Goal: Information Seeking & Learning: Learn about a topic

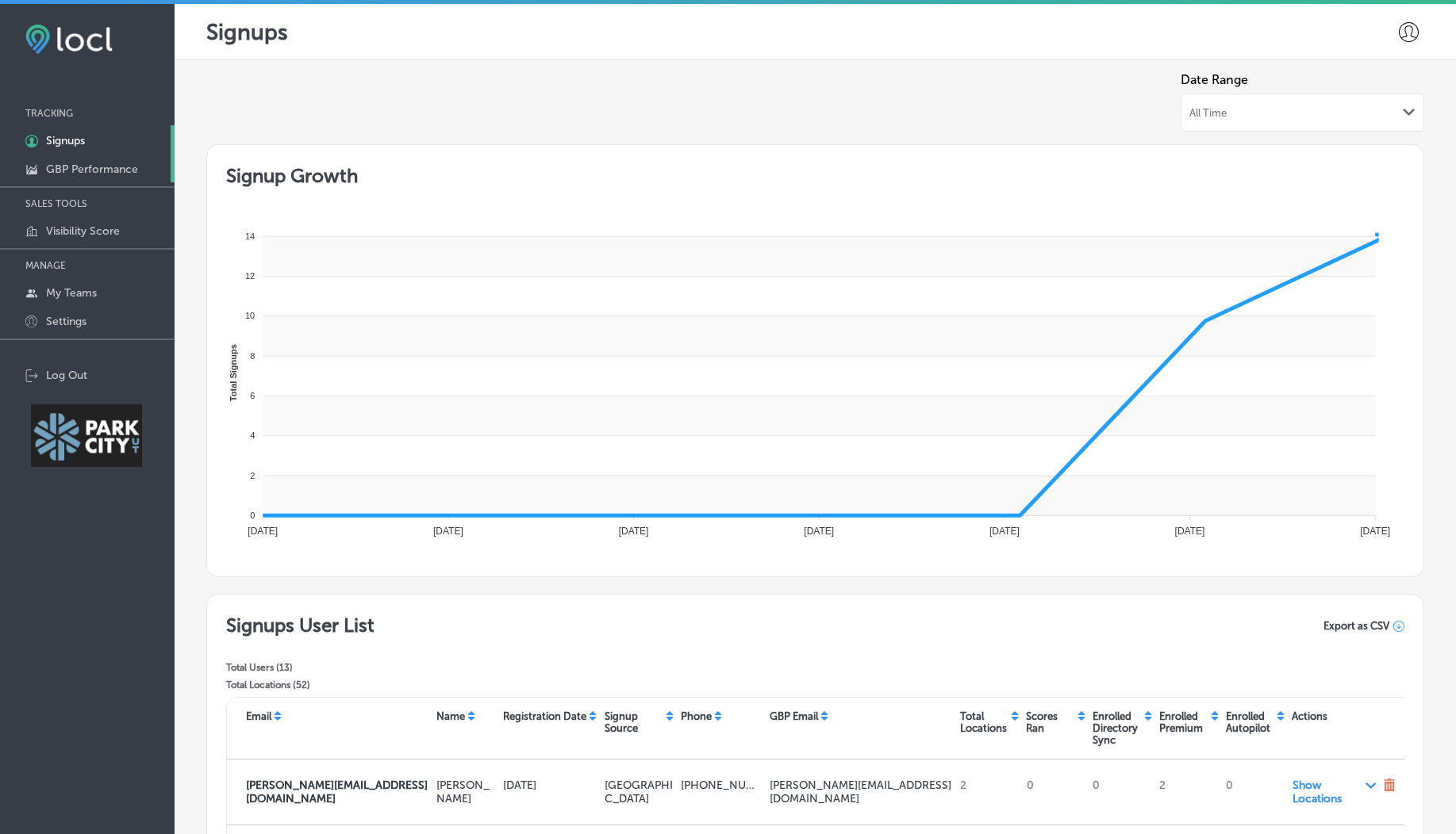
click at [89, 176] on link "GBP Performance" at bounding box center [87, 168] width 175 height 29
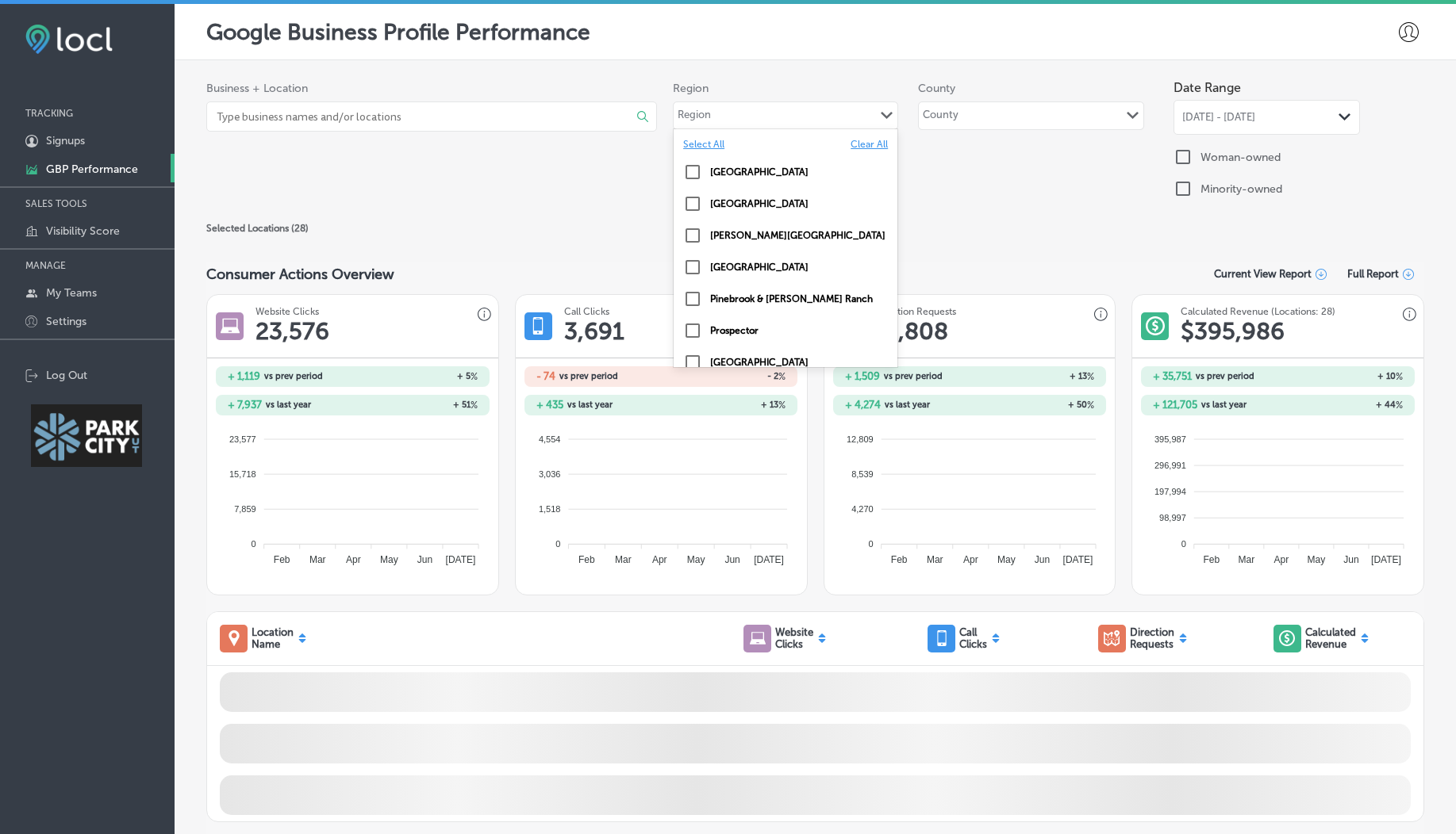
click at [806, 125] on div "Region Path Created with Sketch." at bounding box center [785, 116] width 223 height 27
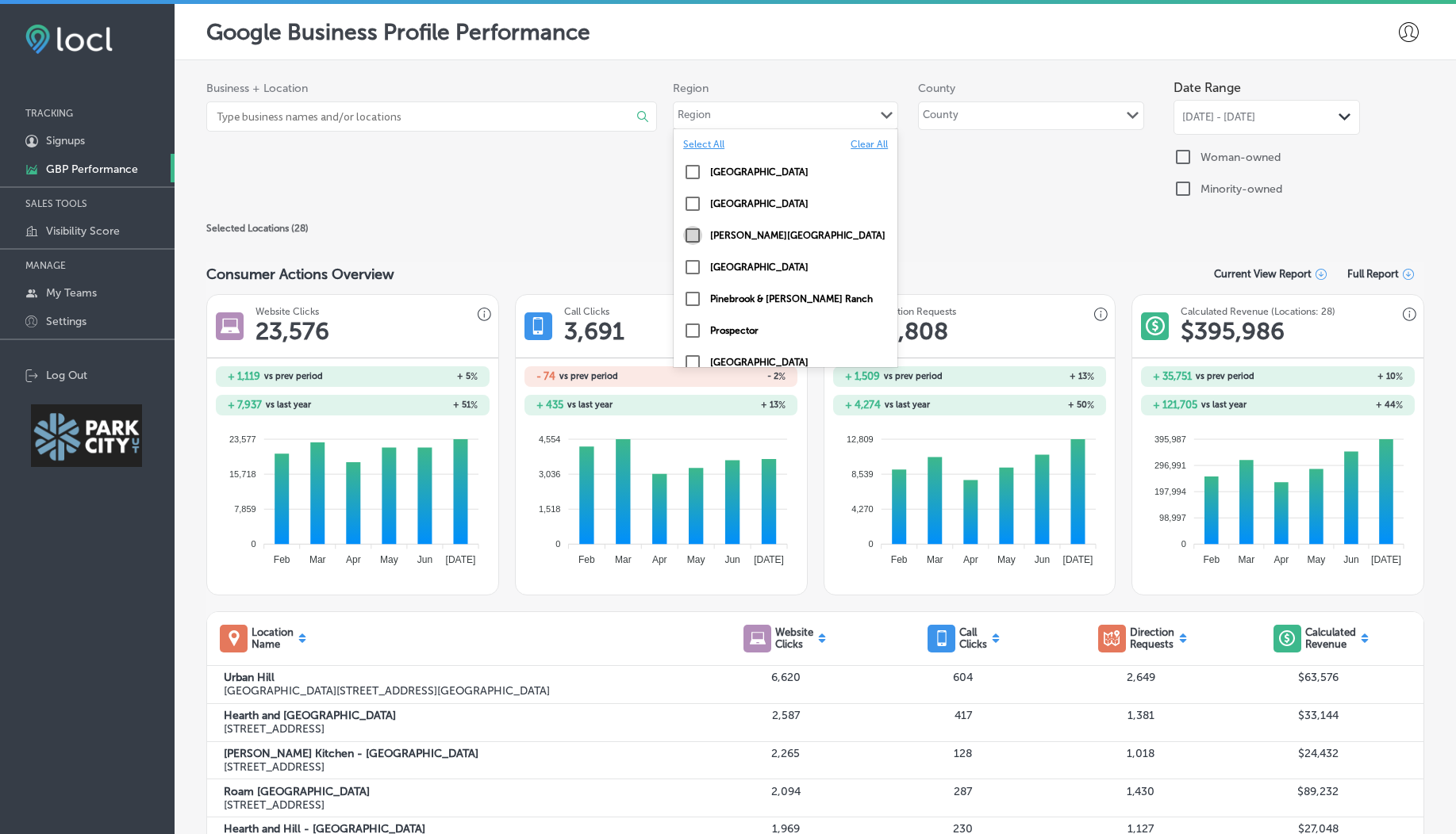
click at [686, 241] on input "checkbox" at bounding box center [693, 236] width 19 height 19
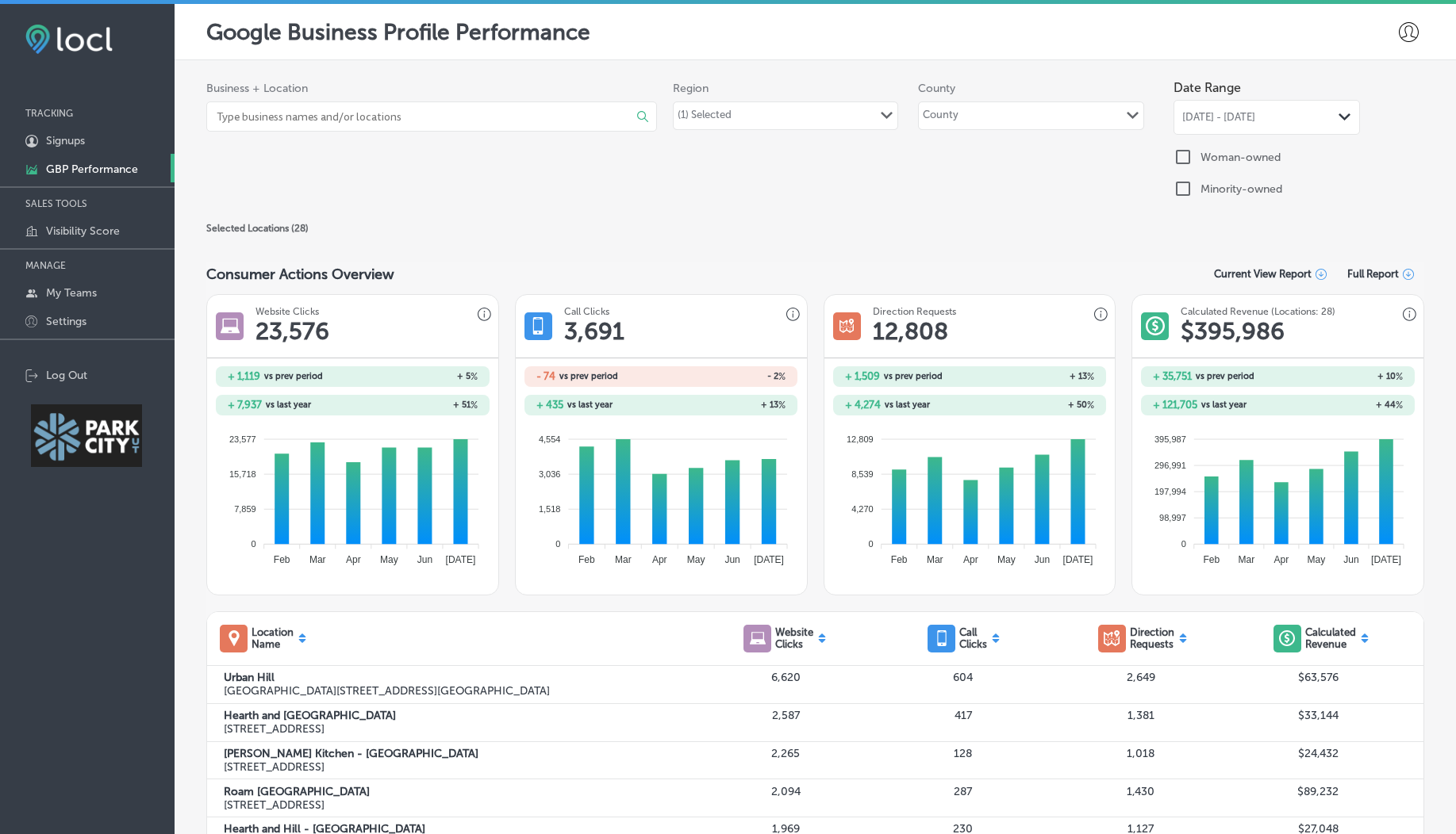
click at [610, 235] on div "Selected Locations ( 28 )" at bounding box center [814, 228] width 1217 height 19
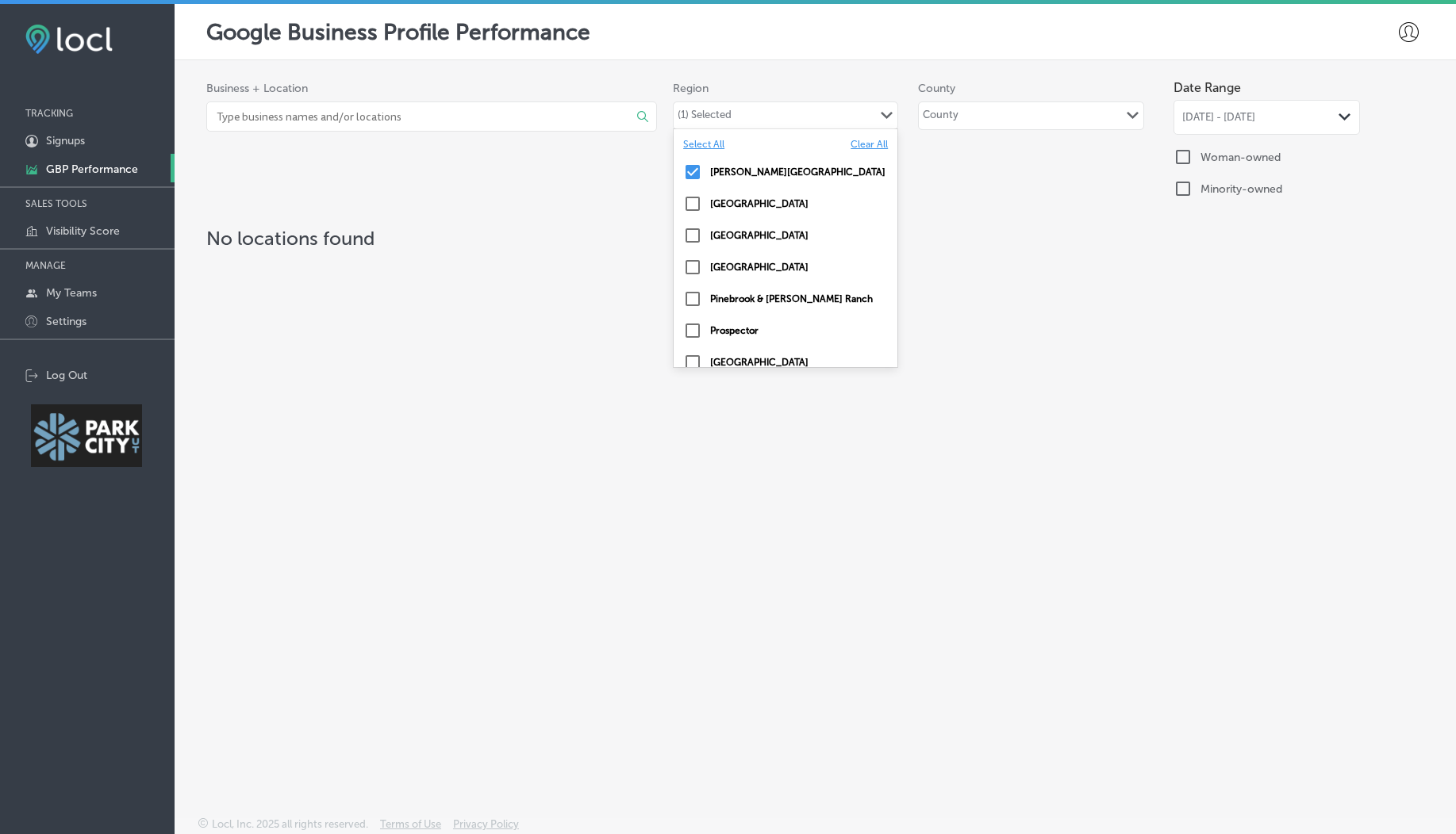
click at [740, 126] on div "(1) Selected Path Created with Sketch." at bounding box center [785, 116] width 223 height 27
click at [857, 143] on label "Clear All" at bounding box center [869, 145] width 37 height 12
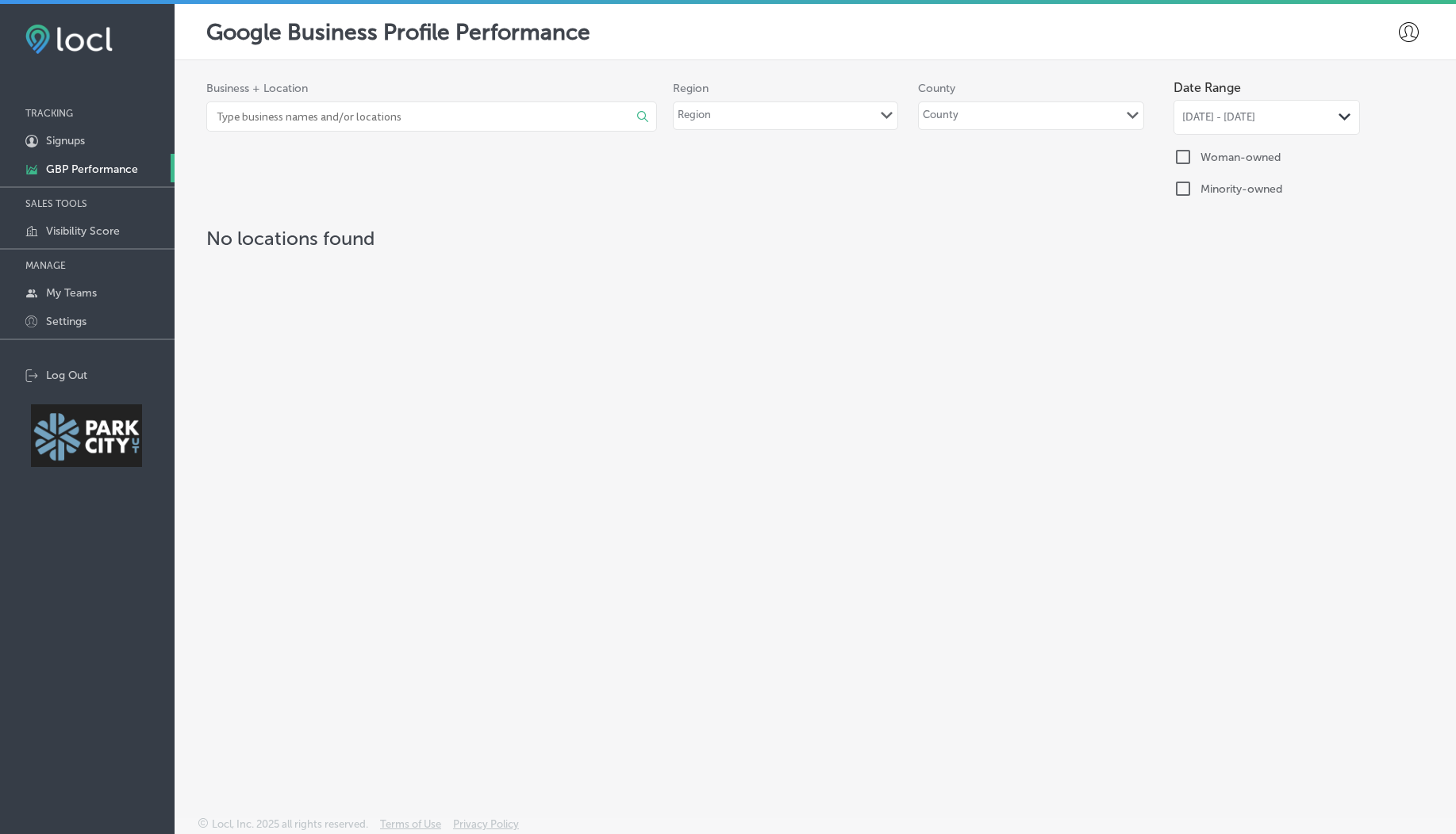
click at [954, 191] on div "Business + Location Select All Clear All No Business Found Region Region Path C…" at bounding box center [814, 141] width 1217 height 139
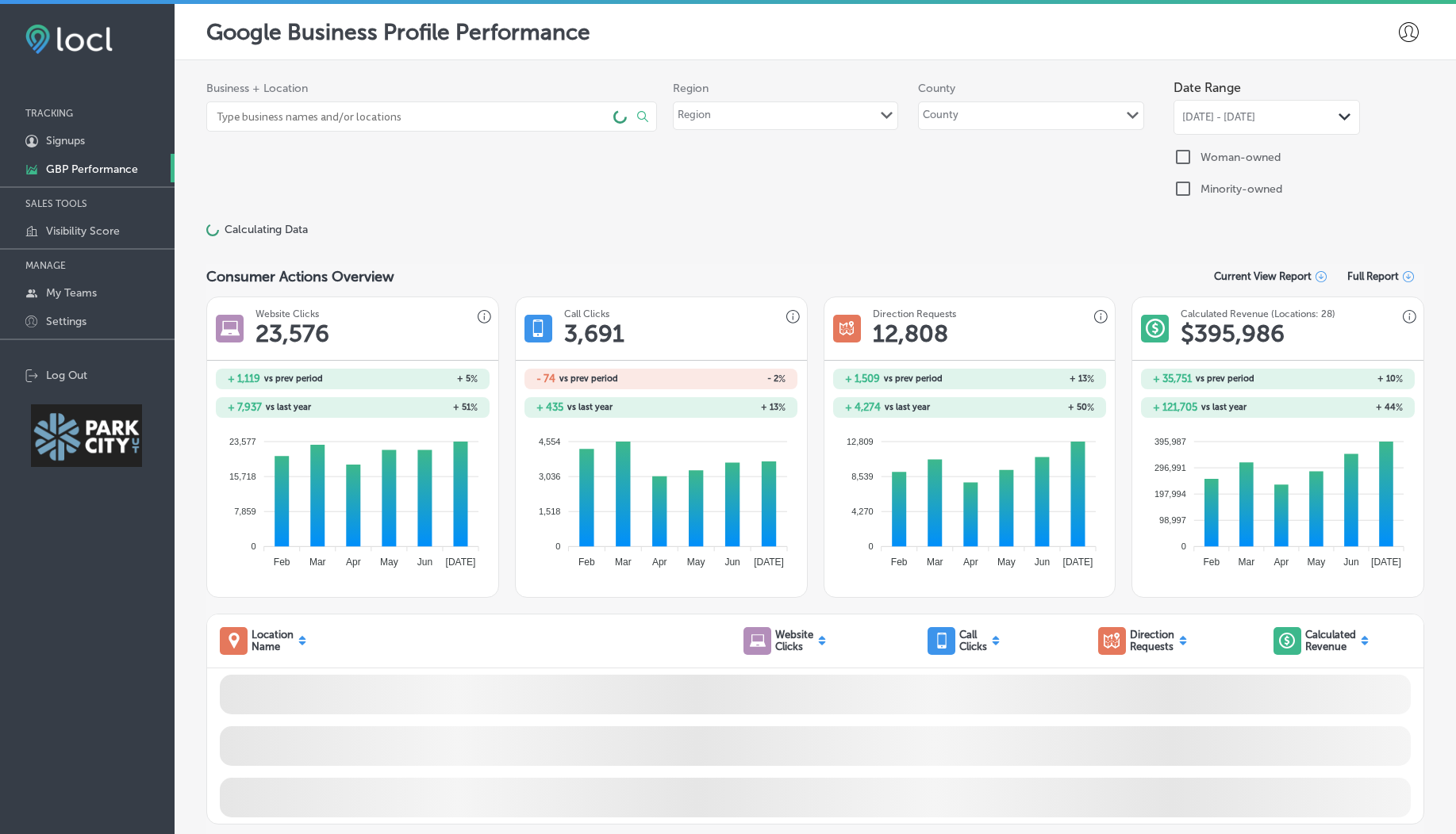
click at [972, 123] on div "County Path Created with Sketch." at bounding box center [1030, 116] width 223 height 27
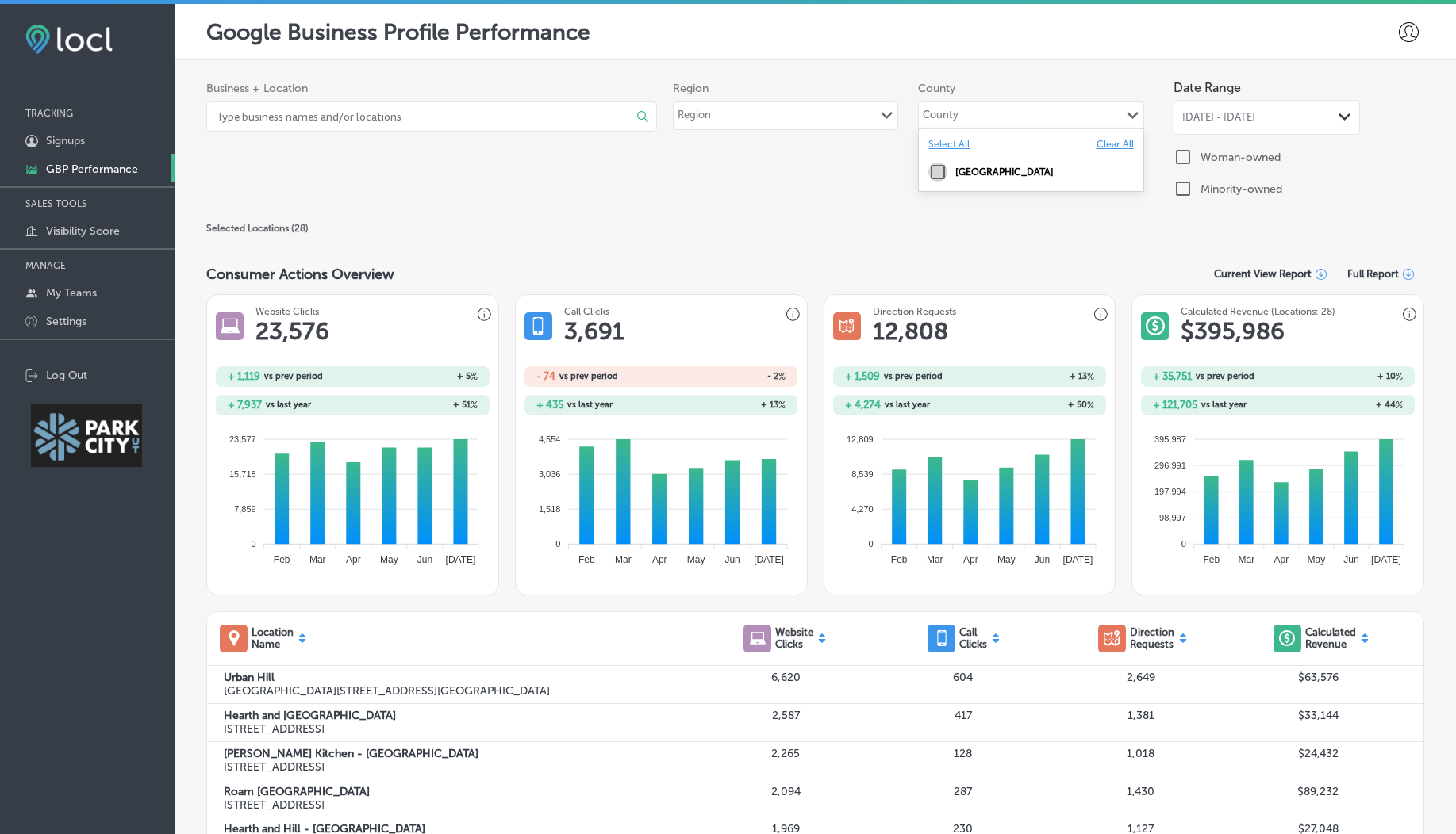
click at [933, 172] on input "checkbox" at bounding box center [938, 173] width 19 height 19
click at [834, 214] on div "Business + Location Select All Clear All Arts Council of Park City & Summit Cou…" at bounding box center [814, 145] width 1217 height 147
click at [1030, 114] on div "County Path Created with Sketch." at bounding box center [1030, 116] width 223 height 27
drag, startPoint x: 951, startPoint y: 170, endPoint x: 1050, endPoint y: 167, distance: 99.0
click at [1050, 167] on div "Summit County" at bounding box center [1030, 173] width 204 height 19
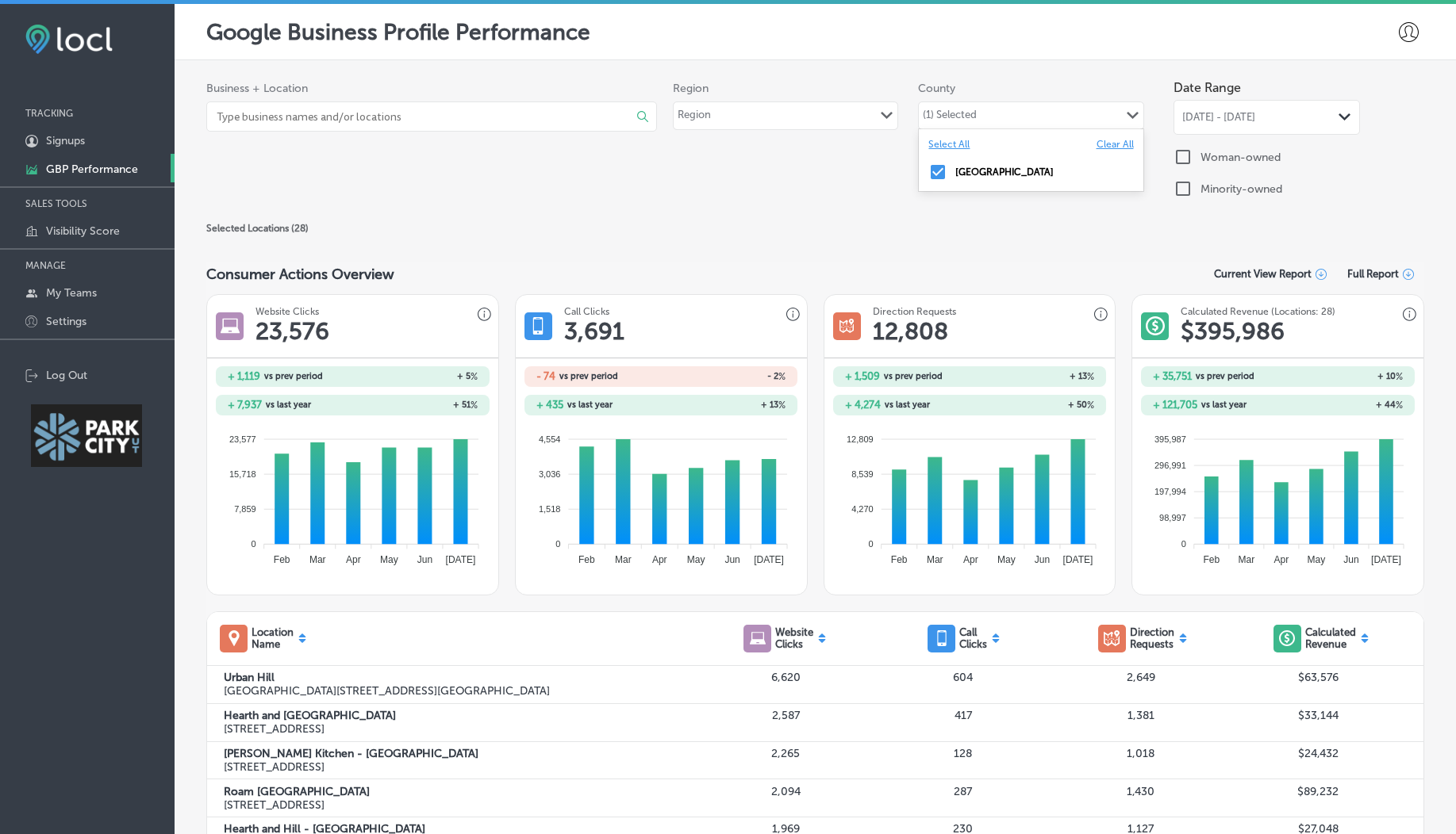
click at [1050, 167] on div "Summit County" at bounding box center [1030, 173] width 204 height 19
click at [952, 130] on div "Region Region Path Created with Sketch. County County Path Created with Sketch." at bounding box center [923, 109] width 501 height 57
click at [971, 115] on div "County Path Created with Sketch." at bounding box center [1030, 116] width 223 height 27
click at [800, 113] on div "Region Path Created with Sketch." at bounding box center [785, 116] width 223 height 27
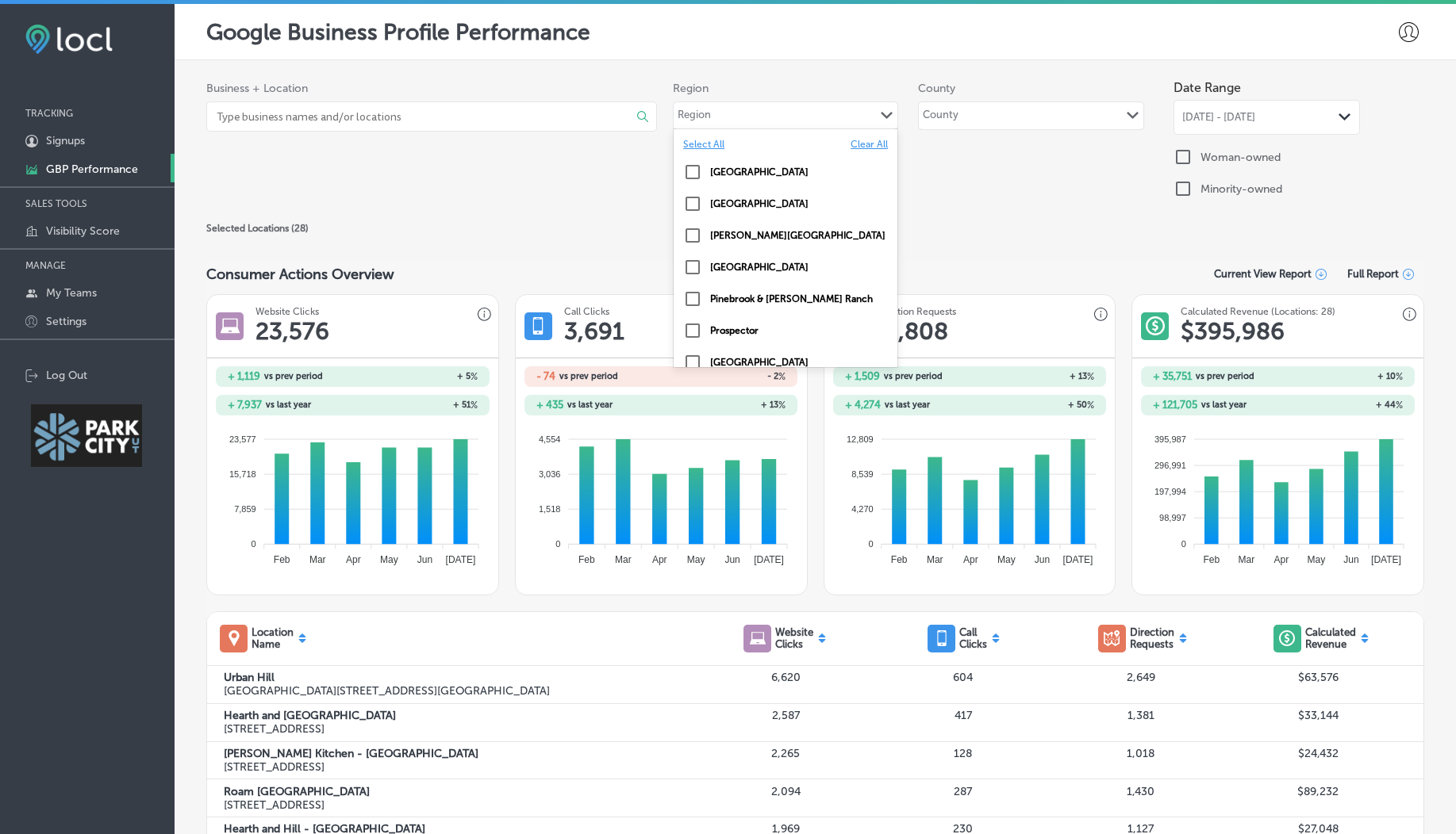
click at [691, 231] on input "checkbox" at bounding box center [693, 236] width 19 height 19
click at [615, 223] on div "Selected Locations ( 28 )" at bounding box center [814, 228] width 1217 height 19
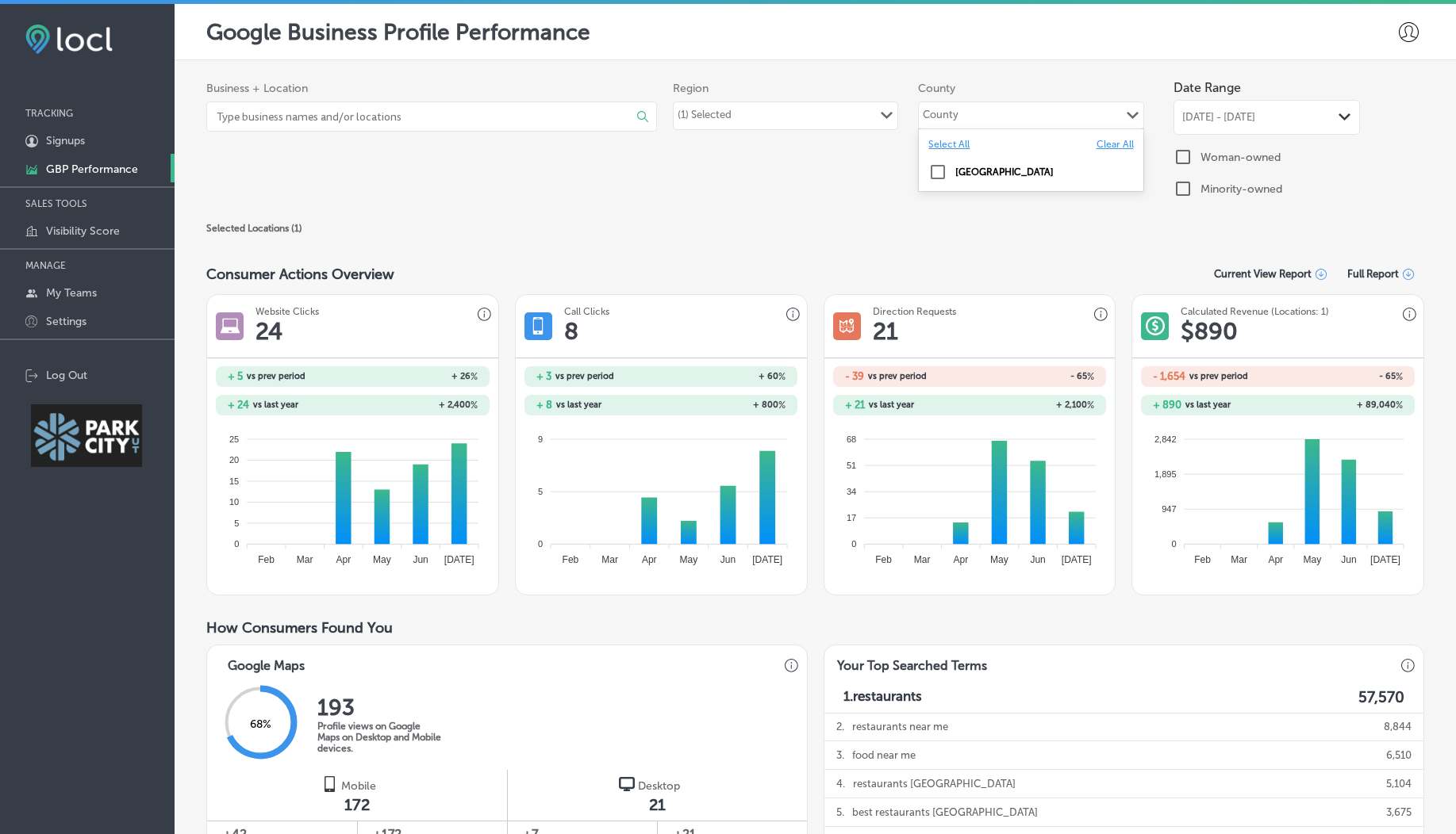
click at [955, 125] on div "County" at bounding box center [941, 115] width 44 height 22
click at [929, 176] on input "checkbox" at bounding box center [938, 173] width 19 height 19
click at [808, 188] on div "Business + Location Select All Clear All Free Living Co ( 1 ) Path Created with…" at bounding box center [814, 141] width 1217 height 139
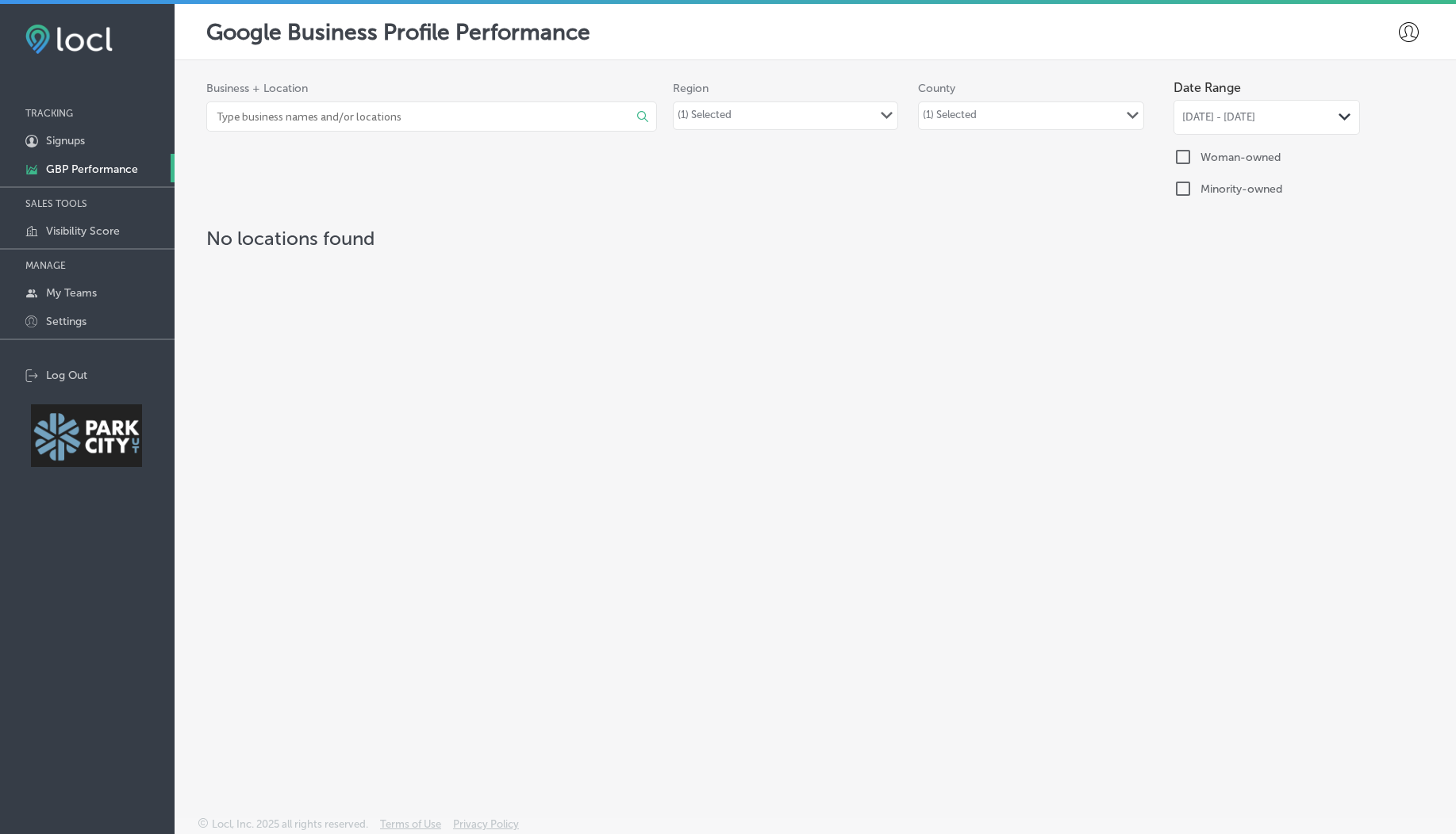
click at [830, 108] on div "(1) Selected Path Created with Sketch." at bounding box center [785, 116] width 223 height 27
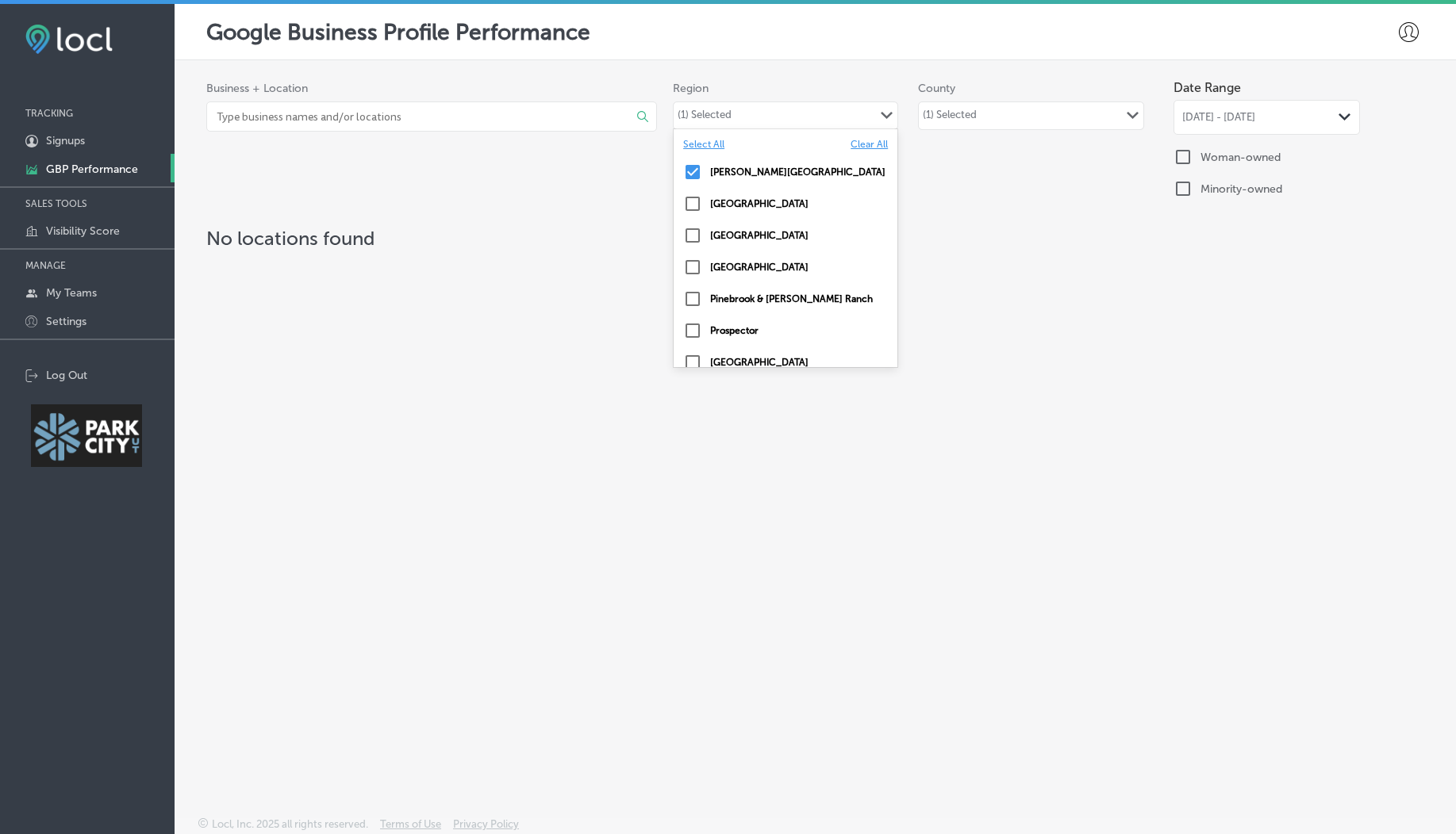
click at [957, 117] on div "(1) Selected" at bounding box center [950, 117] width 54 height 18
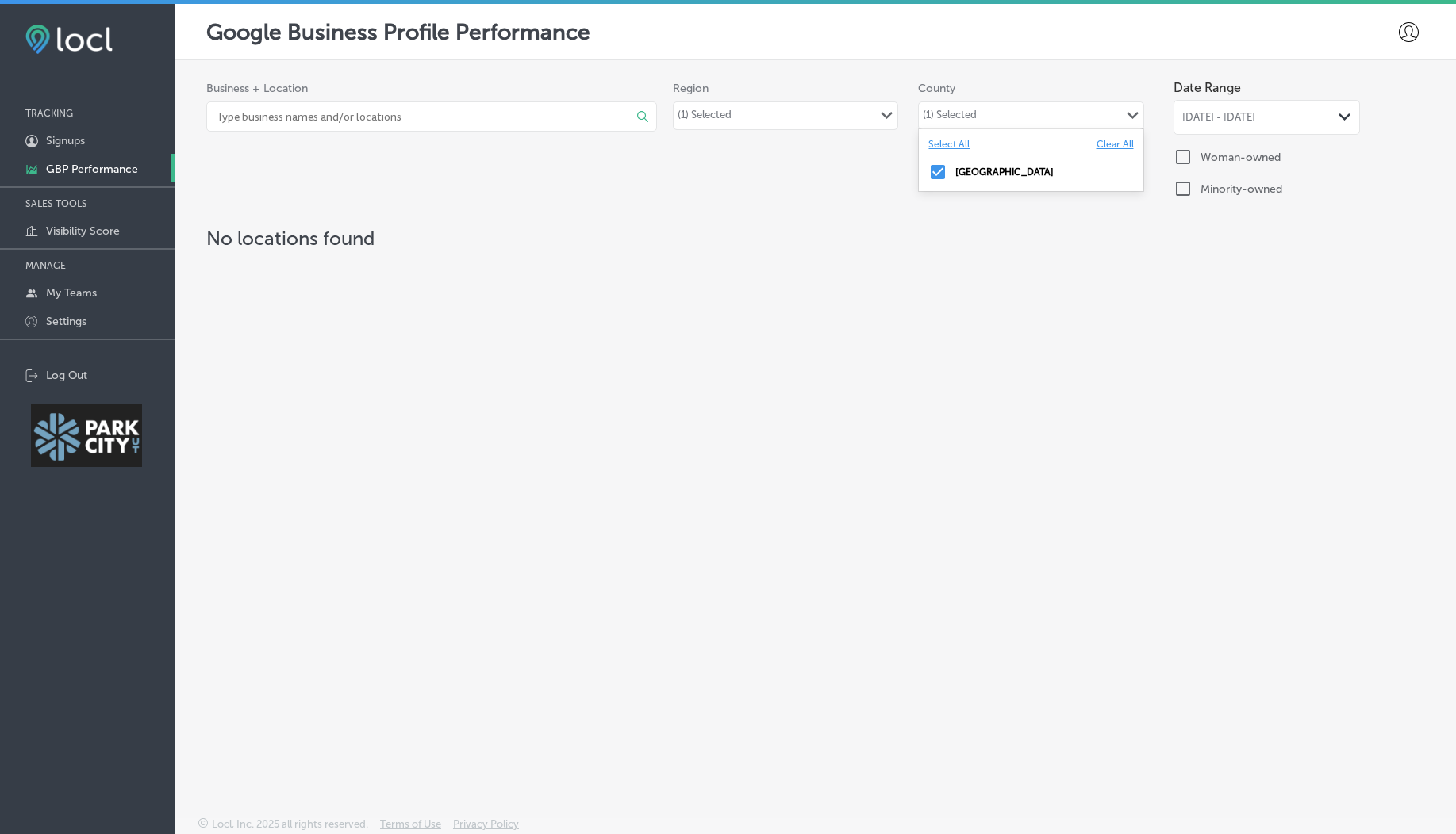
click at [1120, 145] on label "Clear All" at bounding box center [1115, 145] width 37 height 12
click at [993, 117] on div "County Path Created with Sketch." at bounding box center [1030, 116] width 223 height 27
click at [993, 120] on div "County Path Created with Sketch." at bounding box center [1030, 116] width 223 height 27
click at [942, 169] on input "checkbox" at bounding box center [938, 173] width 19 height 19
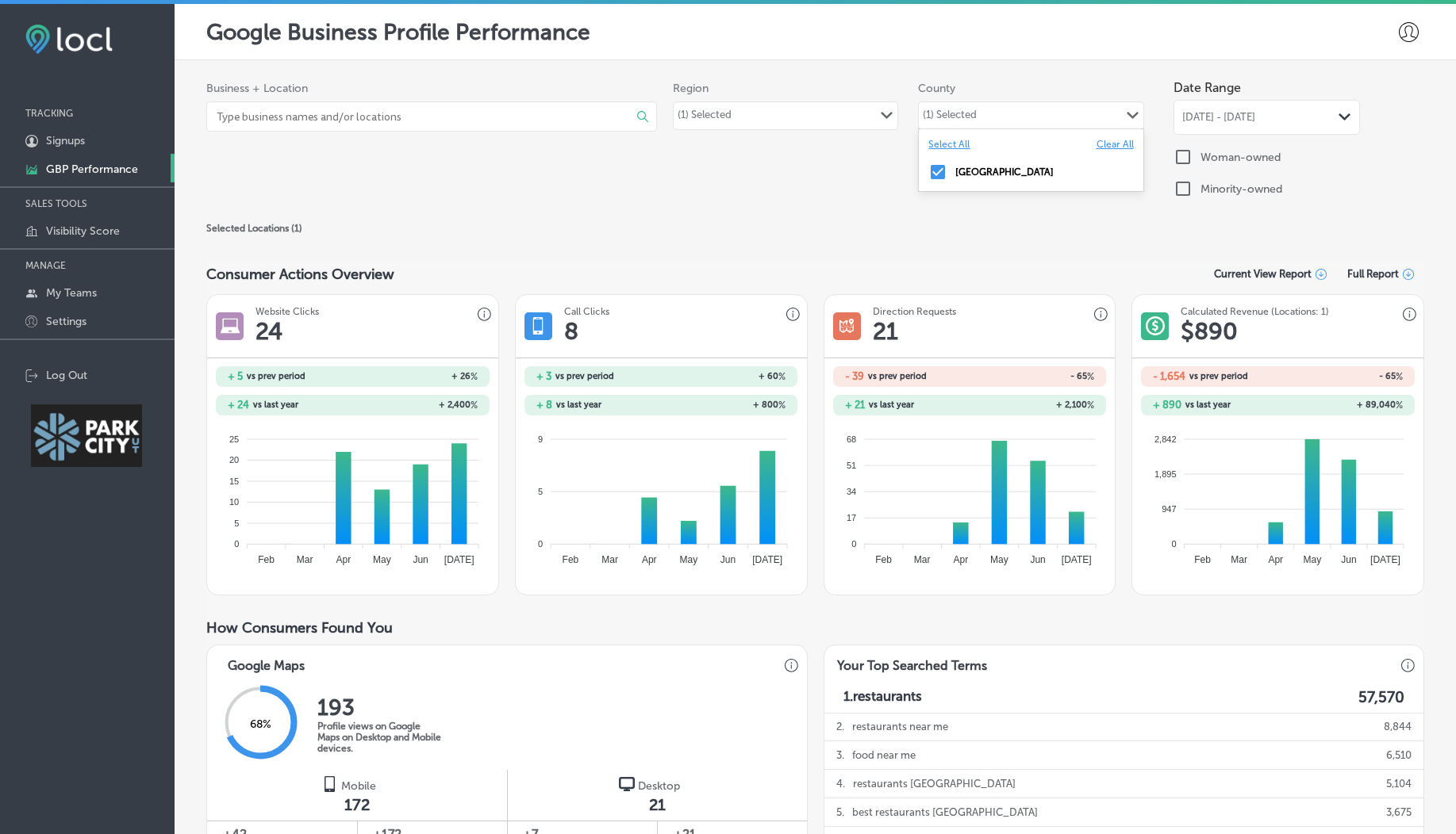
click at [673, 201] on div "Business + Location Select All Clear All Free Living Co ( 1 ) Path Created with…" at bounding box center [814, 141] width 1217 height 139
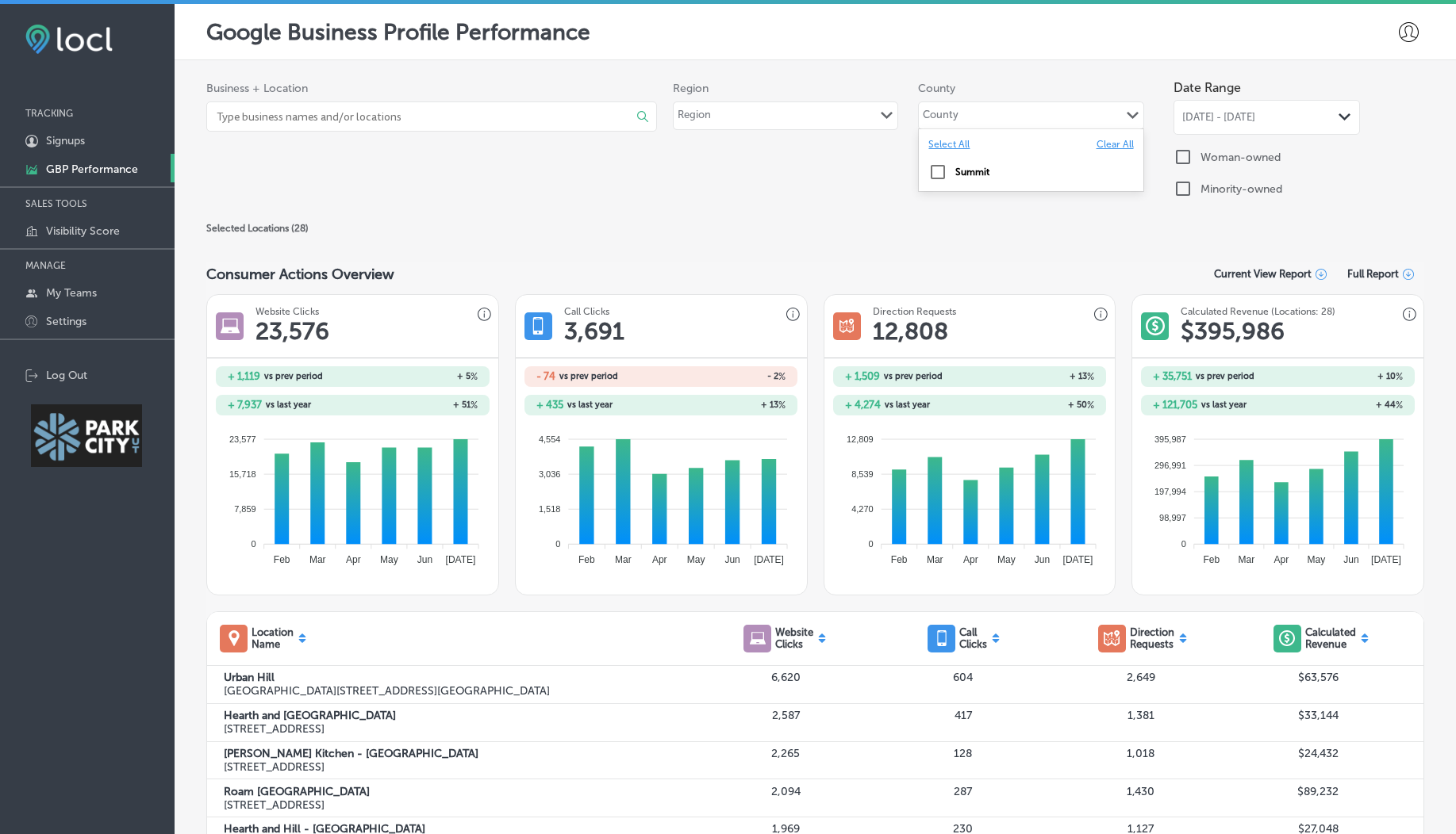
click at [971, 104] on div "County Path Created with Sketch." at bounding box center [1030, 116] width 223 height 27
click at [929, 174] on input "checkbox" at bounding box center [938, 173] width 19 height 19
click at [859, 202] on div "Business + Location Select All Clear All Arts Council of Park City & Summit Cou…" at bounding box center [814, 141] width 1217 height 139
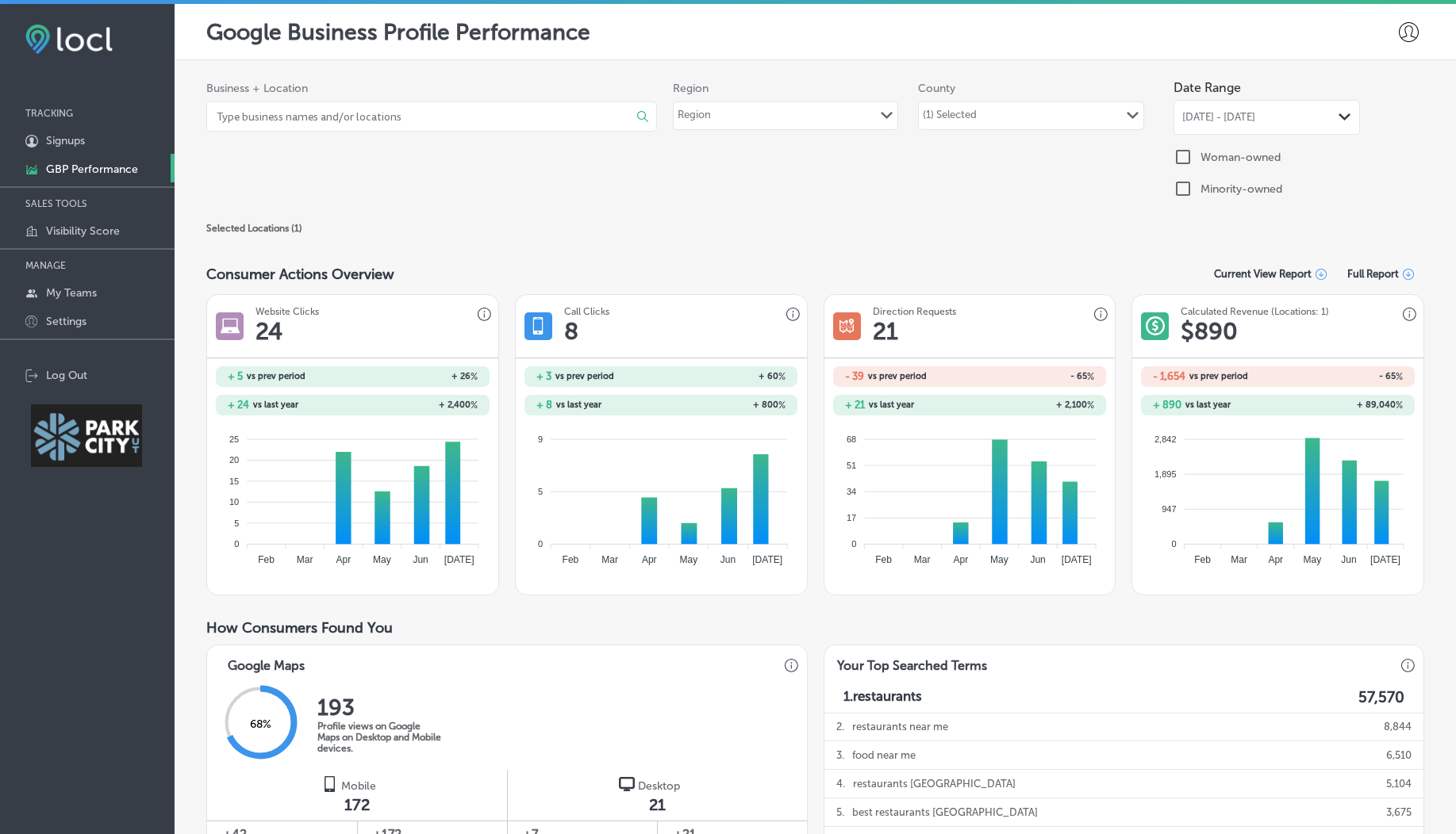
click at [781, 118] on div "Region Path Created with Sketch." at bounding box center [785, 116] width 223 height 27
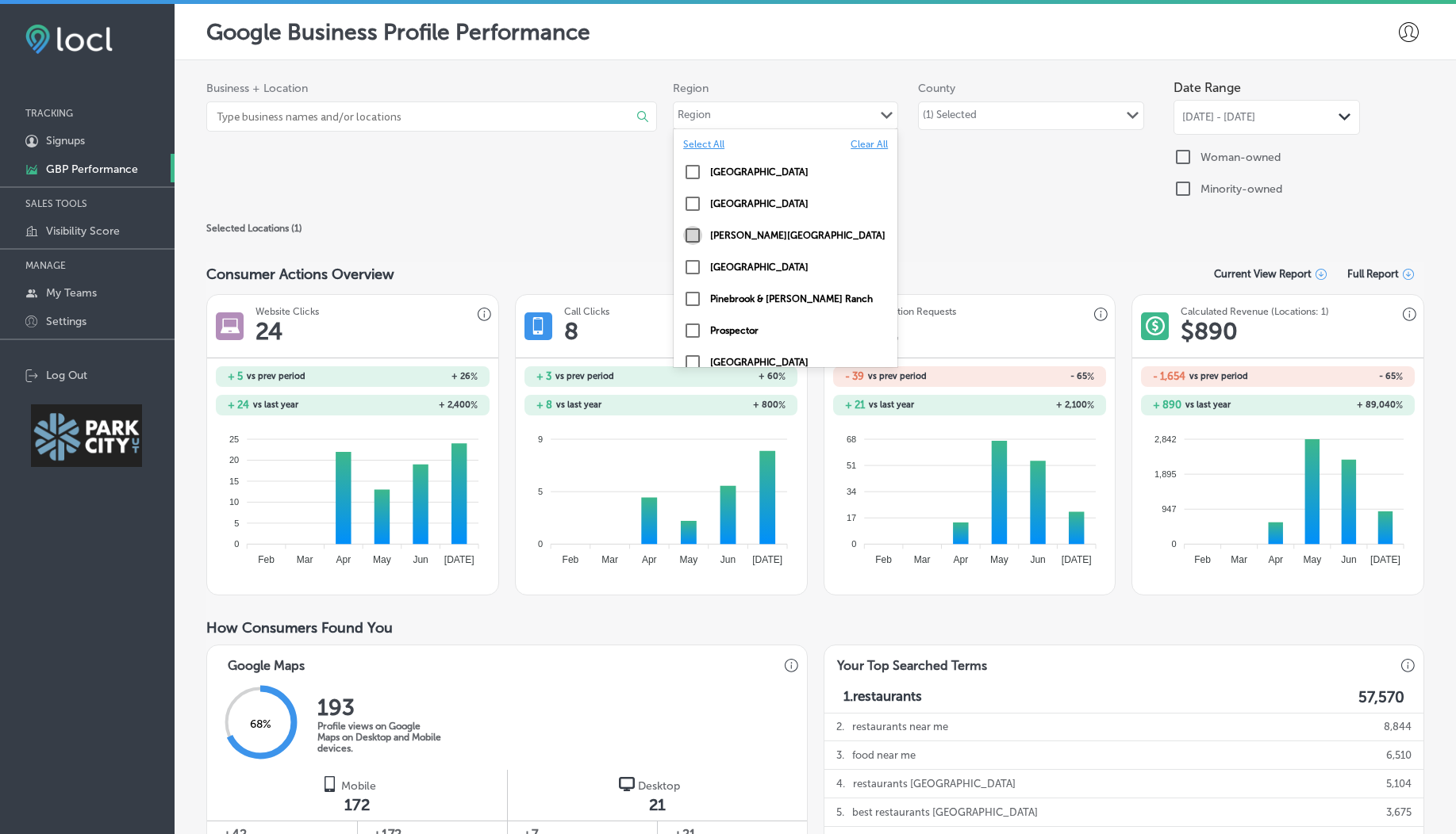
click at [690, 237] on input "checkbox" at bounding box center [693, 236] width 19 height 19
click at [817, 110] on div "(1) Selected Path Created with Sketch." at bounding box center [785, 116] width 223 height 27
click at [686, 268] on input "checkbox" at bounding box center [693, 267] width 19 height 19
click at [687, 167] on input "checkbox" at bounding box center [693, 173] width 19 height 19
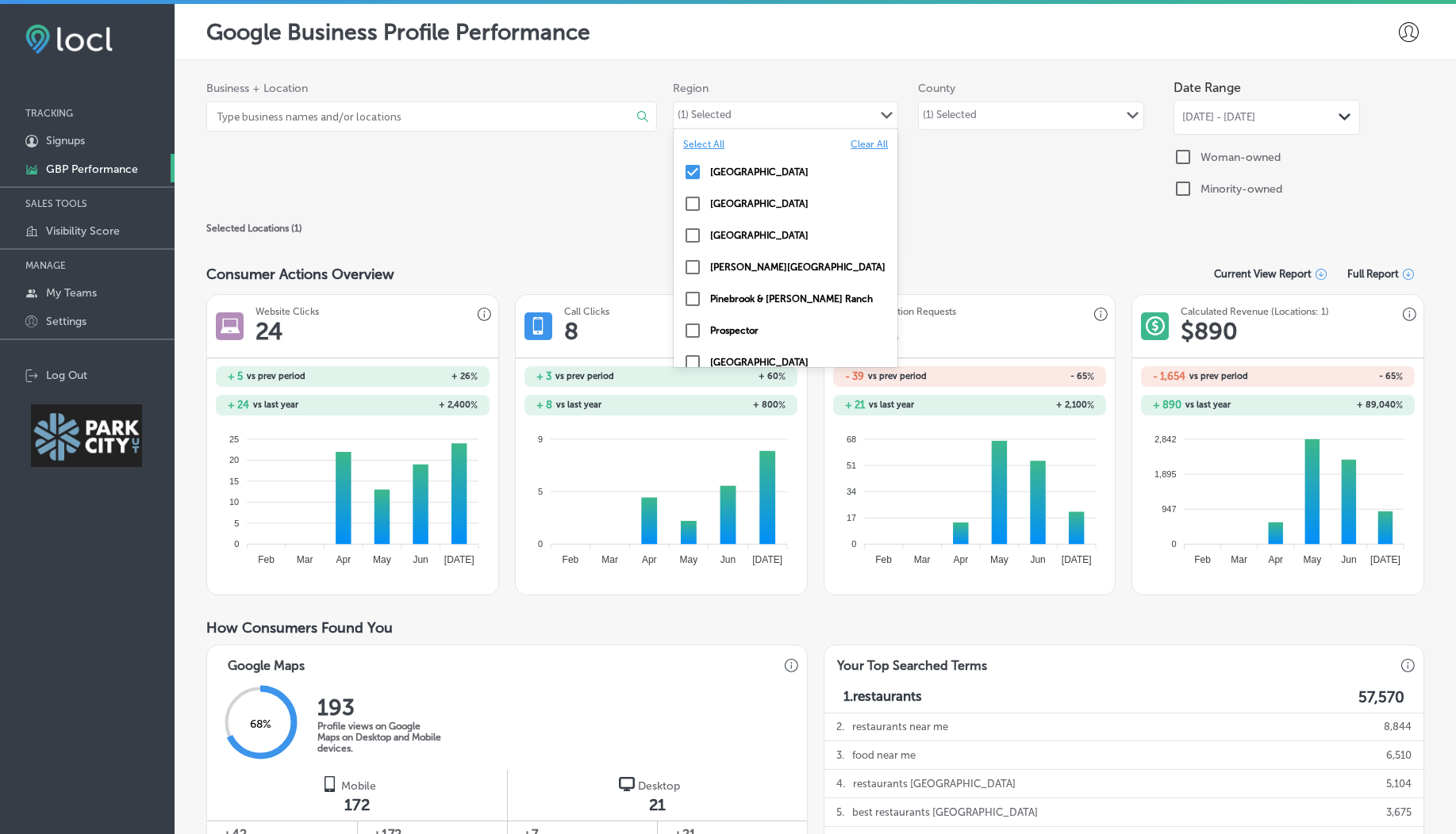
click at [594, 203] on div "Business + Location Select All Clear All Free Living Co ( 1 ) Path Created with…" at bounding box center [814, 141] width 1217 height 139
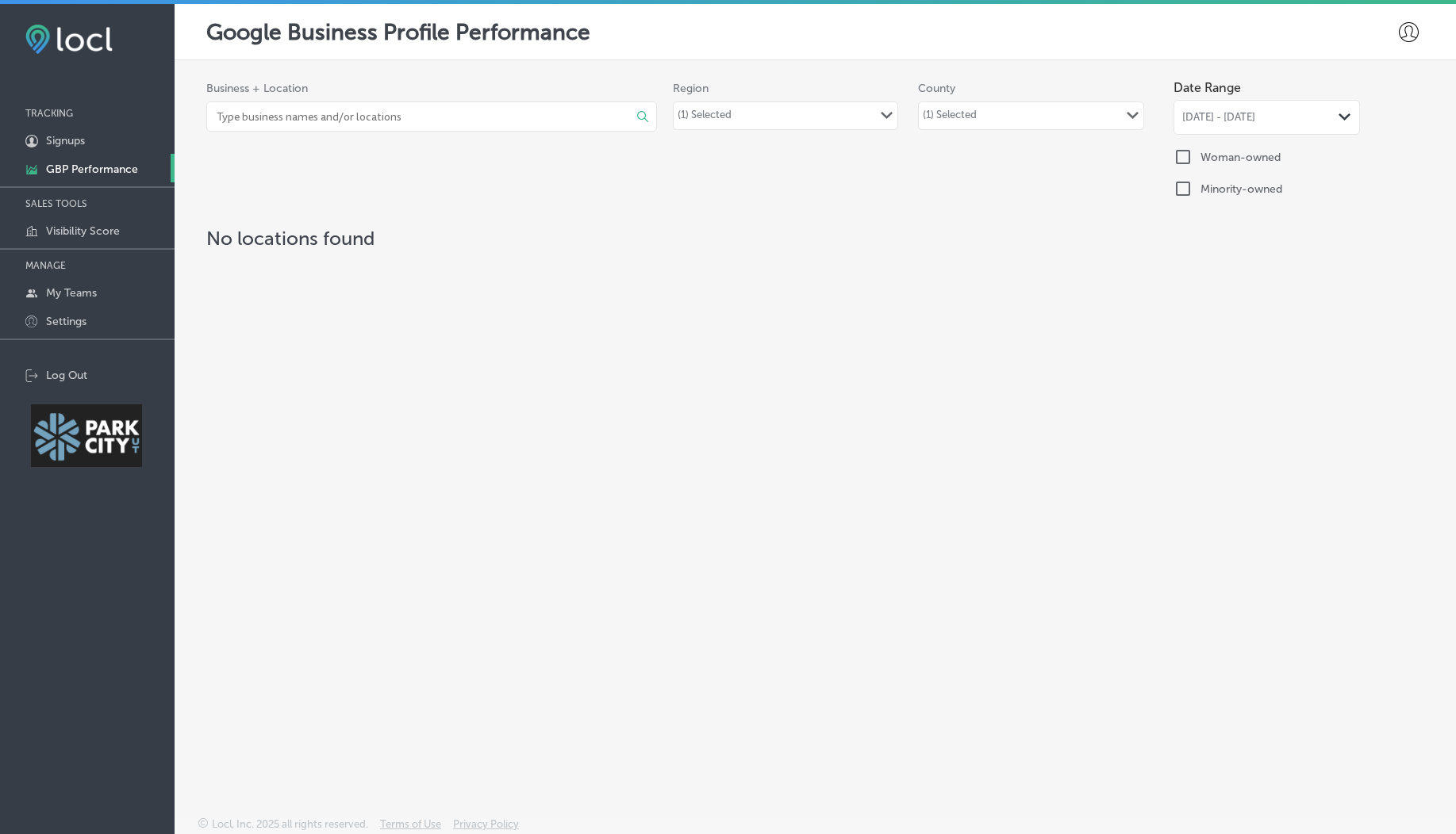
click at [926, 119] on div "(1) Selected" at bounding box center [950, 117] width 54 height 18
click at [1106, 143] on label "Clear All" at bounding box center [1115, 145] width 37 height 12
click at [917, 234] on h2 "No locations found" at bounding box center [814, 239] width 1217 height 23
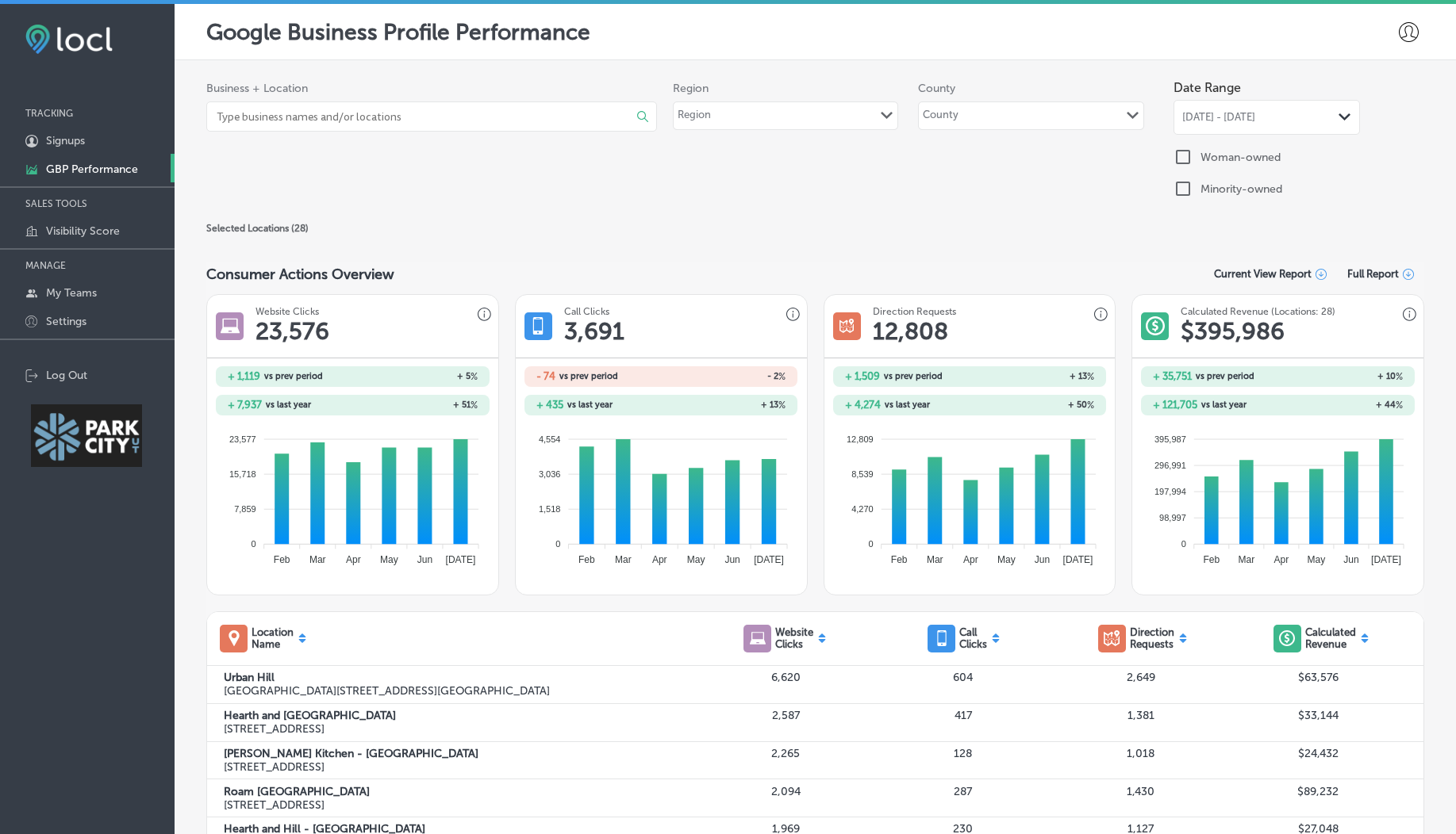
click at [755, 117] on div "Region Path Created with Sketch." at bounding box center [785, 116] width 223 height 27
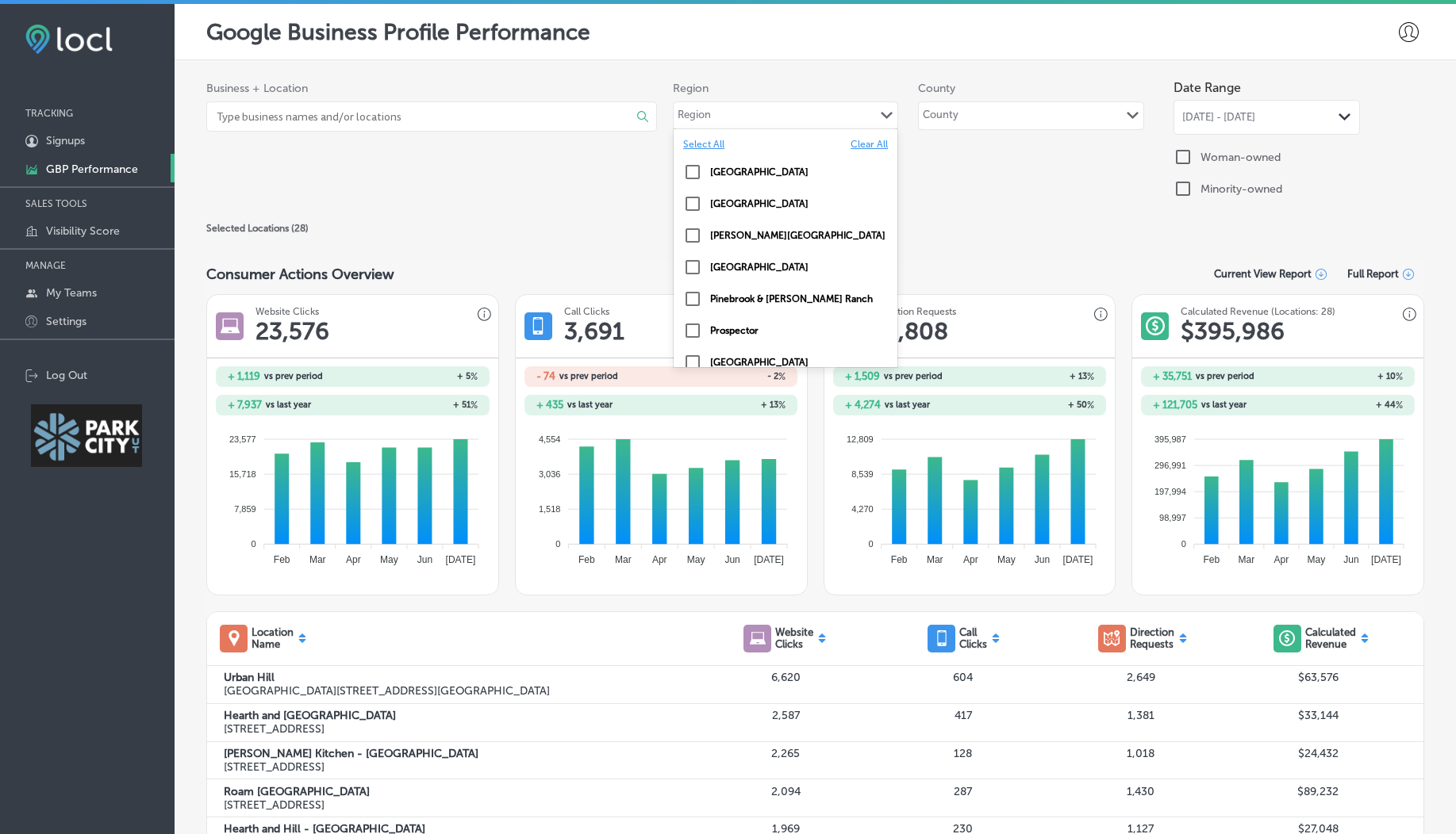
click at [689, 266] on input "checkbox" at bounding box center [693, 267] width 19 height 19
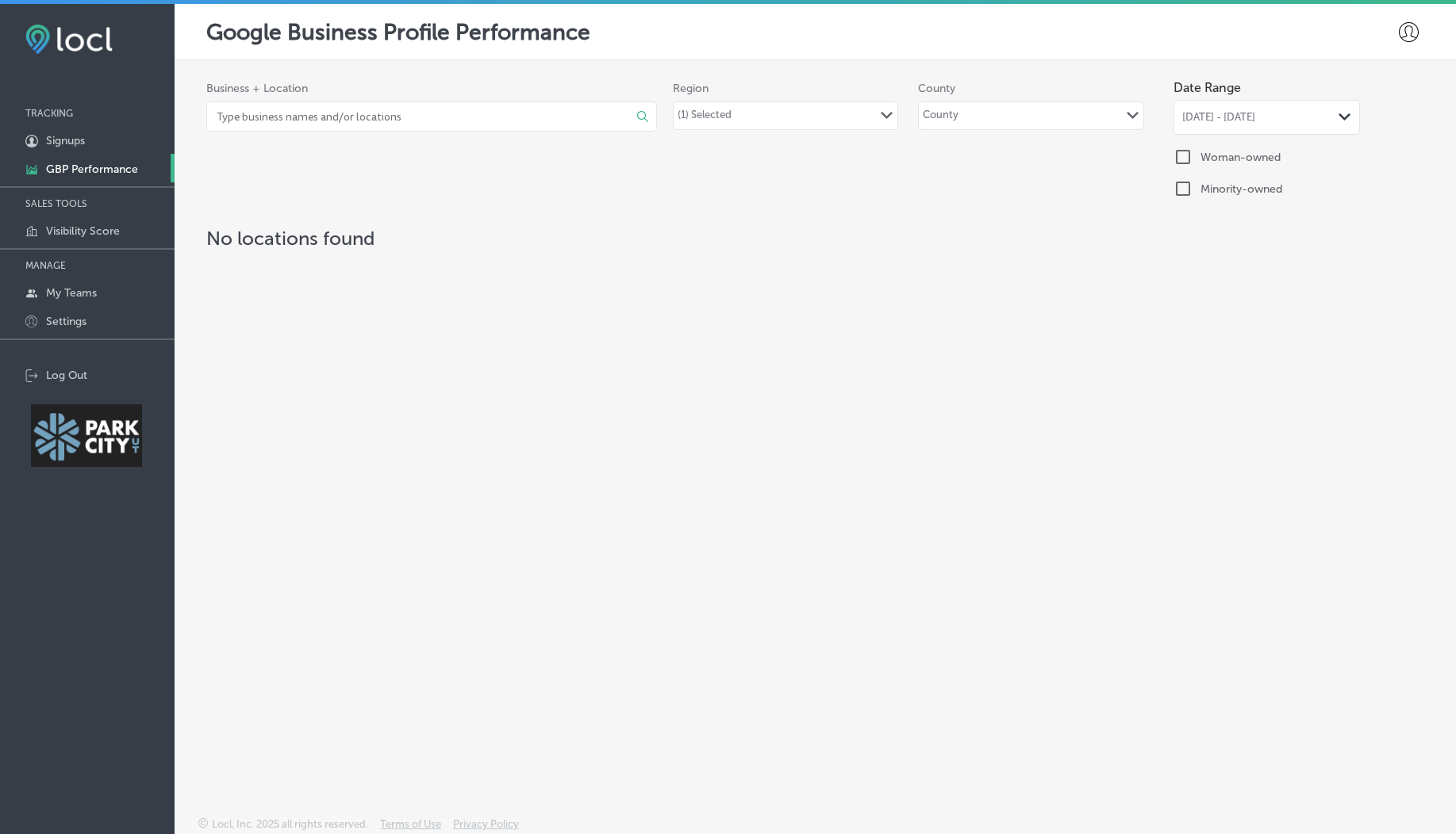
click at [834, 123] on div "(1) Selected Path Created with Sketch." at bounding box center [785, 116] width 223 height 27
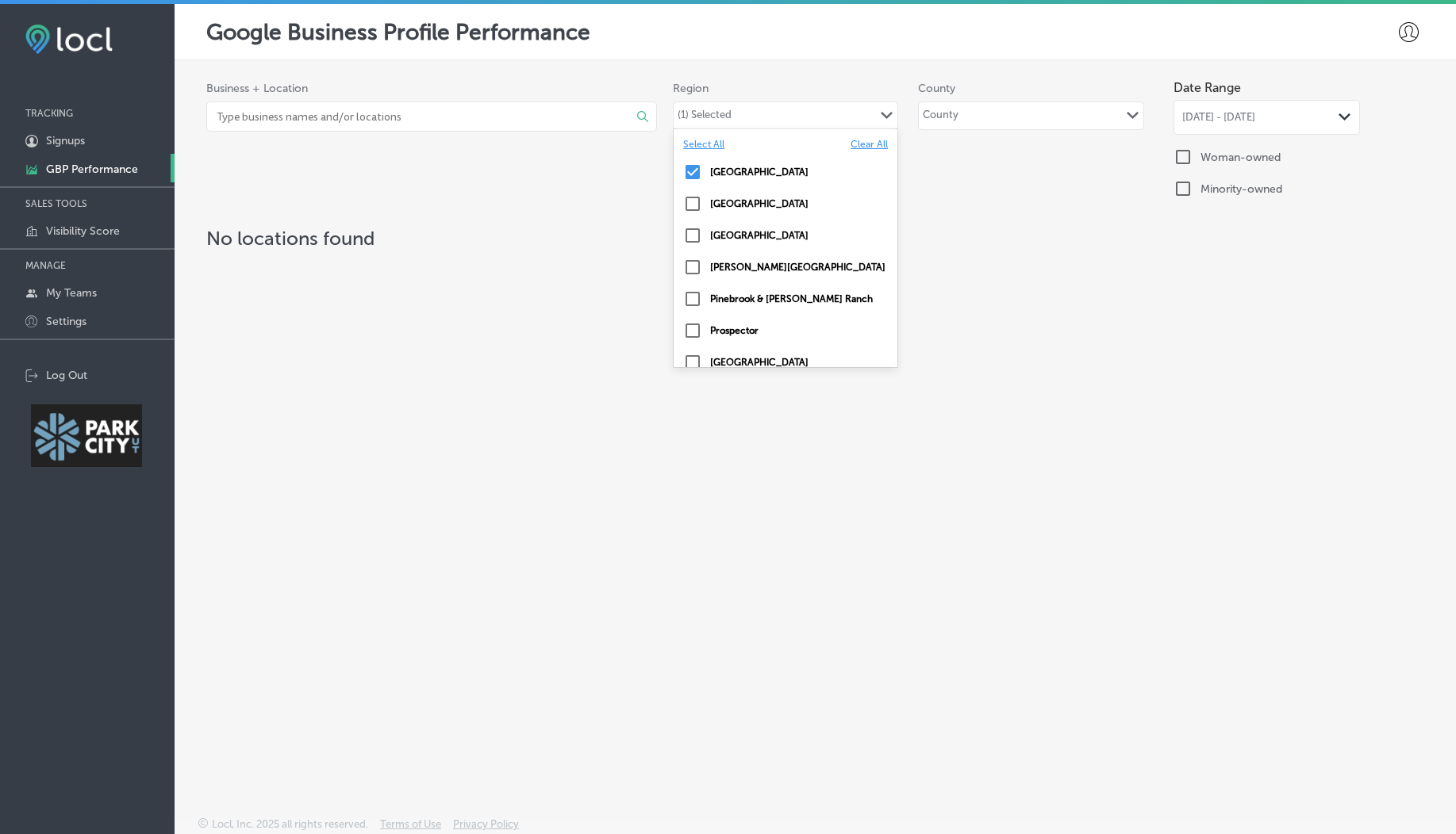
click at [851, 141] on label "Clear All" at bounding box center [869, 145] width 37 height 12
click at [694, 262] on input "checkbox" at bounding box center [693, 267] width 19 height 19
click at [613, 295] on div "Filter Locations Path Created with Sketch. Business + Location Select All Clear…" at bounding box center [815, 401] width 1281 height 682
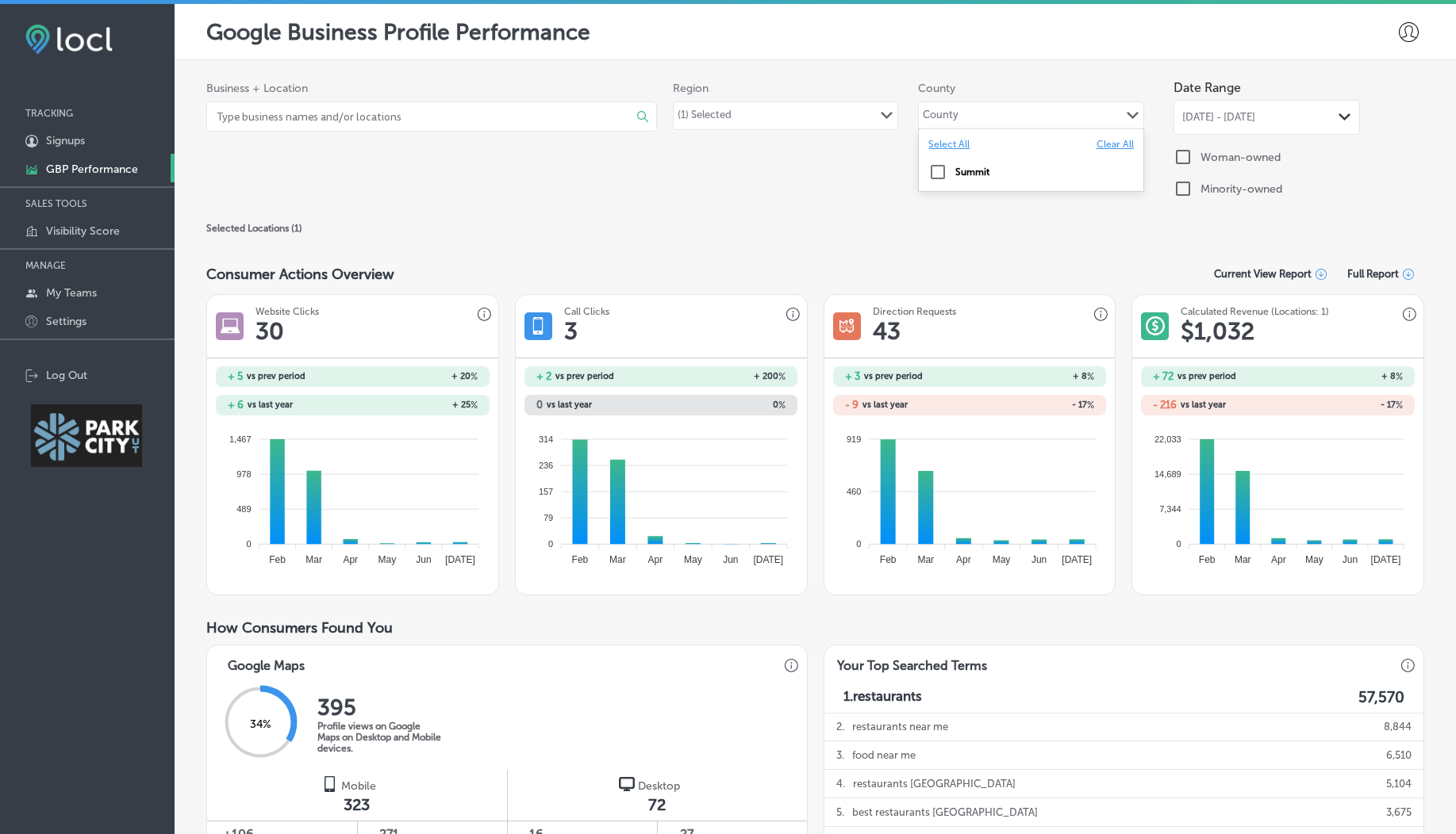
click at [964, 128] on div "option Select All focused, 1 of 2. 2 results available. Use Up and Down to choo…" at bounding box center [1030, 116] width 225 height 29
click at [931, 171] on input "checkbox" at bounding box center [938, 173] width 19 height 19
click at [855, 209] on div "Business + Location Select All Clear All White Pine Touring Nordic Center ( 1 )…" at bounding box center [814, 141] width 1217 height 139
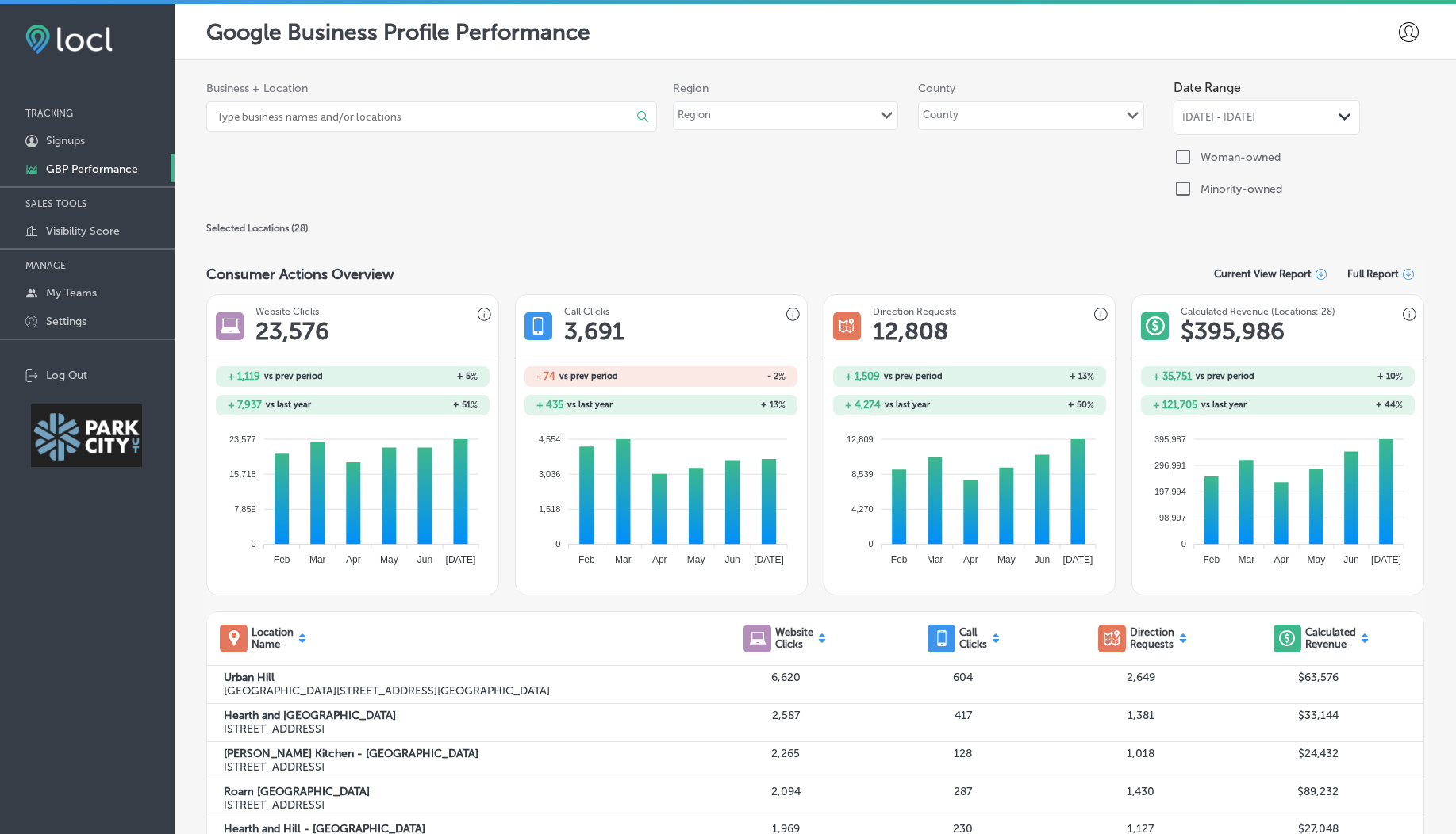
click at [795, 114] on div "Region Path Created with Sketch." at bounding box center [785, 116] width 223 height 27
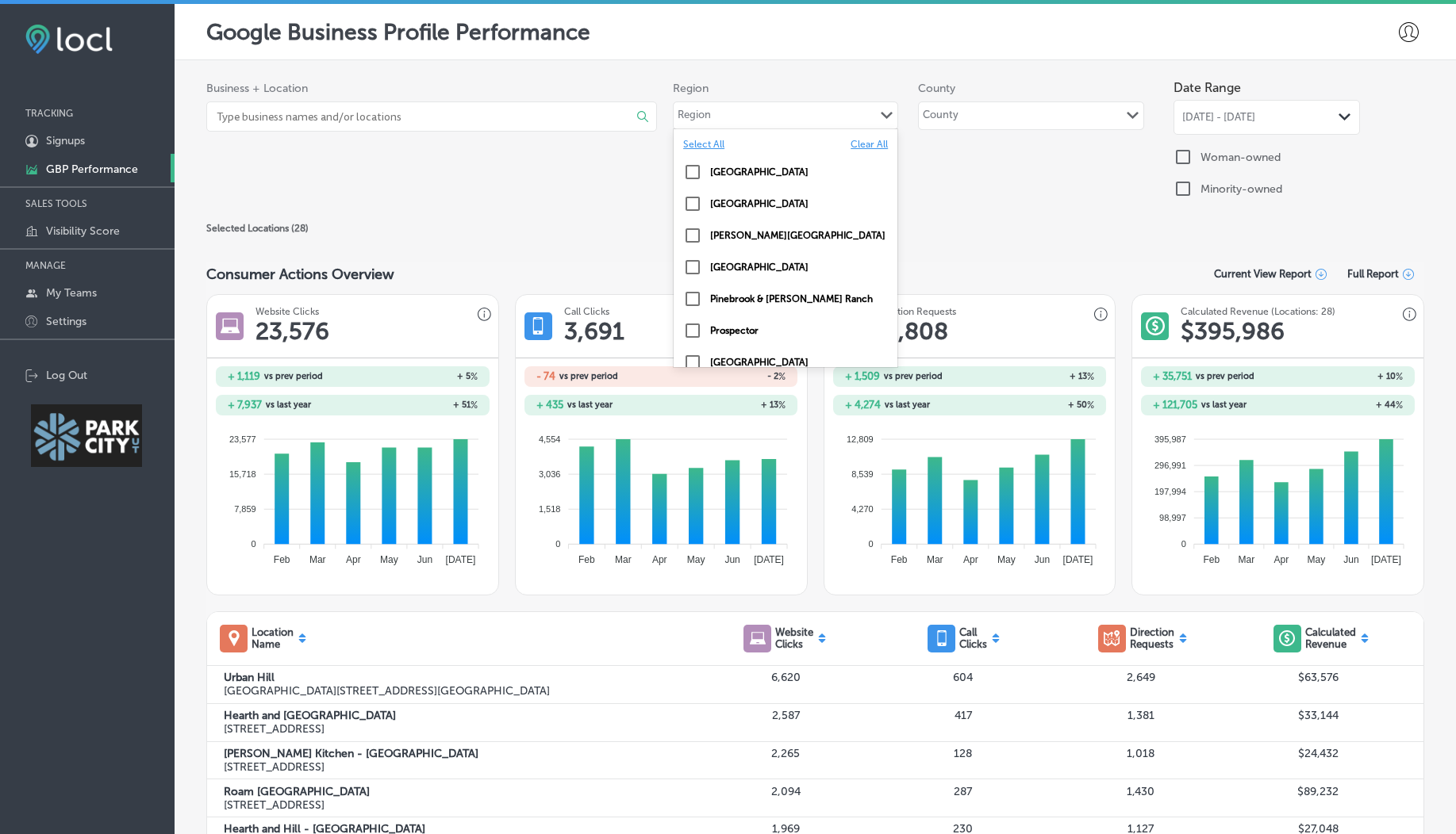
click at [690, 269] on input "checkbox" at bounding box center [693, 267] width 19 height 19
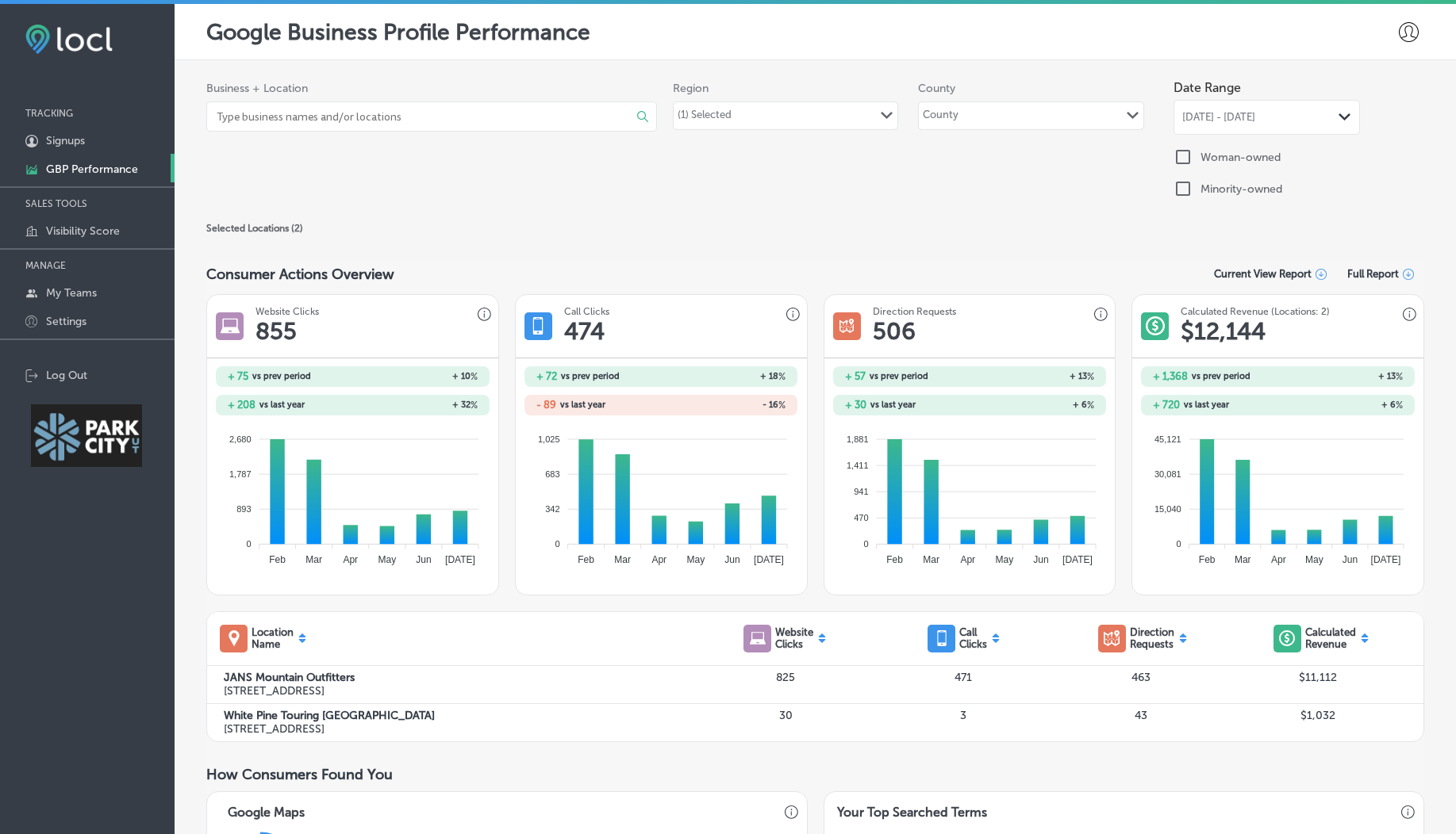
click at [712, 122] on div "(1) Selected" at bounding box center [704, 117] width 54 height 18
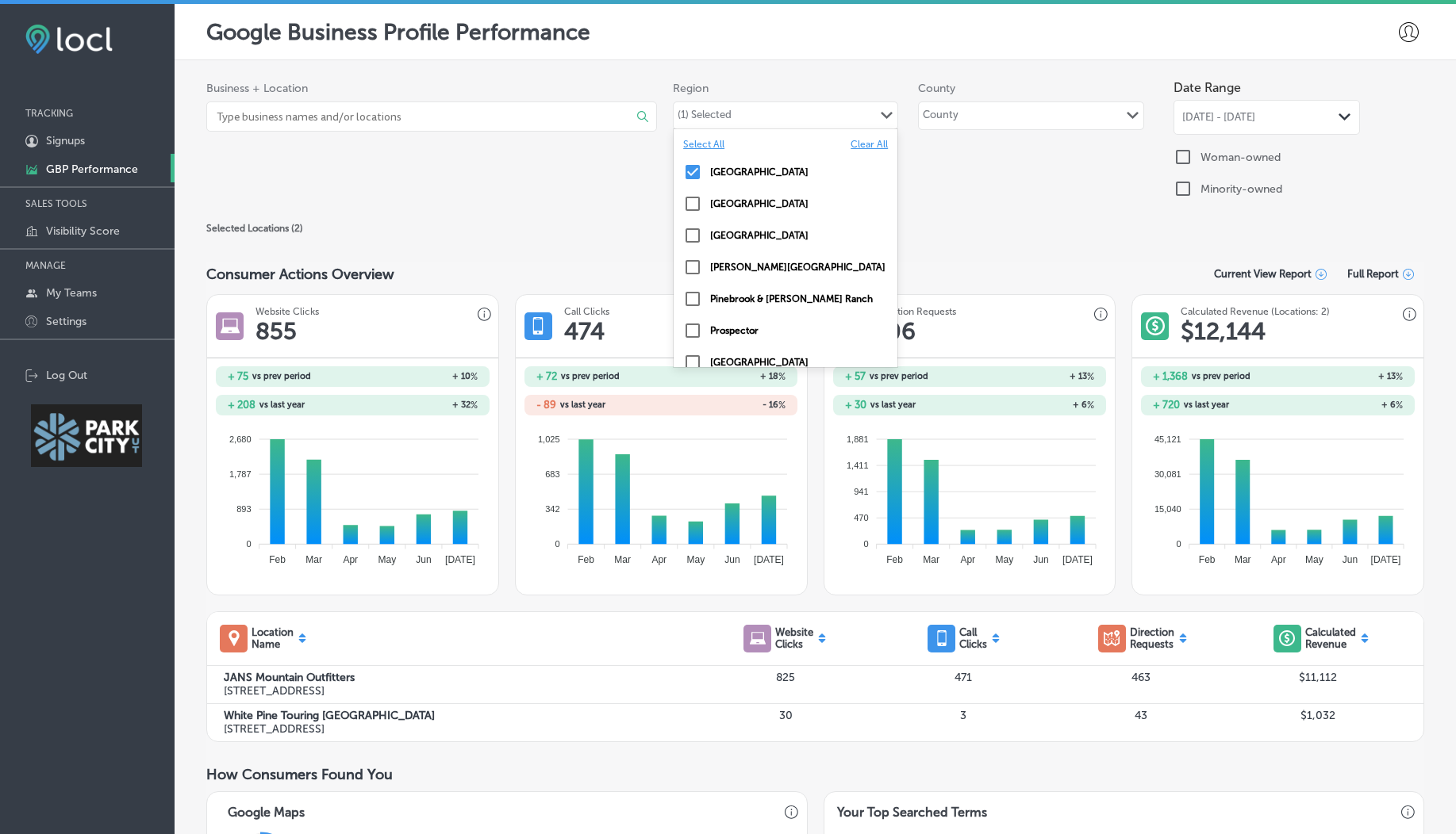
click at [851, 145] on label "Clear All" at bounding box center [869, 145] width 37 height 12
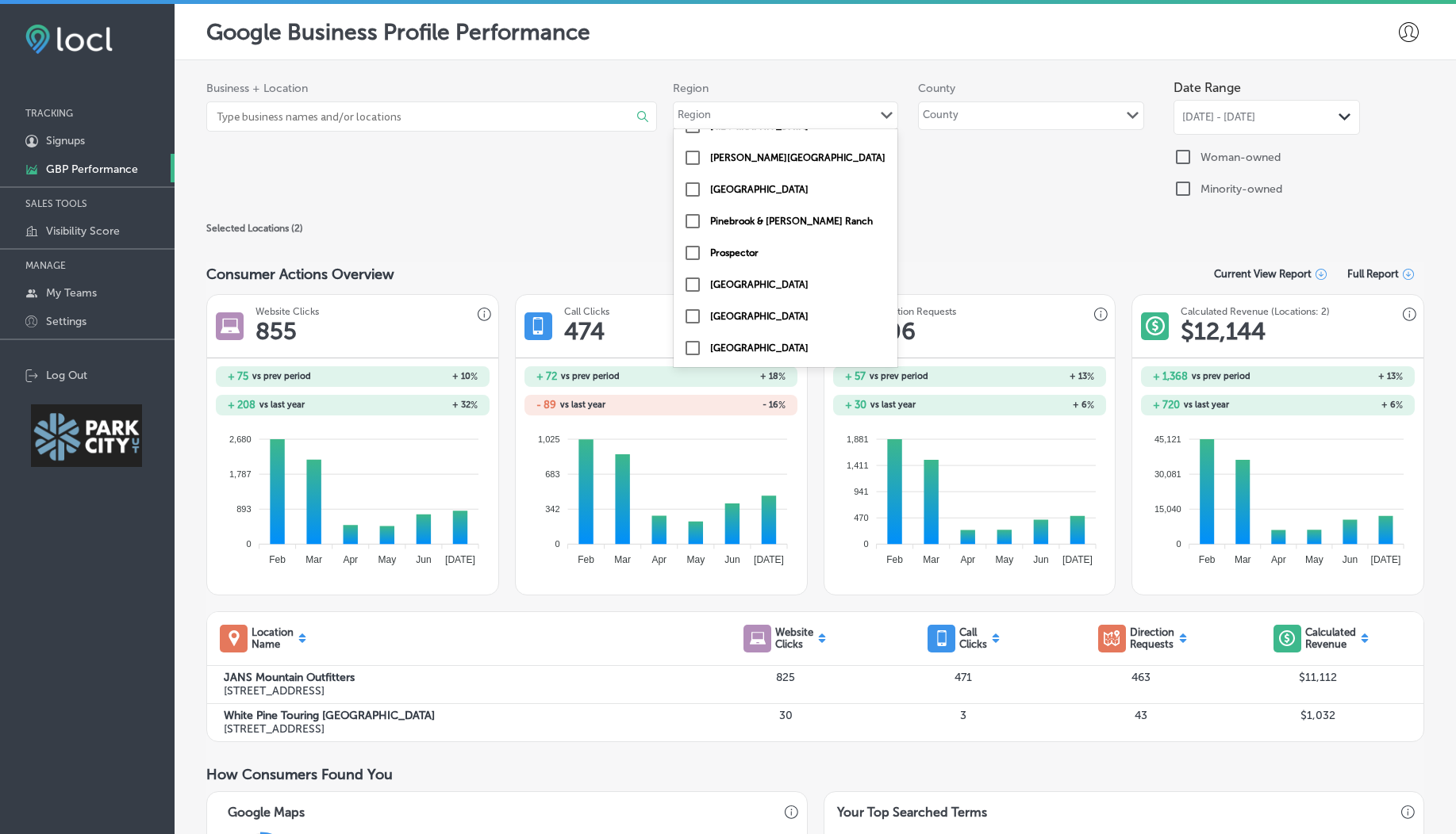
click at [687, 248] on input "checkbox" at bounding box center [693, 253] width 19 height 19
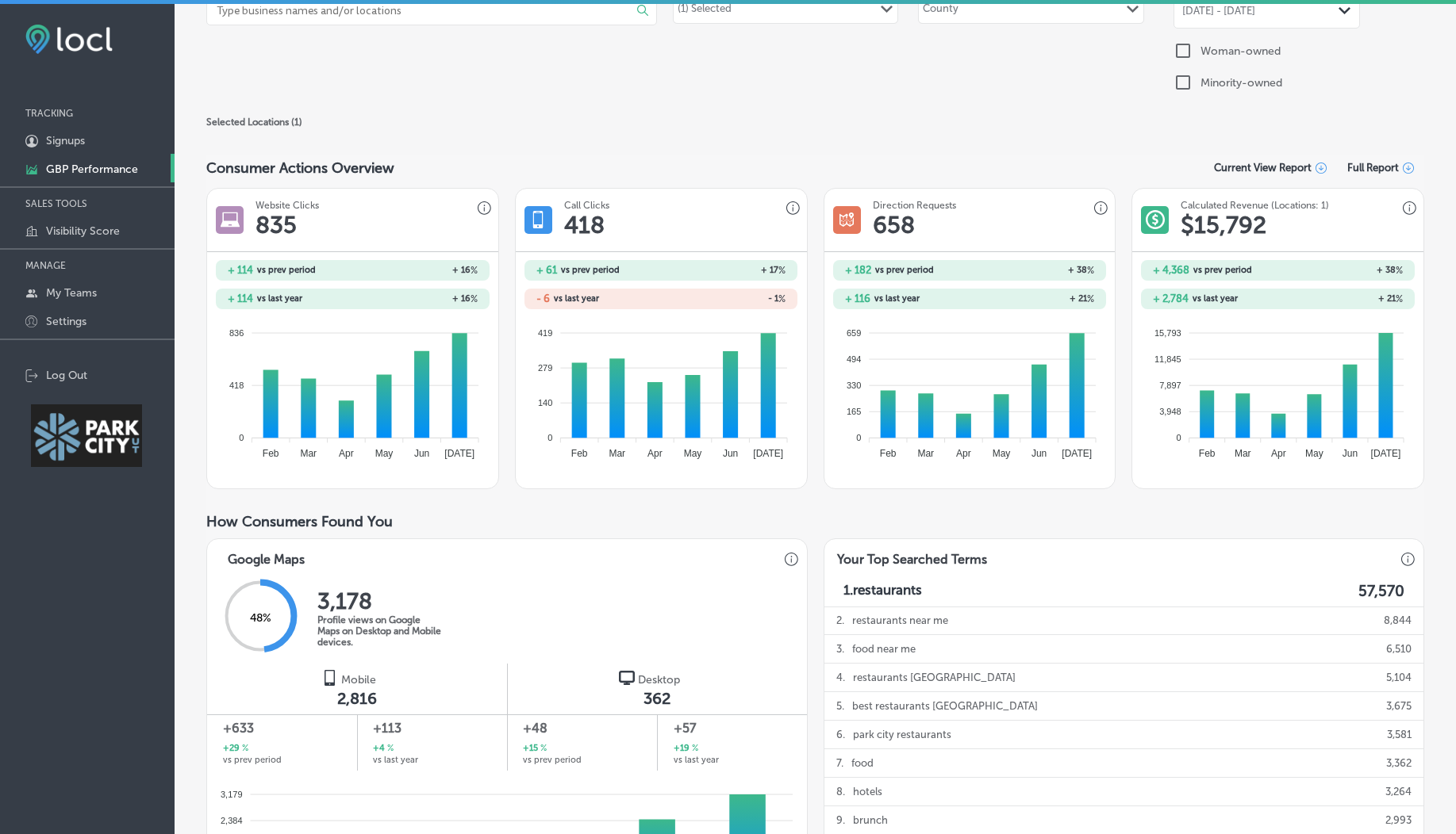
scroll to position [0, 0]
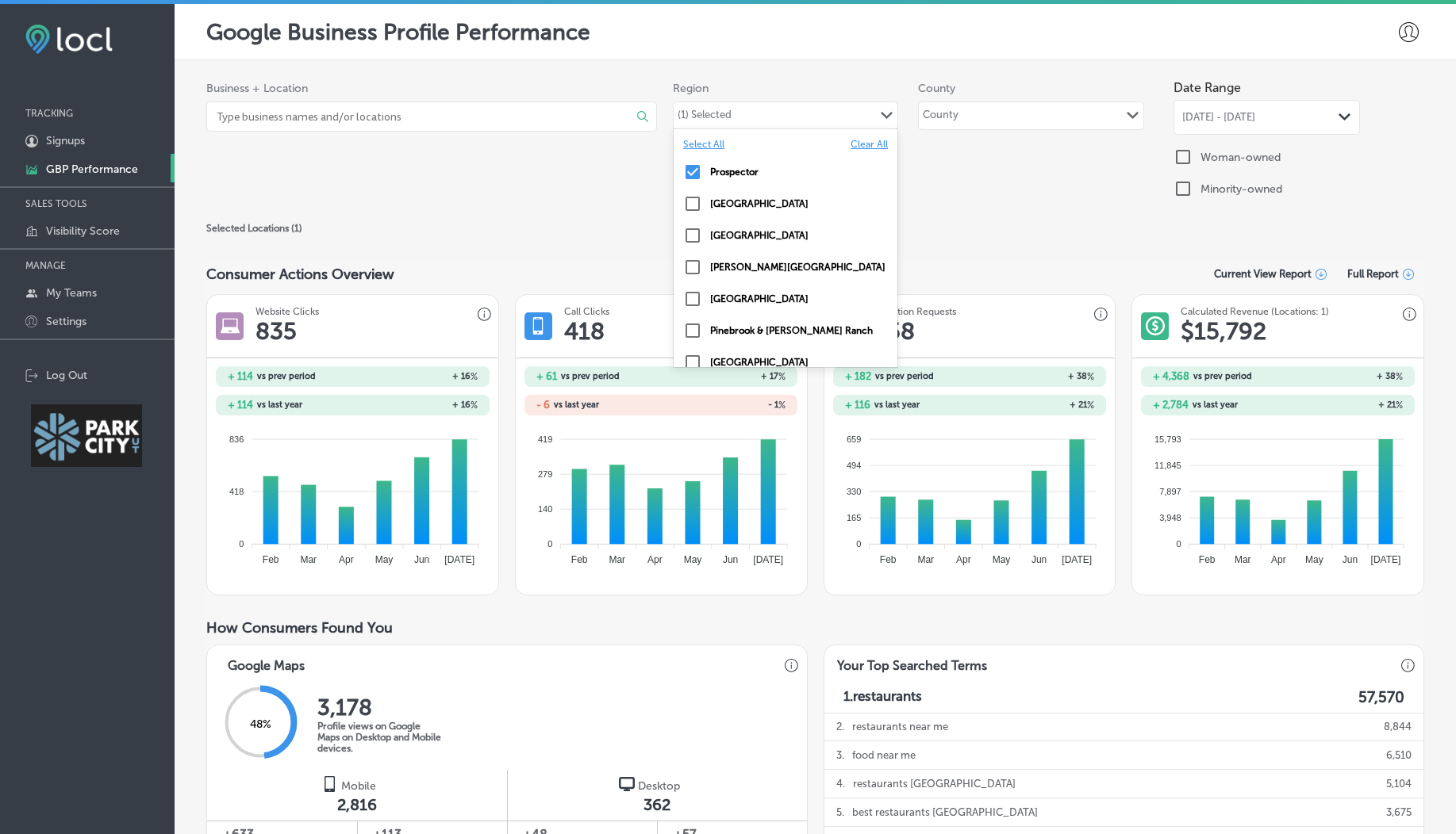
click at [724, 120] on div "(1) Selected" at bounding box center [704, 117] width 54 height 18
click at [687, 273] on input "checkbox" at bounding box center [693, 267] width 19 height 19
click at [683, 201] on input "checkbox" at bounding box center [693, 204] width 19 height 19
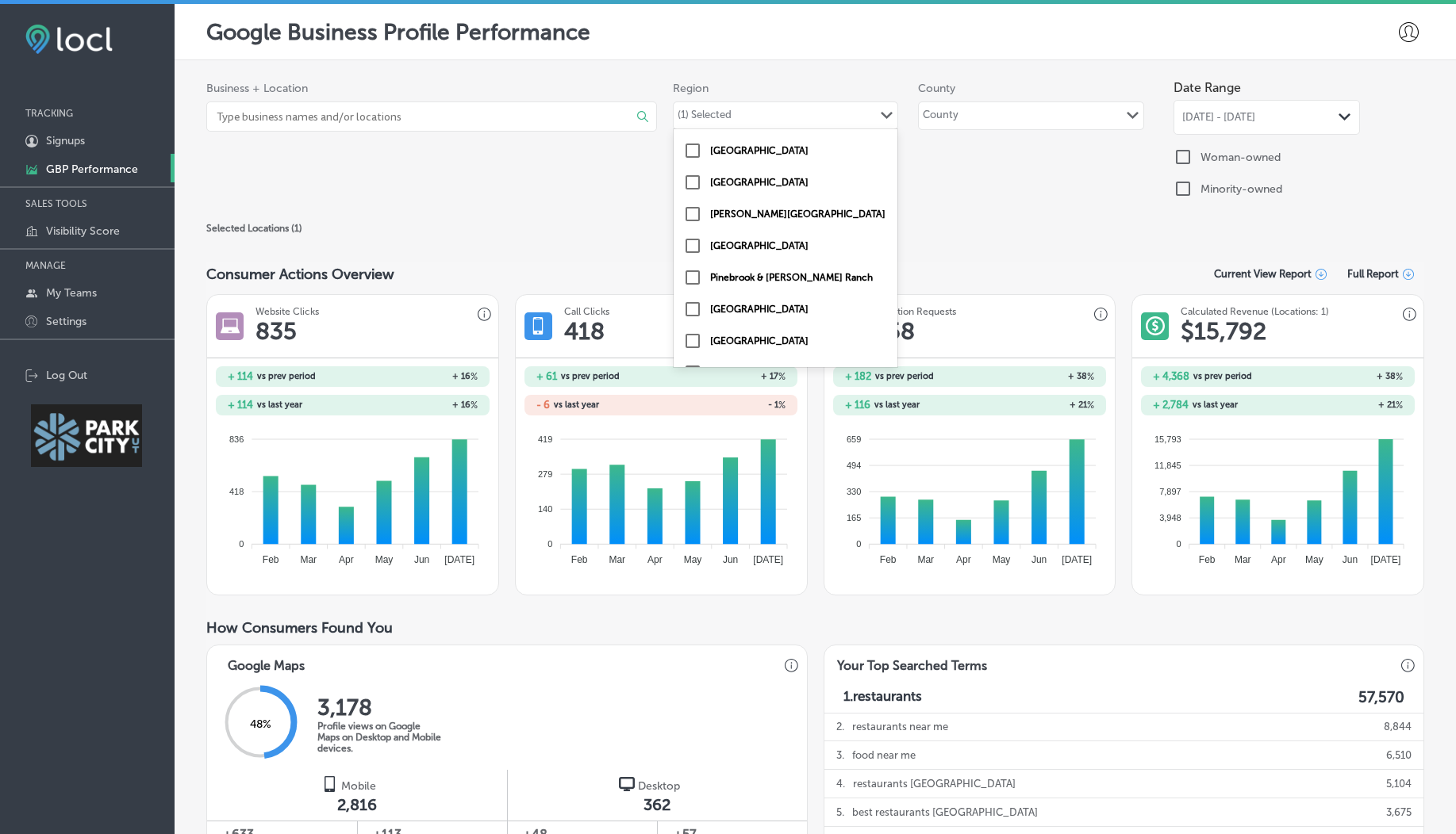
scroll to position [78, 0]
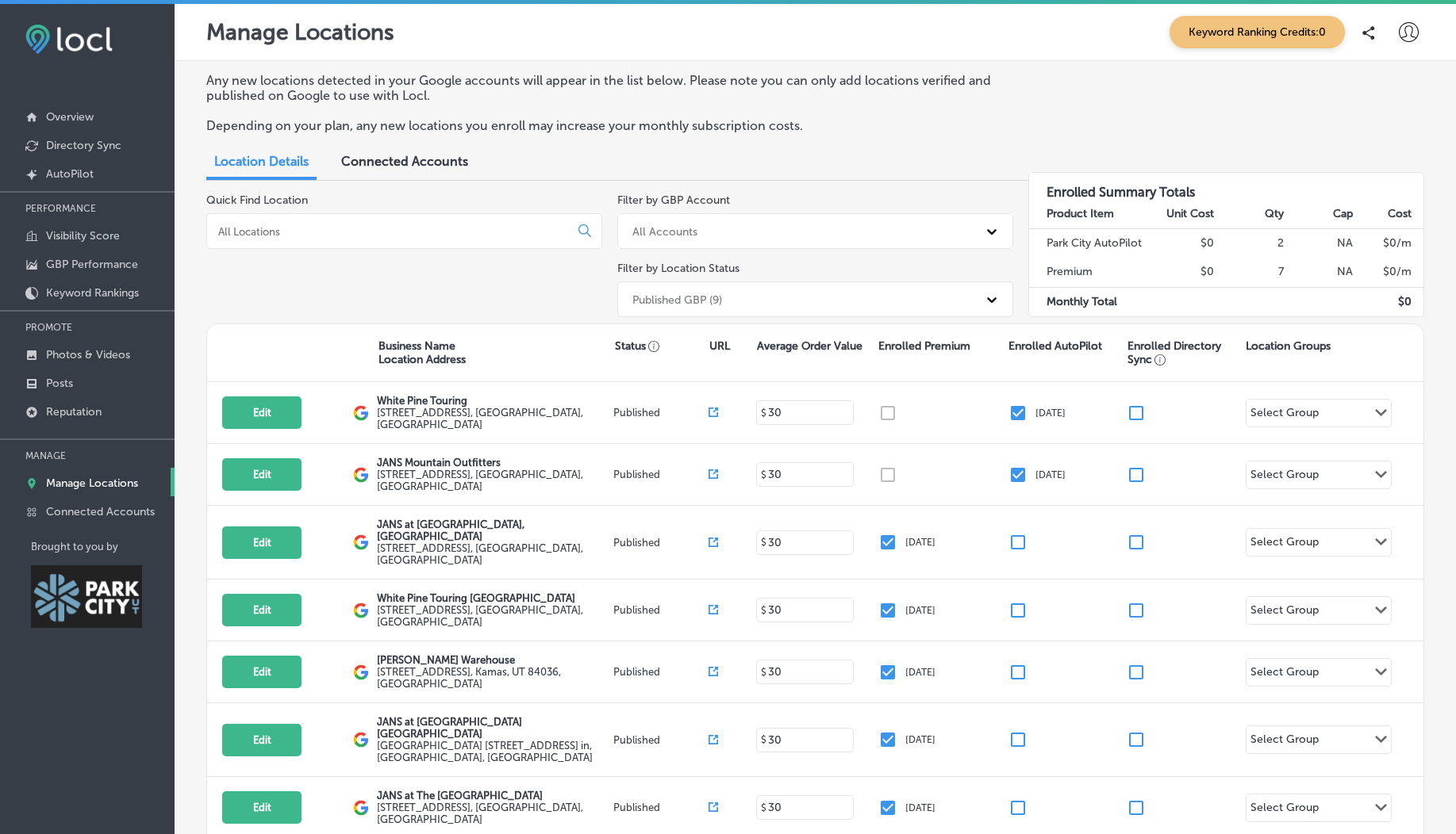
click at [280, 232] on input at bounding box center [391, 231] width 349 height 14
paste input "[EMAIL_ADDRESS][DOMAIN_NAME]"
type input "[EMAIL_ADDRESS][DOMAIN_NAME]"
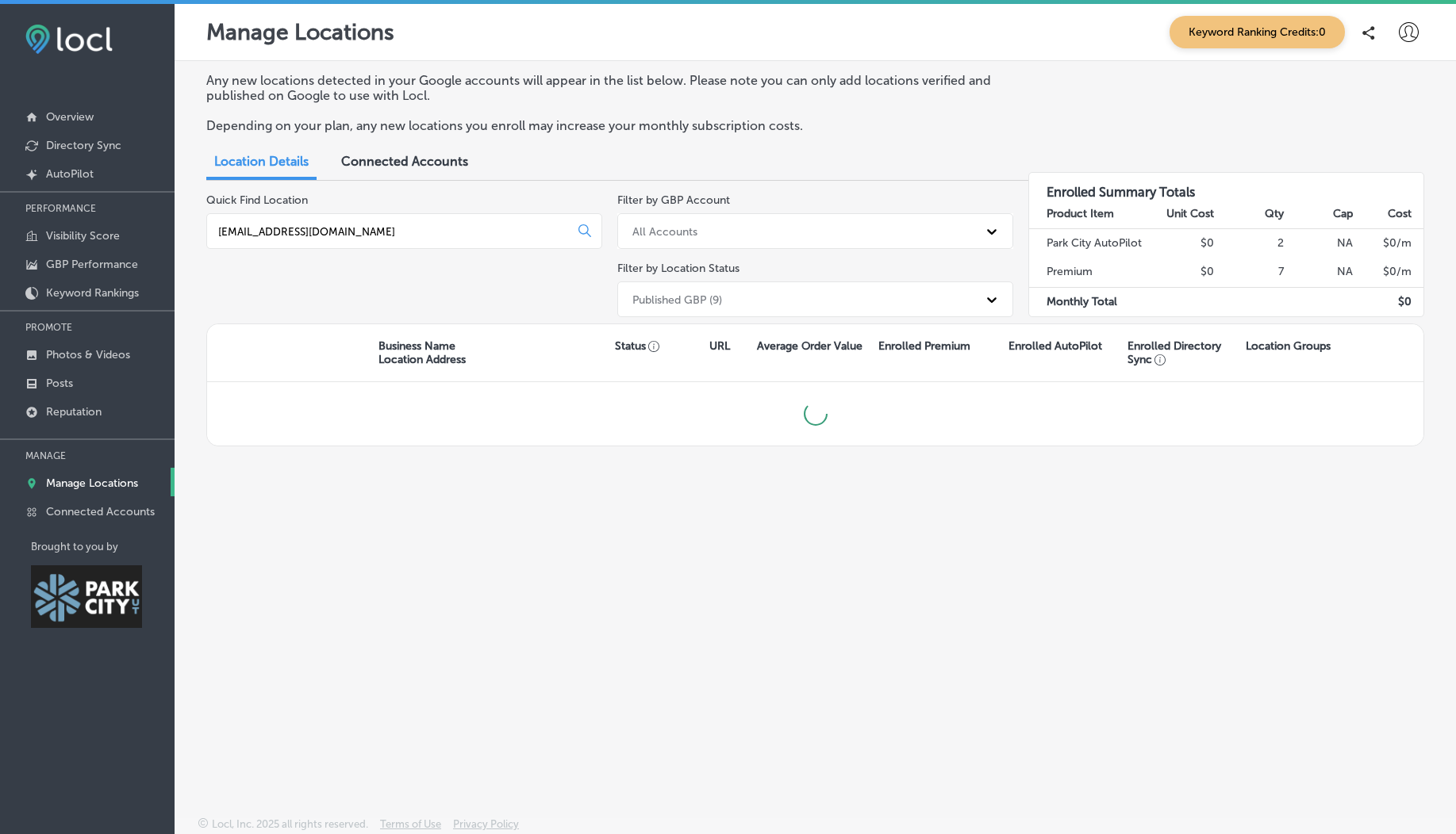
click at [280, 232] on input "[EMAIL_ADDRESS][DOMAIN_NAME]" at bounding box center [391, 231] width 349 height 14
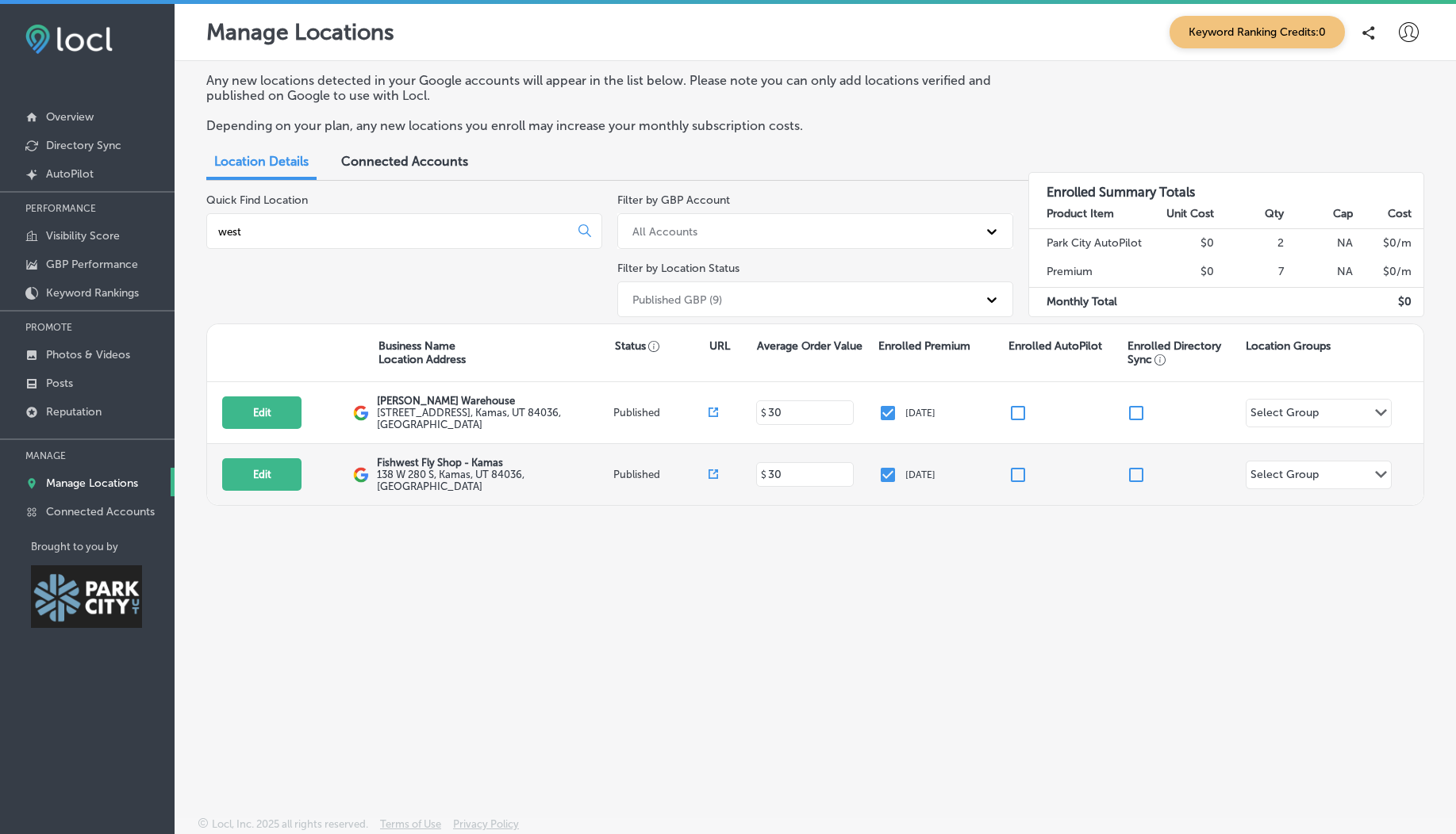
type input "west"
click at [501, 473] on label "138 W 280 S , Kamas, UT 84036, US" at bounding box center [493, 480] width 233 height 24
copy label "84036"
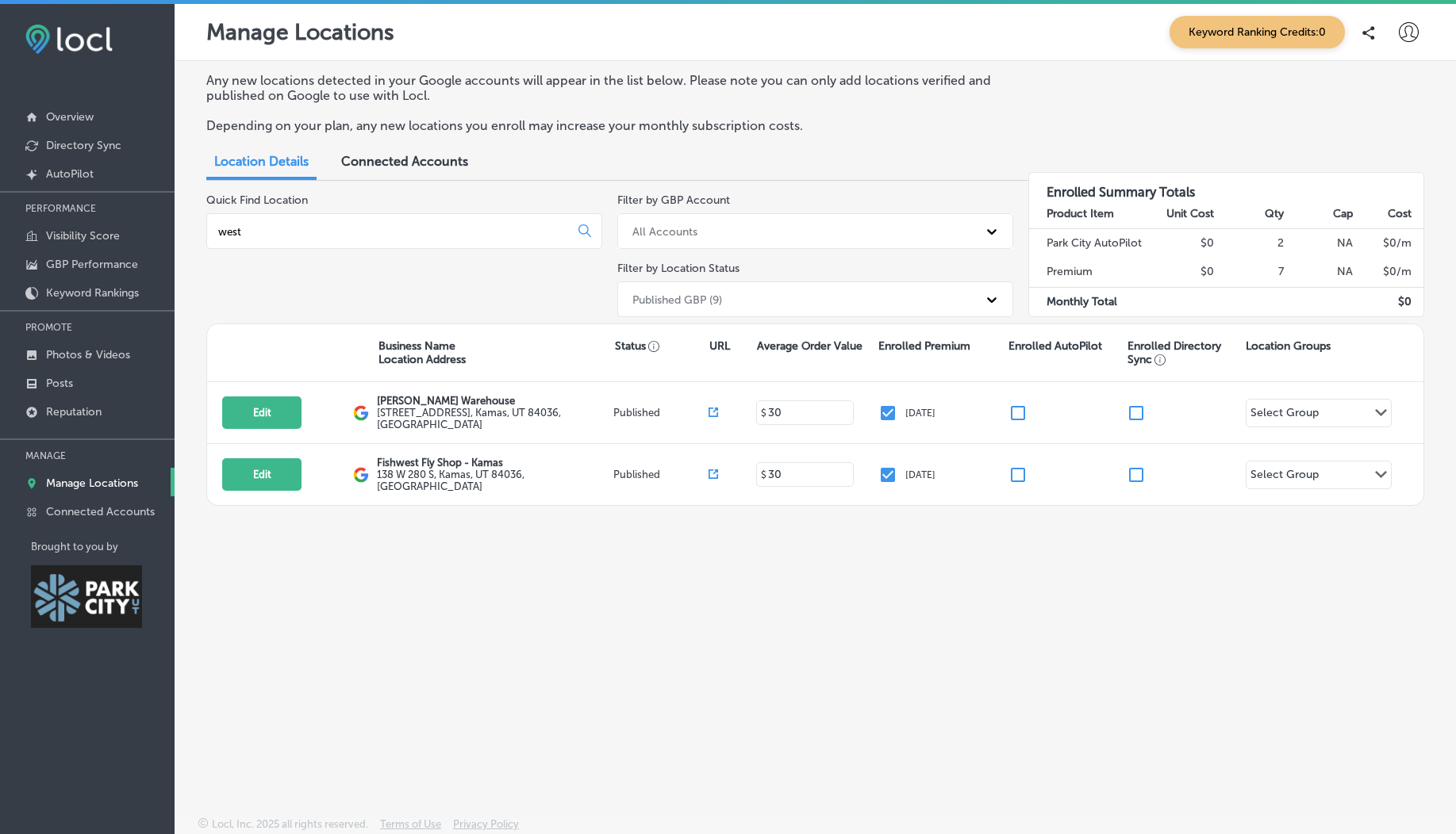
click at [559, 499] on div "Business Name Location Address Status URL Average Order Value Enrolled Premium …" at bounding box center [814, 414] width 1217 height 182
click at [140, 507] on p "Connected Accounts" at bounding box center [100, 512] width 108 height 13
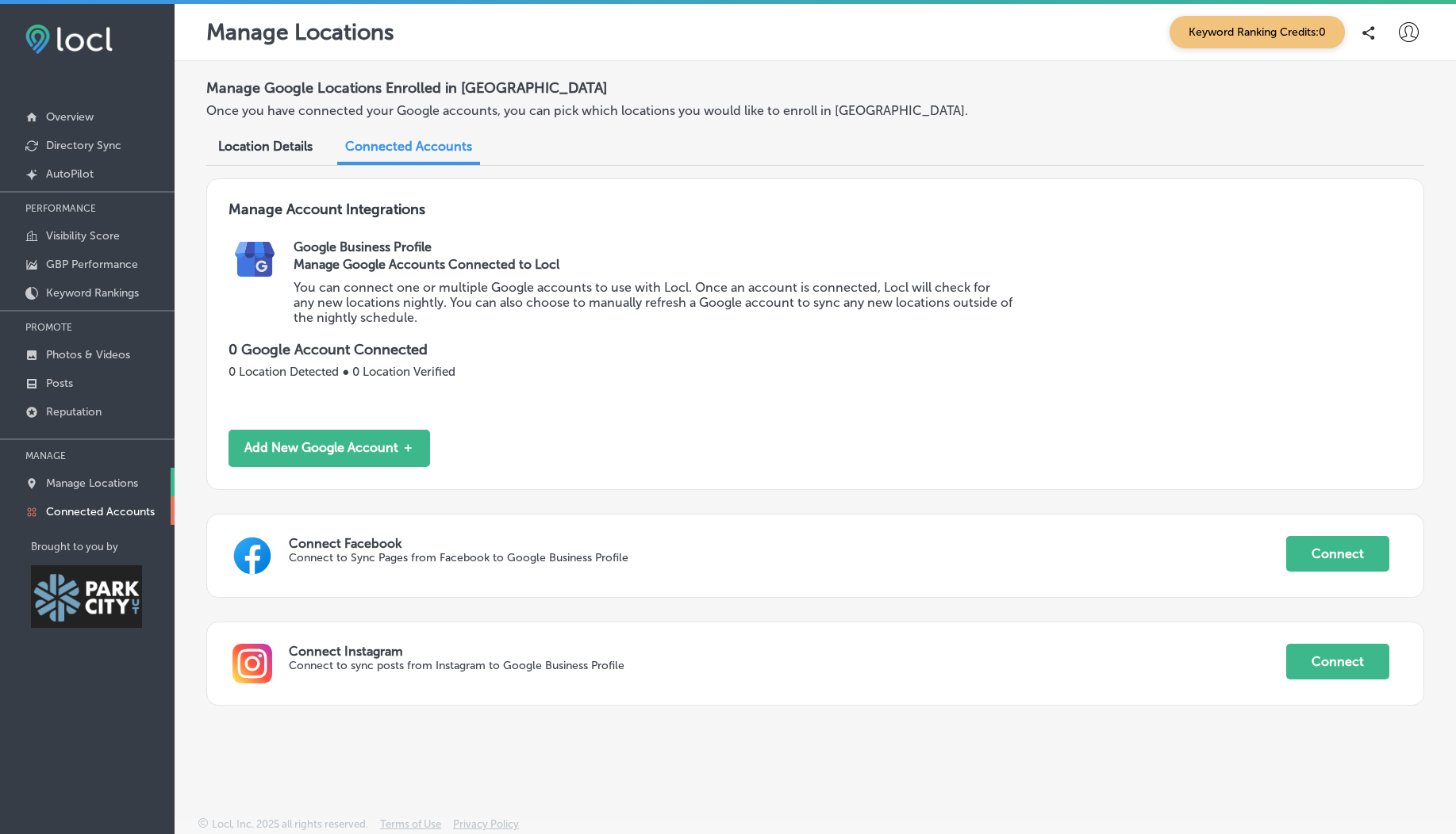
click at [113, 479] on p "Manage Locations" at bounding box center [92, 483] width 92 height 13
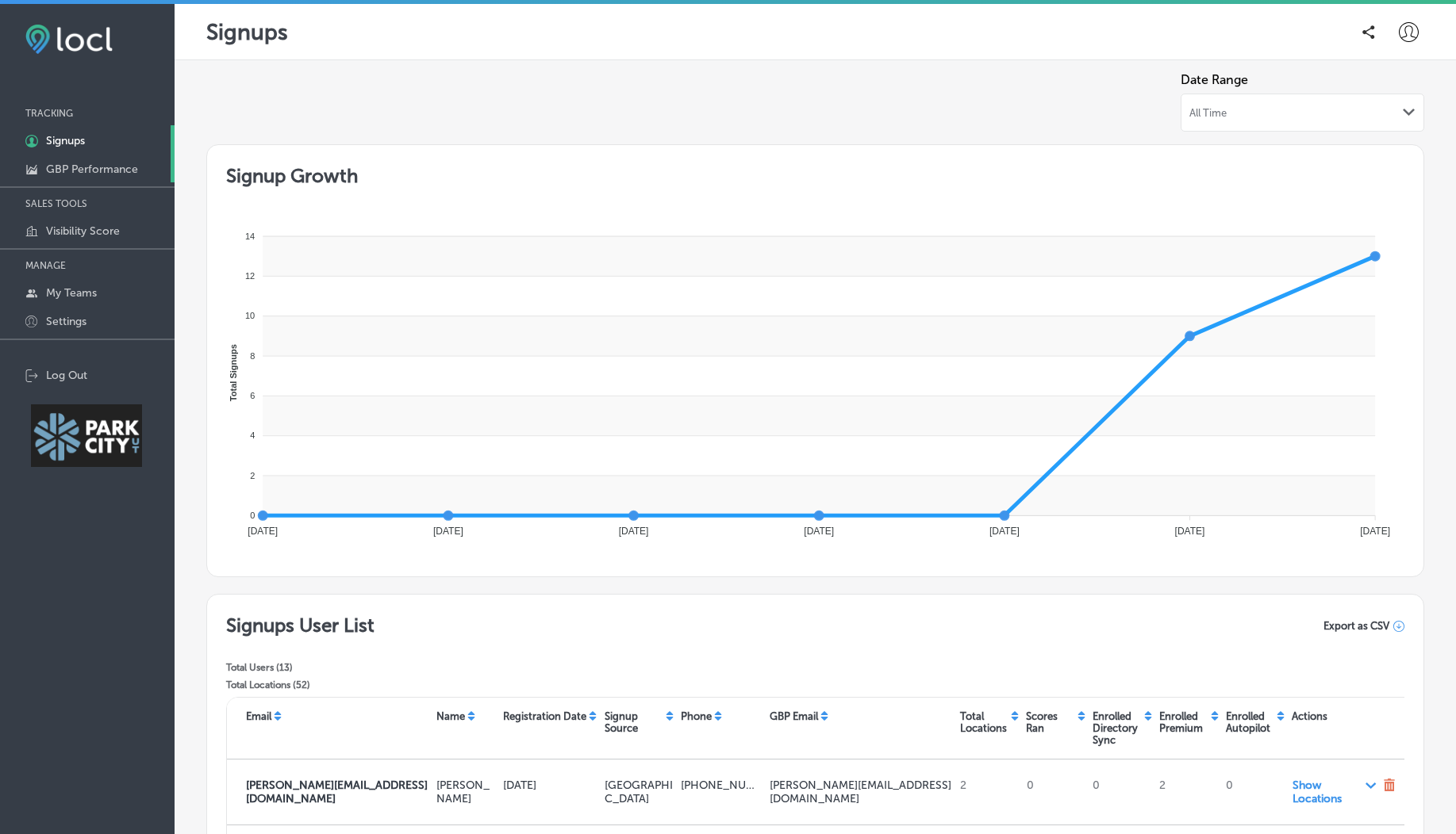
click at [110, 178] on link "GBP Performance" at bounding box center [87, 168] width 175 height 29
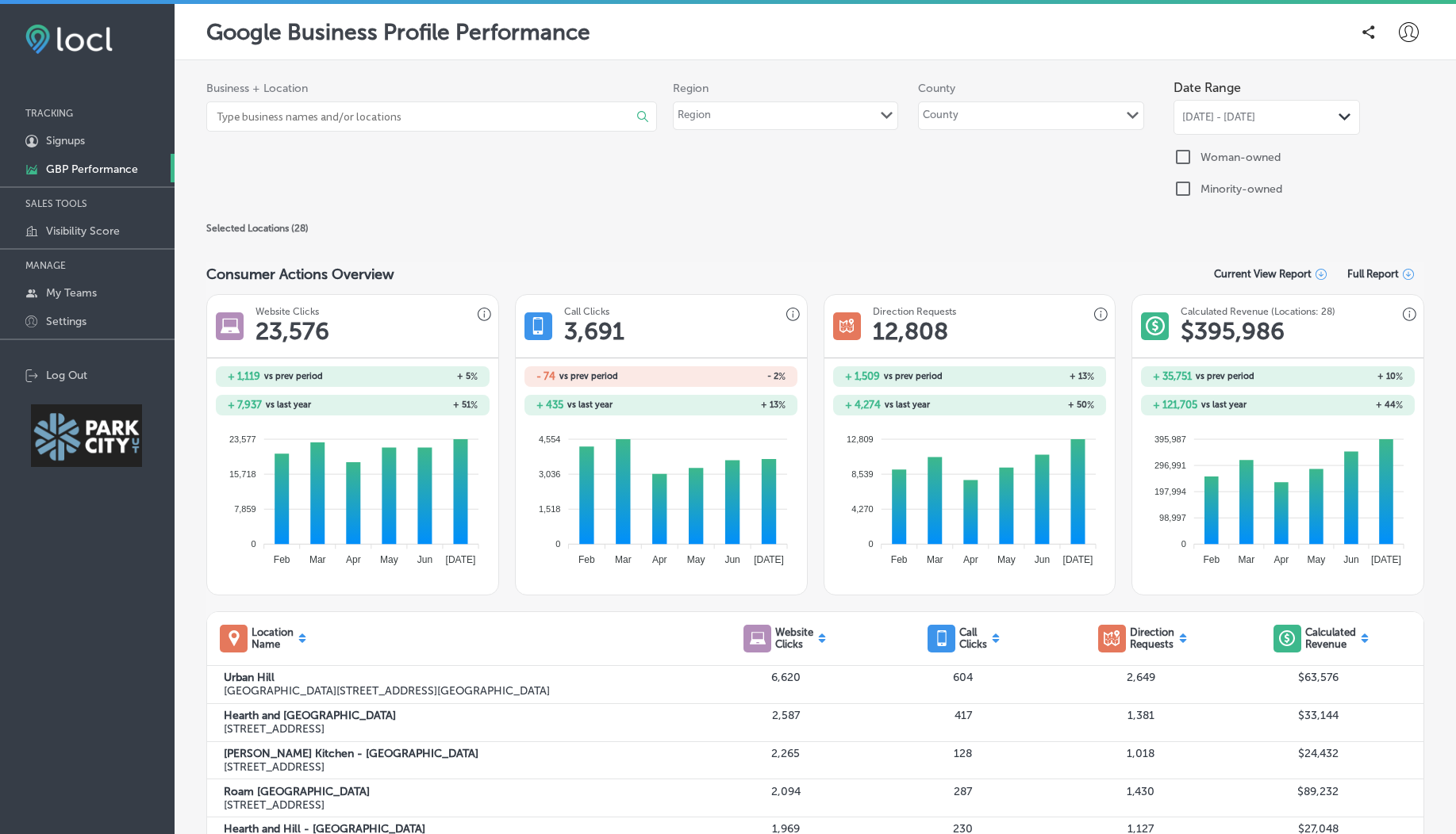
click at [735, 104] on div "Region Path Created with Sketch." at bounding box center [785, 116] width 223 height 27
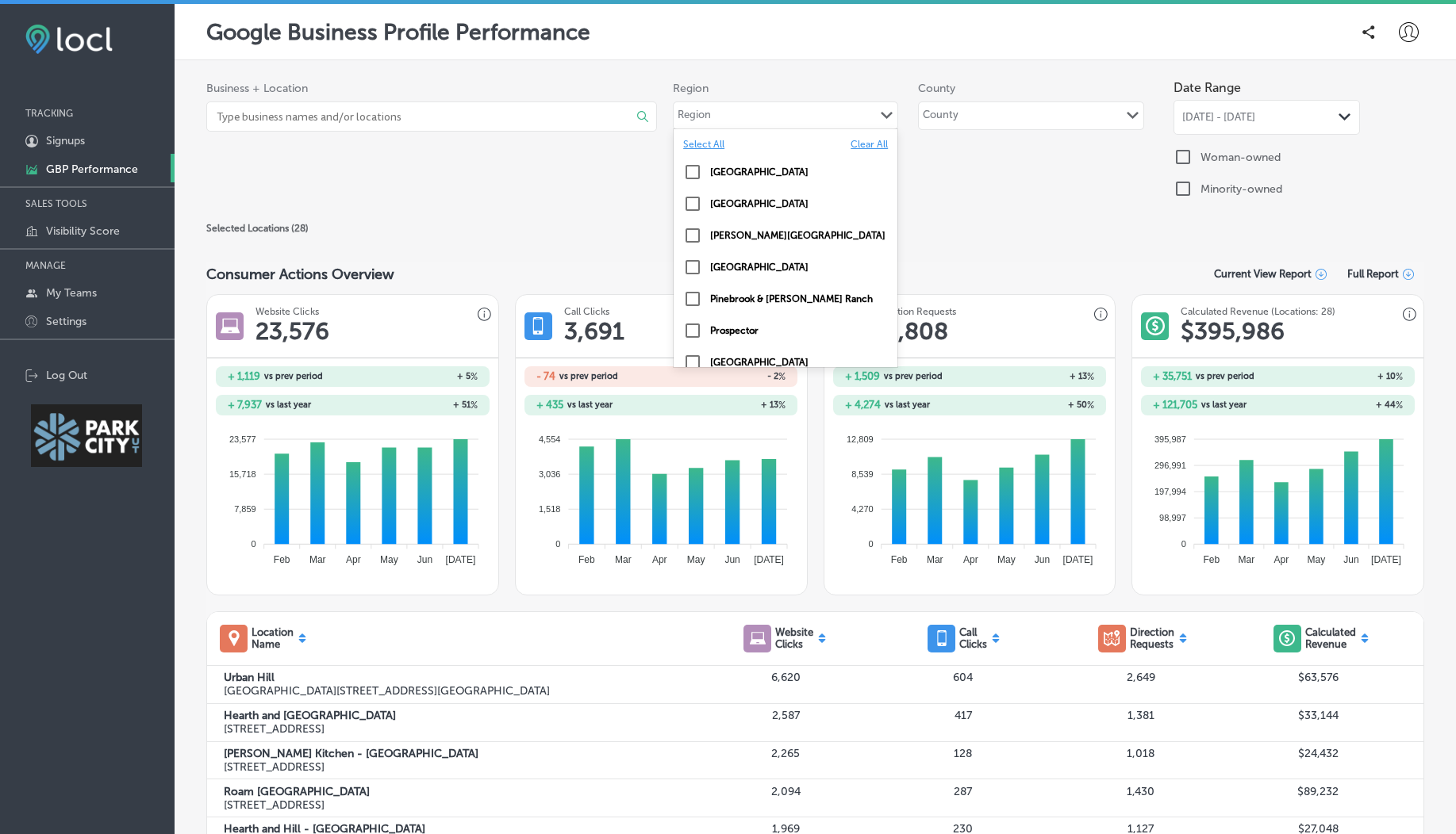
scroll to position [78, 0]
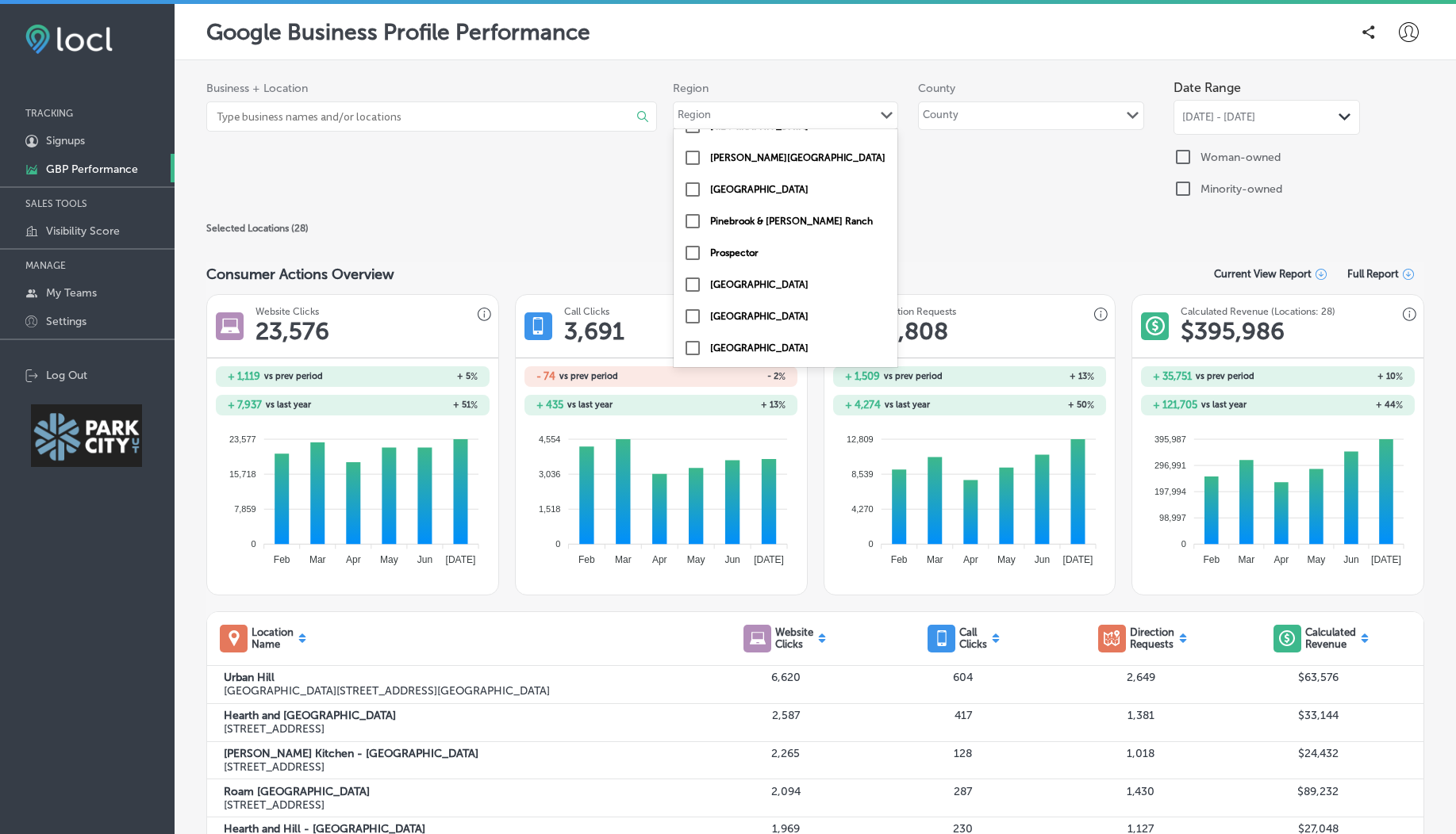
click at [1002, 116] on div "County Path Created with Sketch." at bounding box center [1030, 116] width 223 height 27
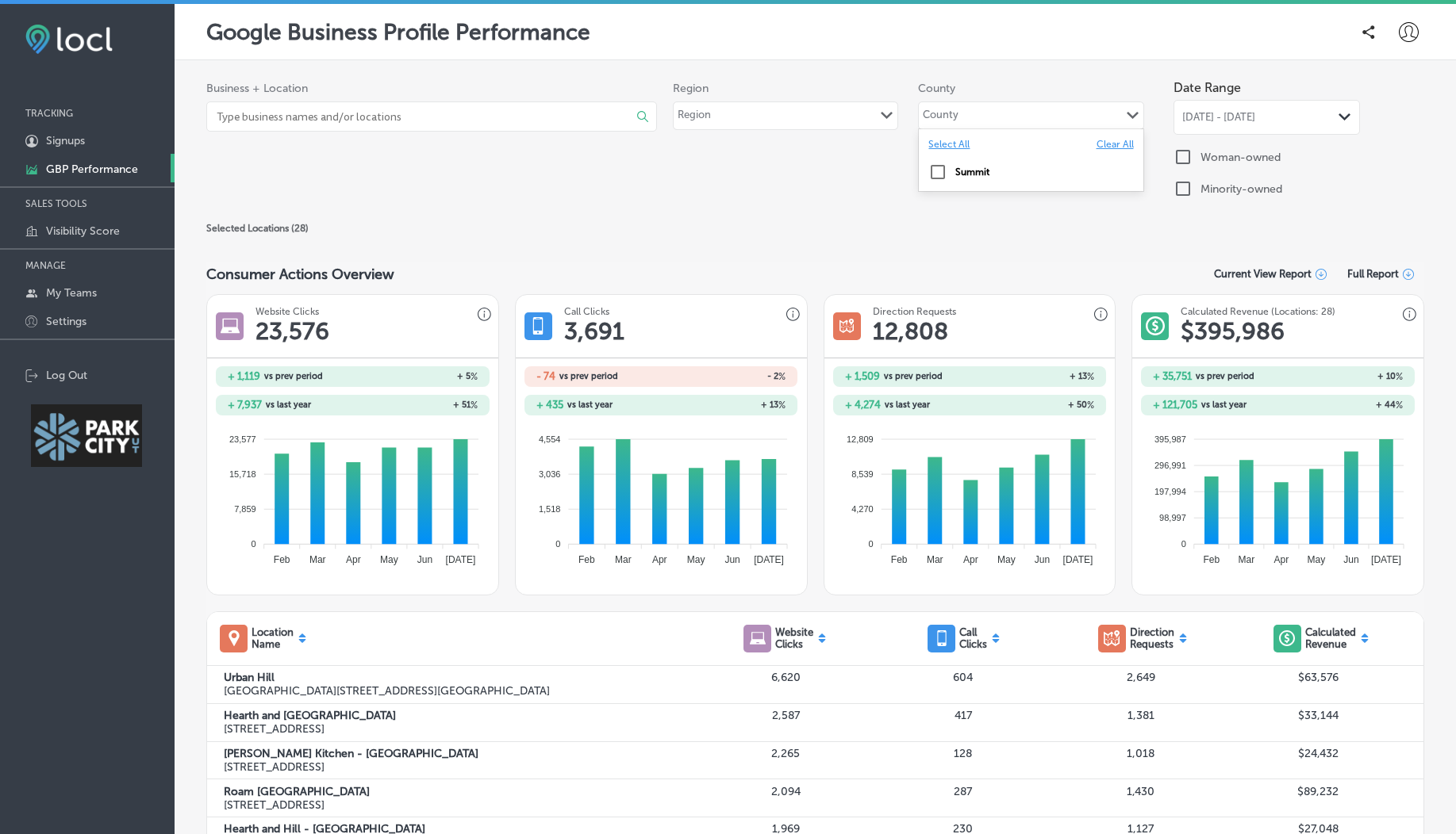
click at [934, 170] on input "checkbox" at bounding box center [938, 173] width 19 height 19
click at [857, 196] on div "Business + Location Select All Clear All Arts Council of Park City & Summit Cou…" at bounding box center [814, 141] width 1217 height 139
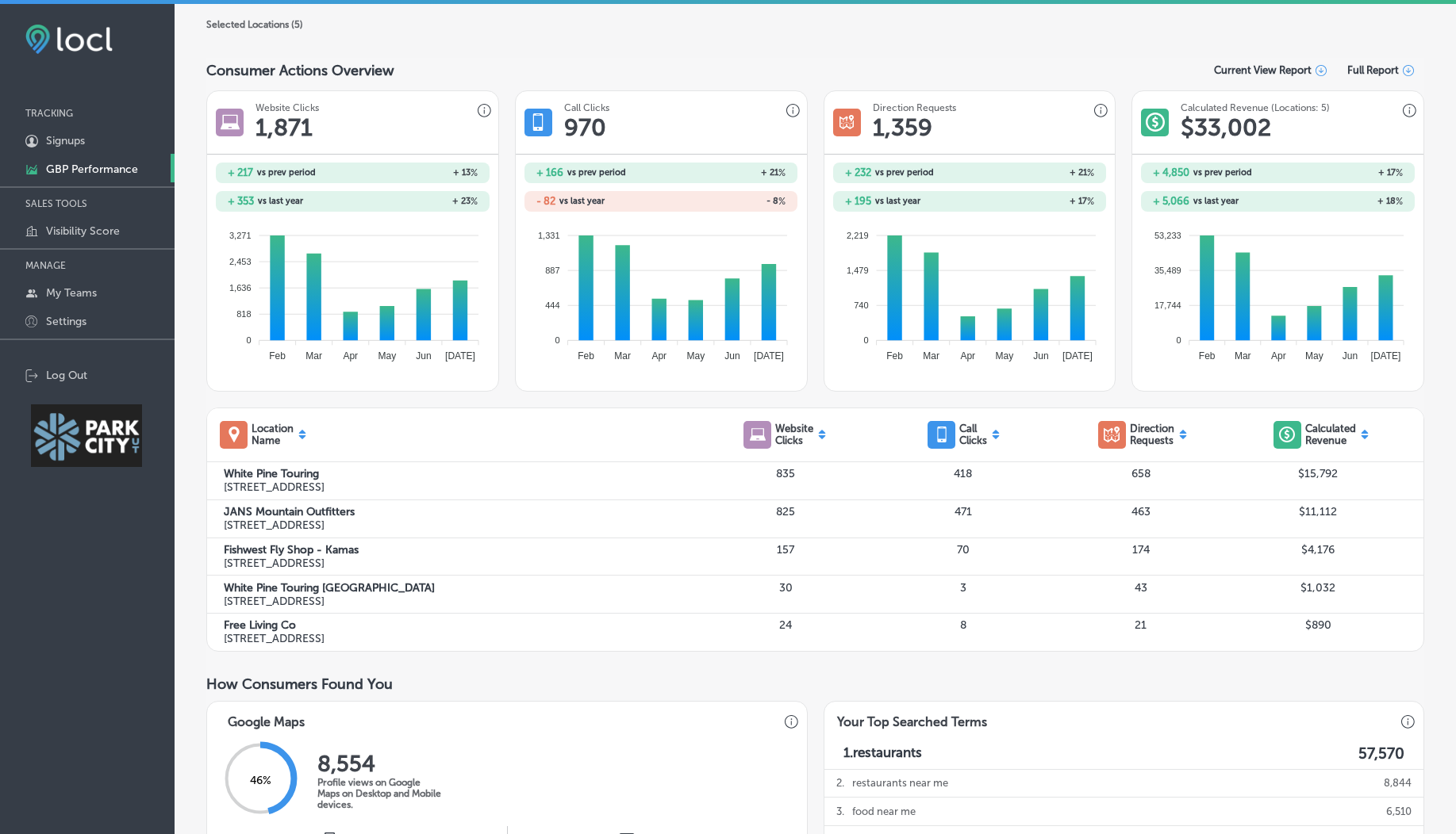
scroll to position [0, 0]
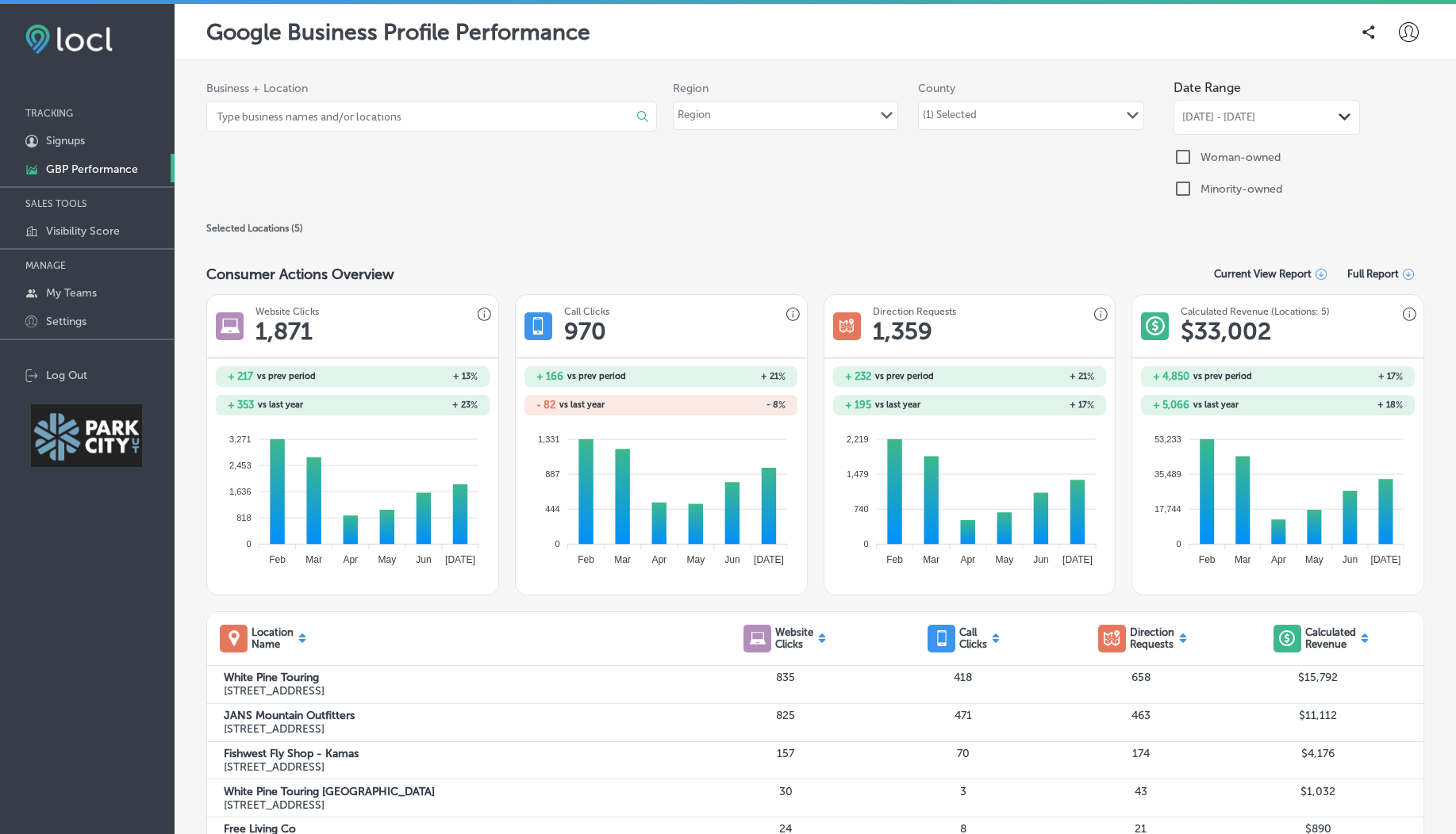
click at [764, 117] on div "Region Path Created with Sketch." at bounding box center [785, 116] width 223 height 27
click at [940, 104] on div "(1) Selected Path Created with Sketch." at bounding box center [1030, 116] width 223 height 27
click at [1108, 141] on label "Clear All" at bounding box center [1115, 145] width 37 height 12
click at [1028, 107] on div "County Path Created with Sketch." at bounding box center [1030, 116] width 223 height 27
click at [1013, 117] on div "County Path Created with Sketch." at bounding box center [1030, 116] width 223 height 27
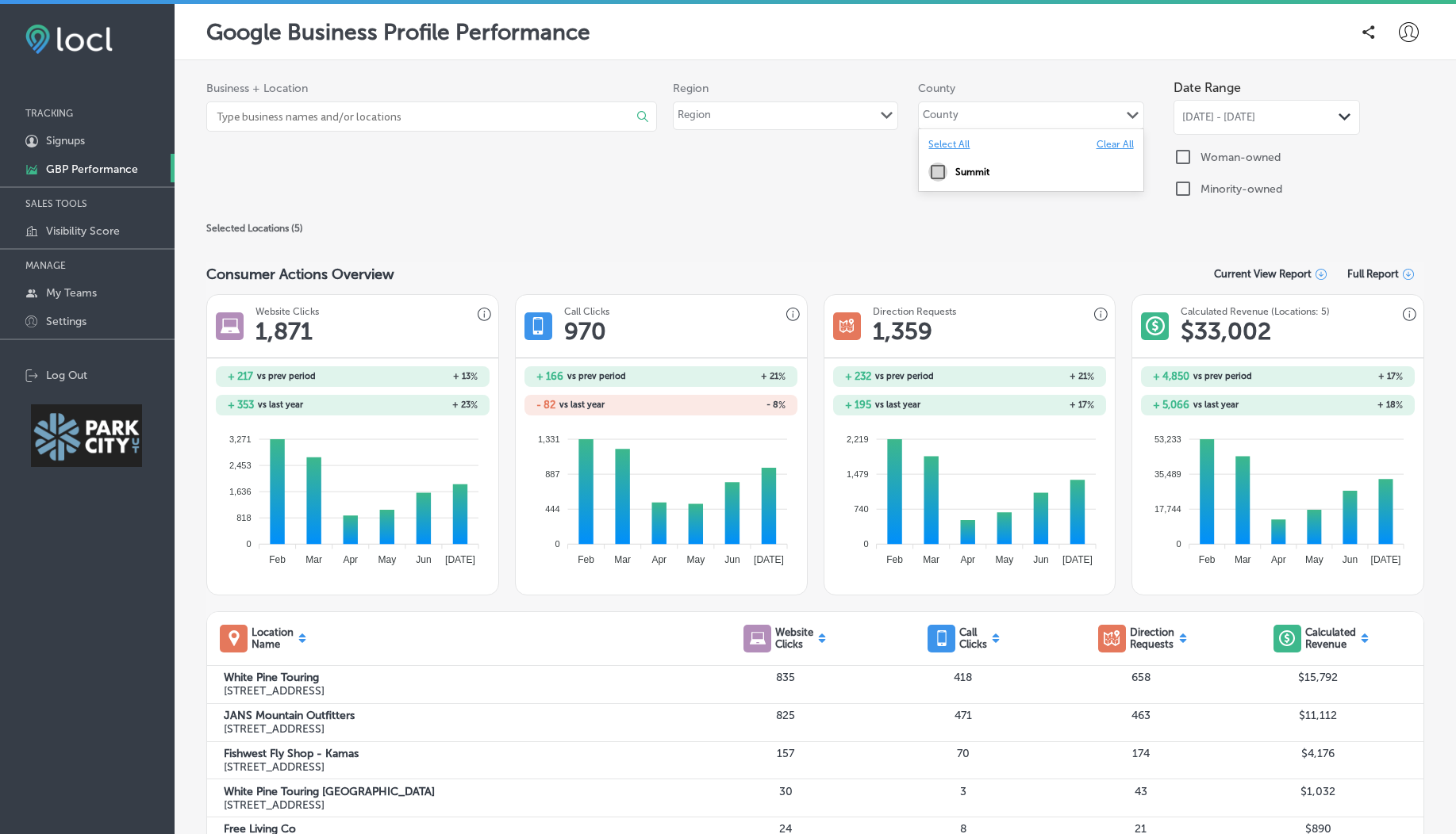
click at [928, 172] on input "checkbox" at bounding box center [938, 173] width 19 height 19
click at [866, 216] on div "Business + Location Select All Clear All Fishwest Fly Shop - Kamas ( 4 ) Path C…" at bounding box center [814, 145] width 1217 height 147
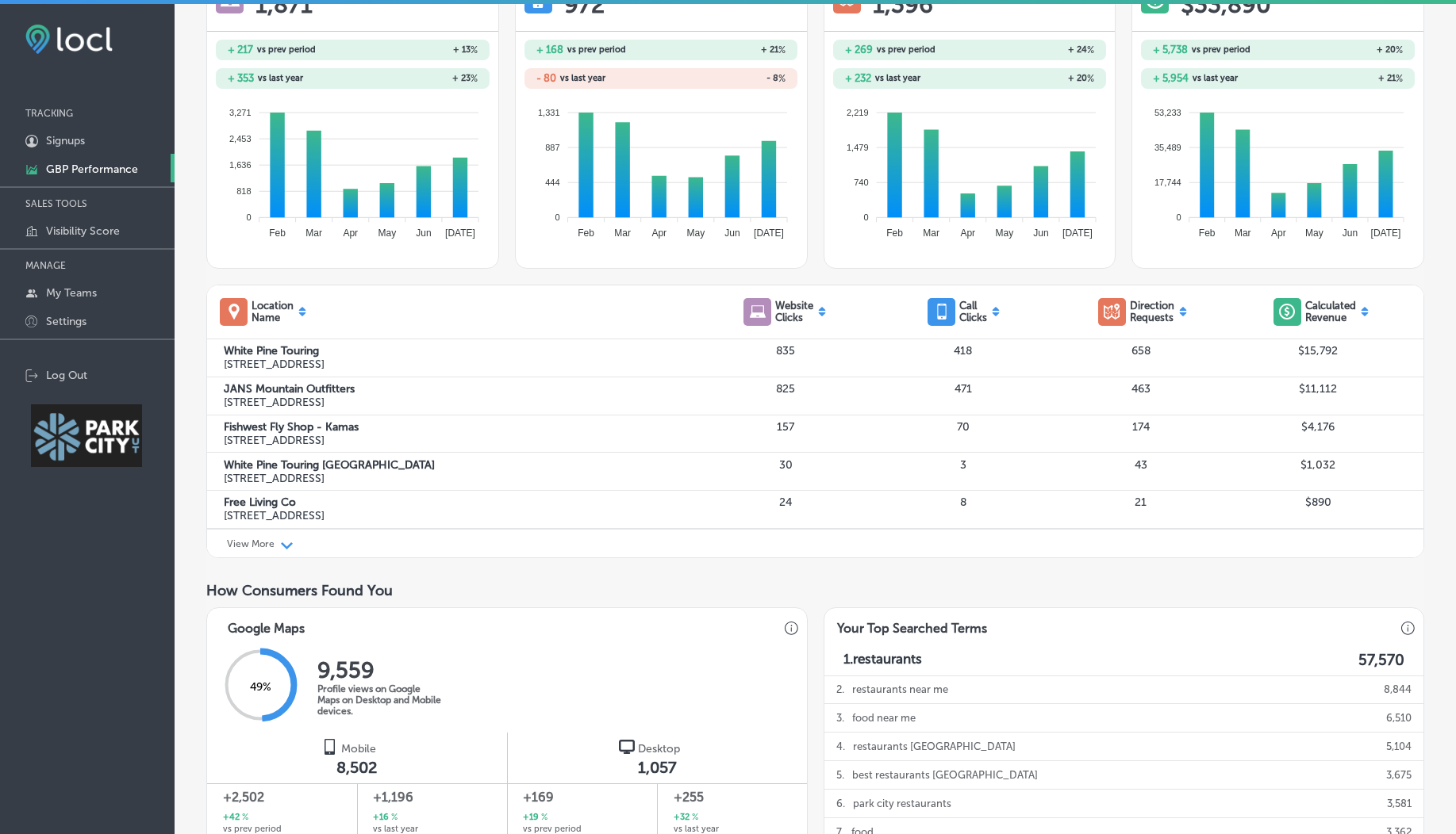
scroll to position [38, 0]
click at [281, 543] on polygon at bounding box center [287, 544] width 12 height 7
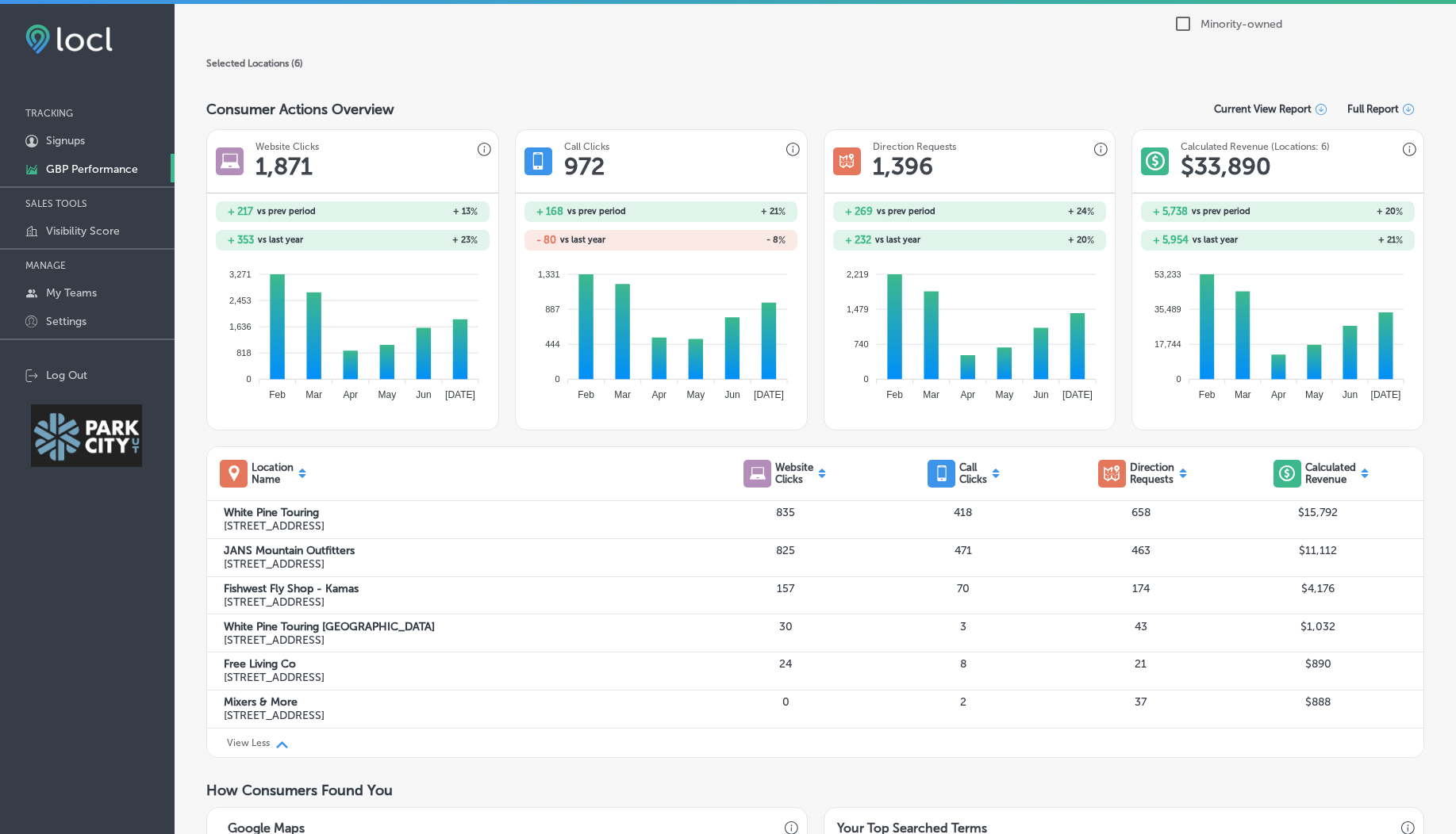
scroll to position [0, 0]
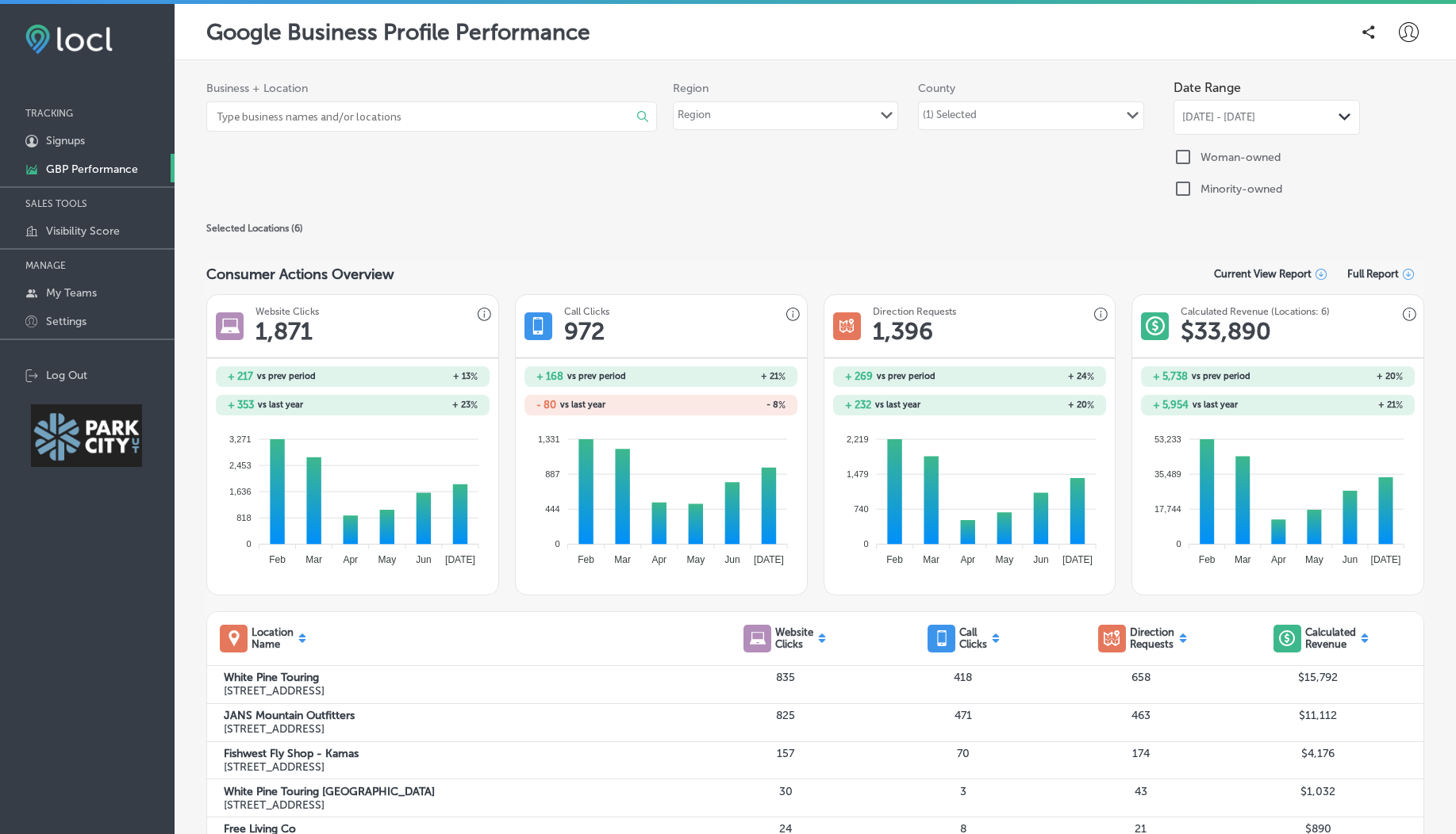
click at [838, 125] on div "Region Path Created with Sketch." at bounding box center [785, 116] width 223 height 27
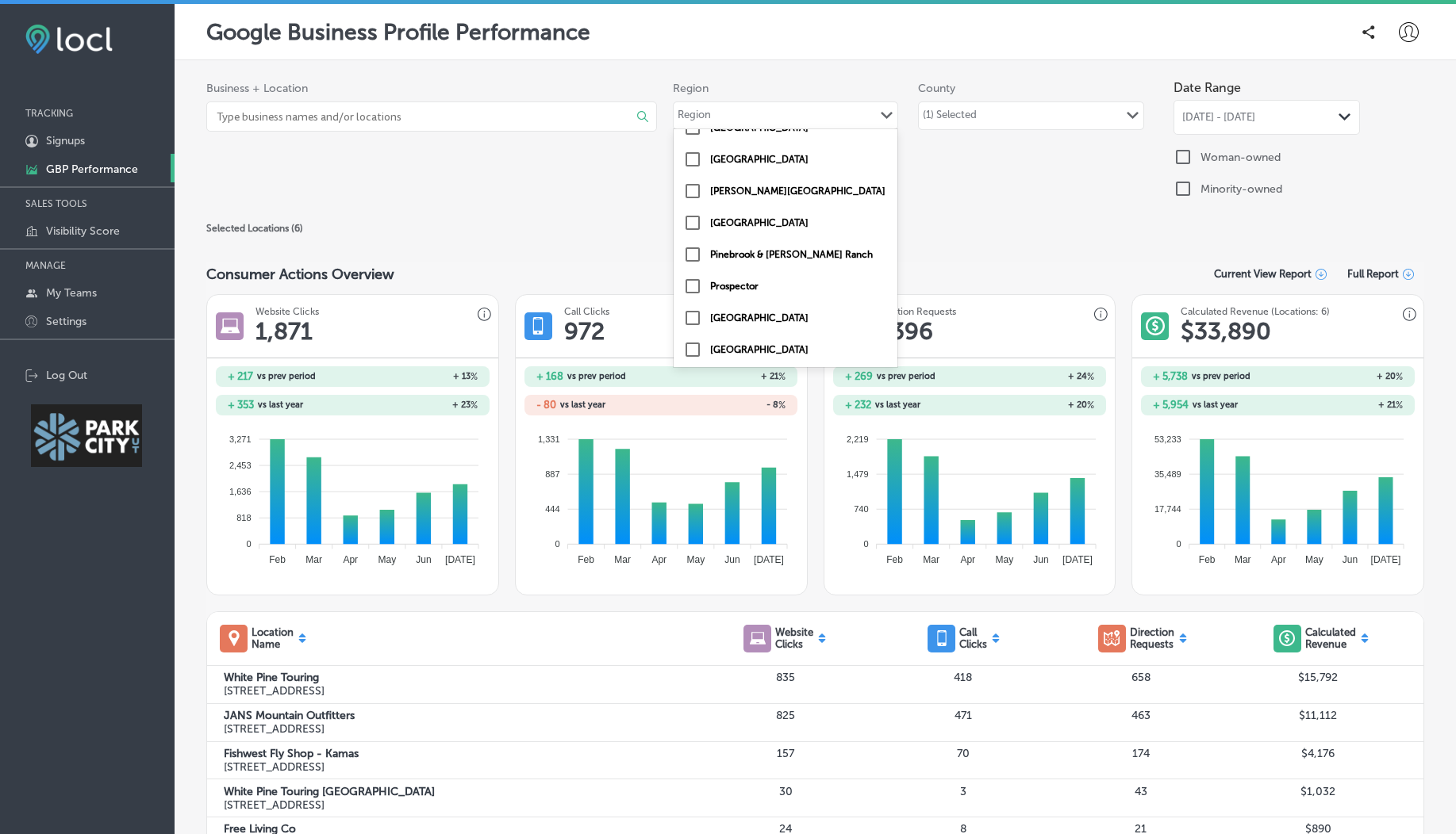
scroll to position [53, 0]
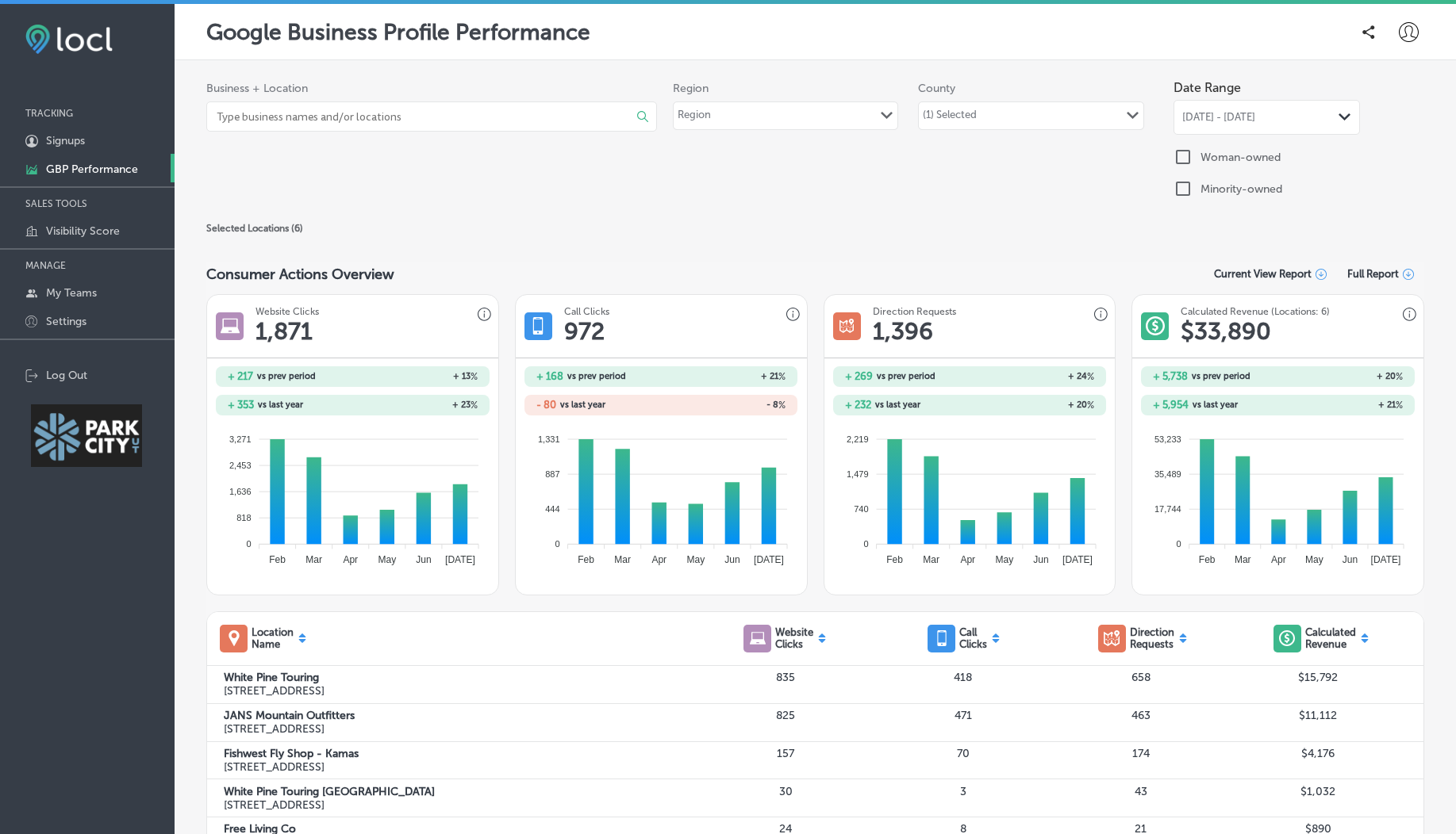
click at [763, 117] on div "Region Path Created with Sketch." at bounding box center [785, 116] width 223 height 27
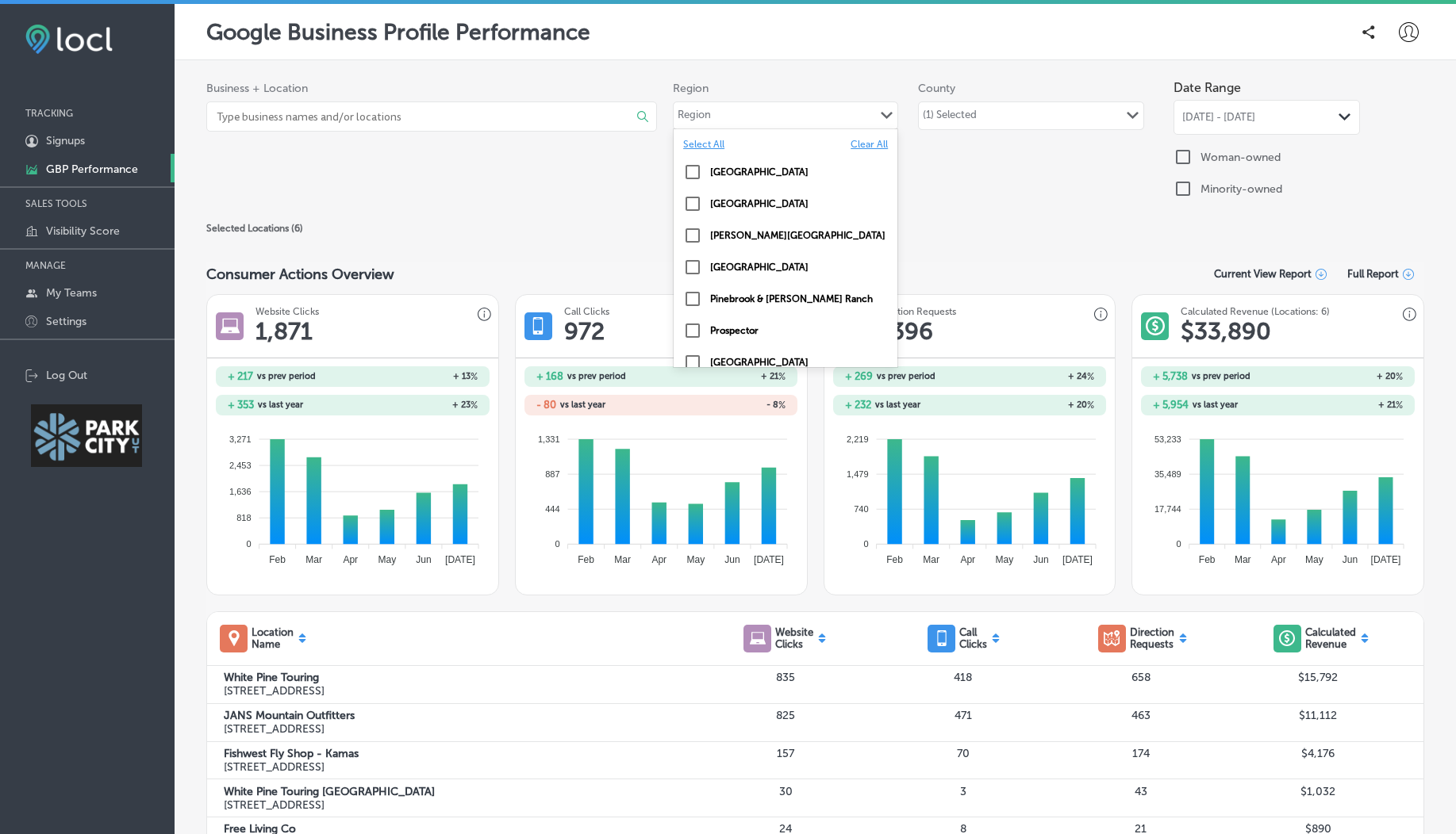
click at [692, 300] on input "checkbox" at bounding box center [693, 299] width 19 height 19
click at [603, 282] on div "Consumer Actions Overview Current View Report Full Report" at bounding box center [814, 274] width 1217 height 25
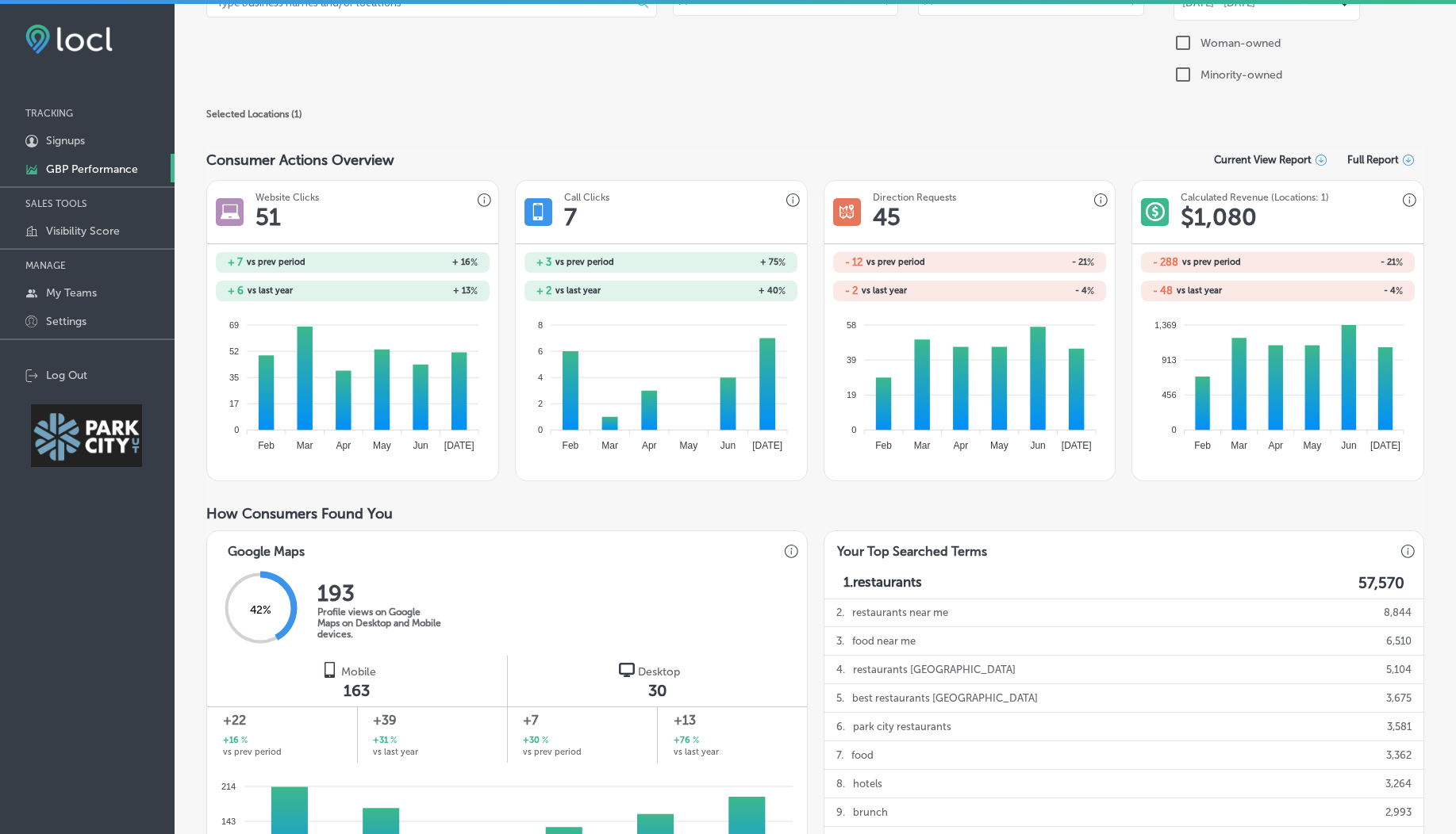
scroll to position [0, 0]
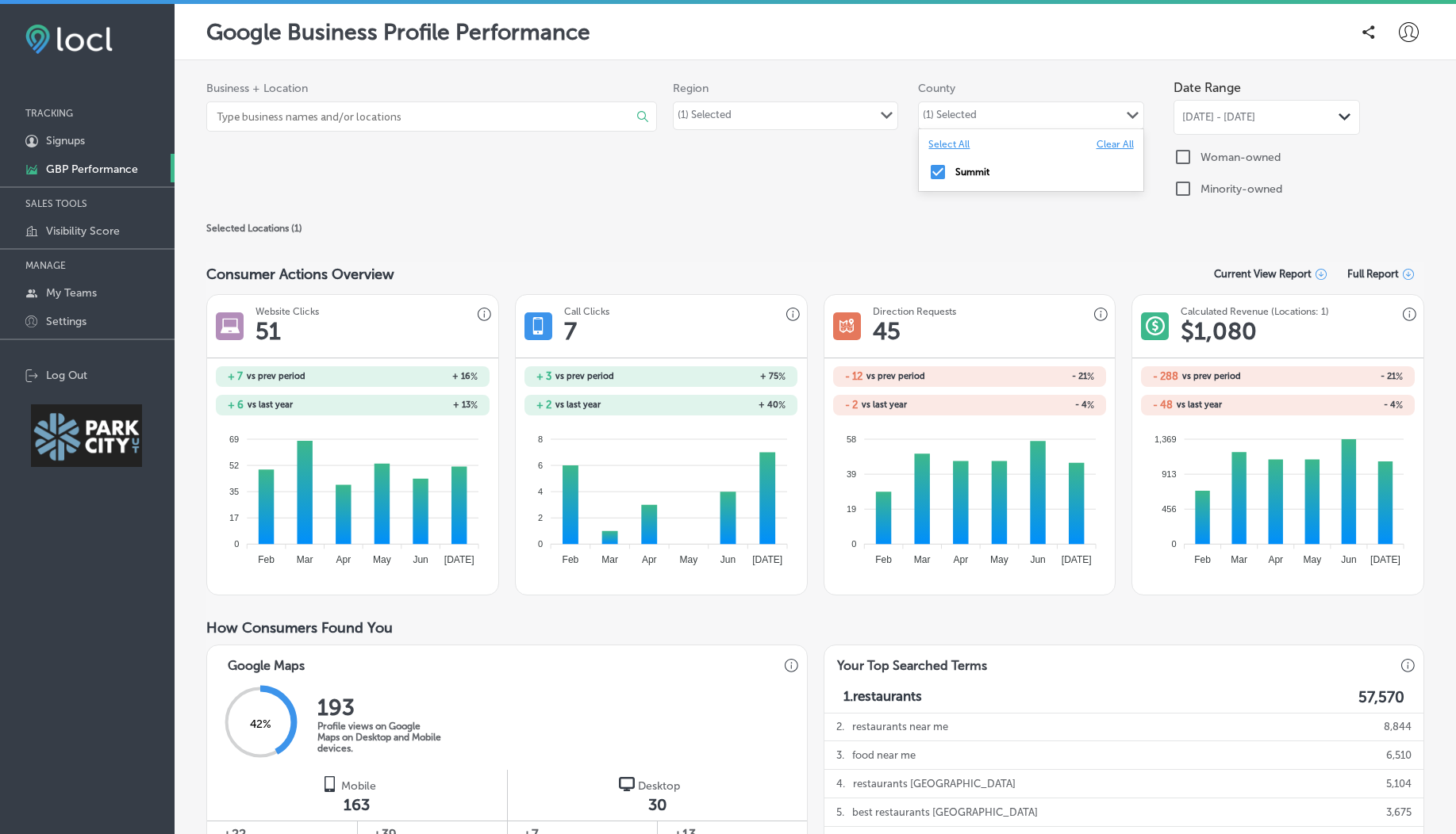
click at [924, 116] on div "(1) Selected" at bounding box center [950, 117] width 54 height 18
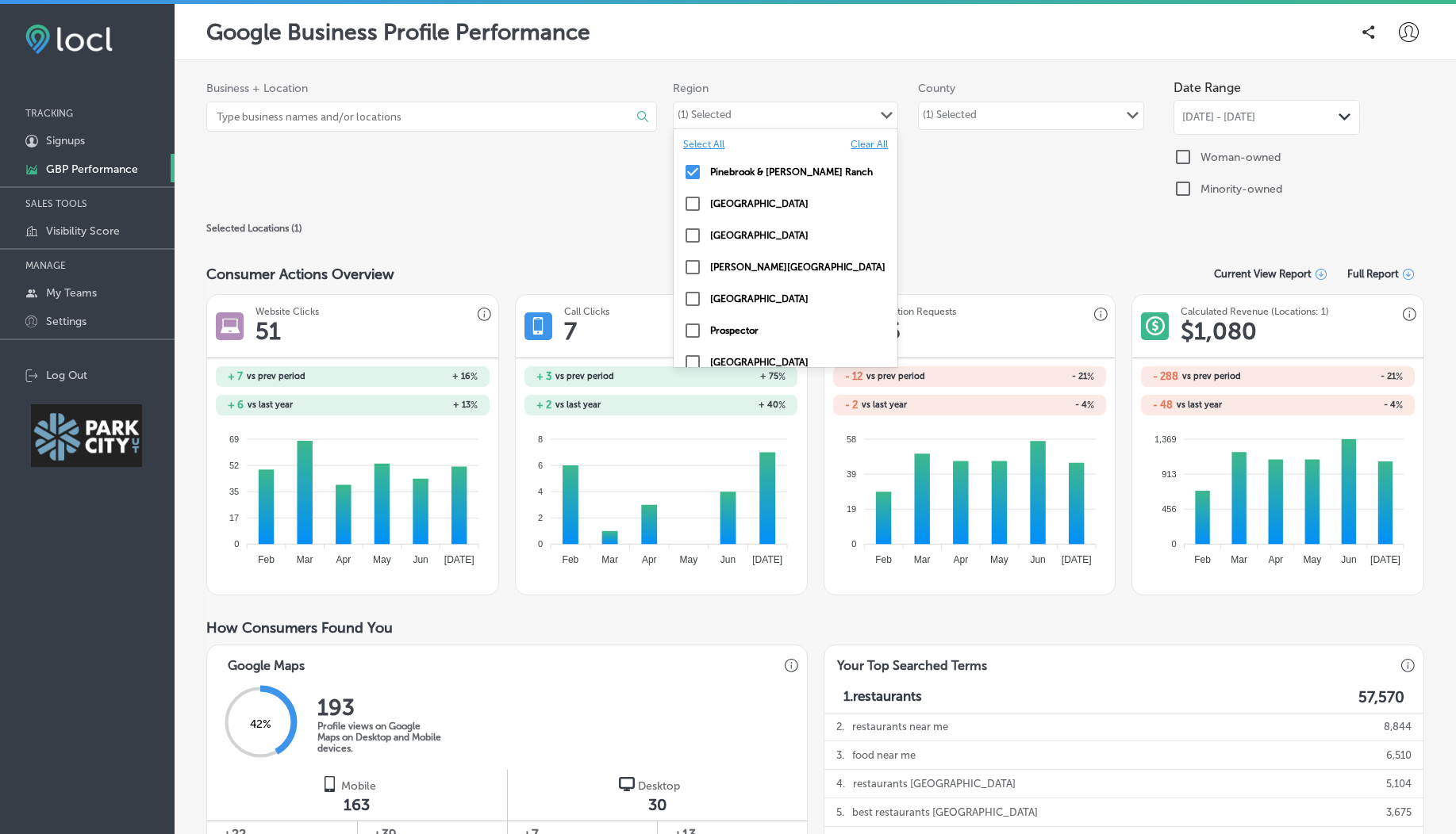
click at [735, 112] on div "(1) Selected Path Created with Sketch." at bounding box center [785, 116] width 223 height 27
click at [692, 201] on input "checkbox" at bounding box center [693, 204] width 19 height 19
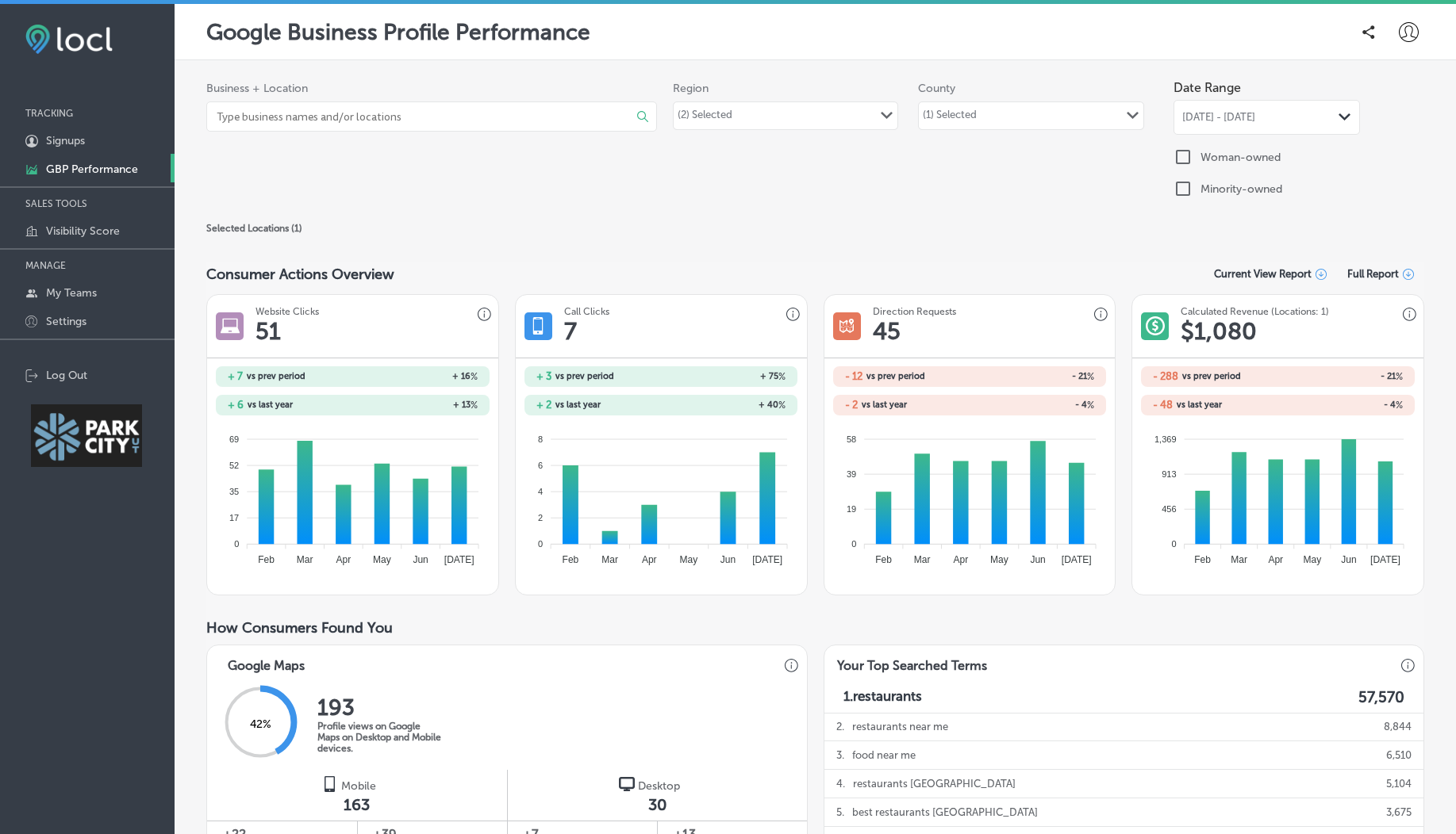
click at [604, 210] on div "Business + Location Select All Clear All Halo massage ( 1 ) Path Created with S…" at bounding box center [814, 141] width 1217 height 139
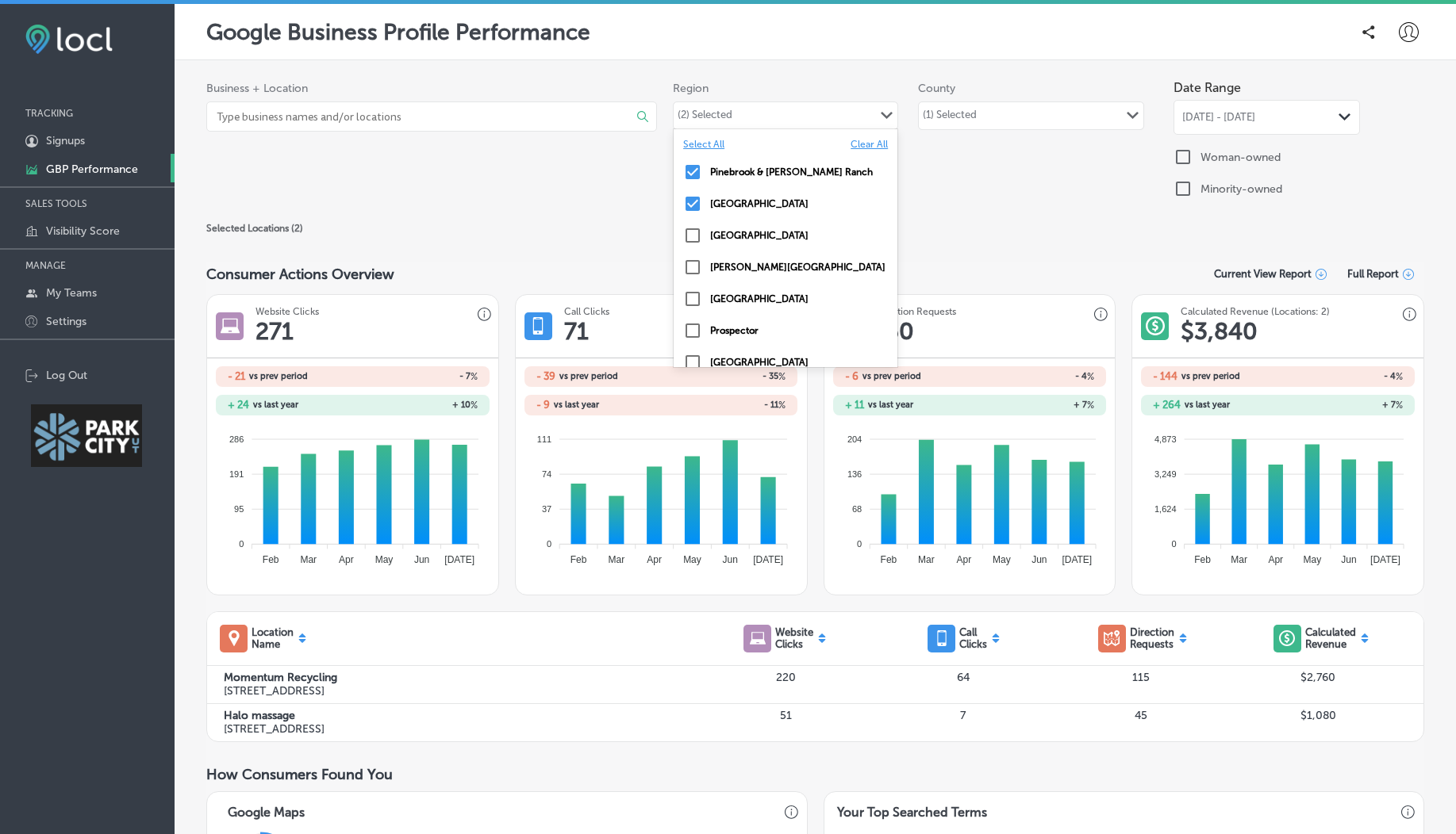
click at [817, 125] on div "(2) Selected Path Created with Sketch." at bounding box center [785, 116] width 223 height 27
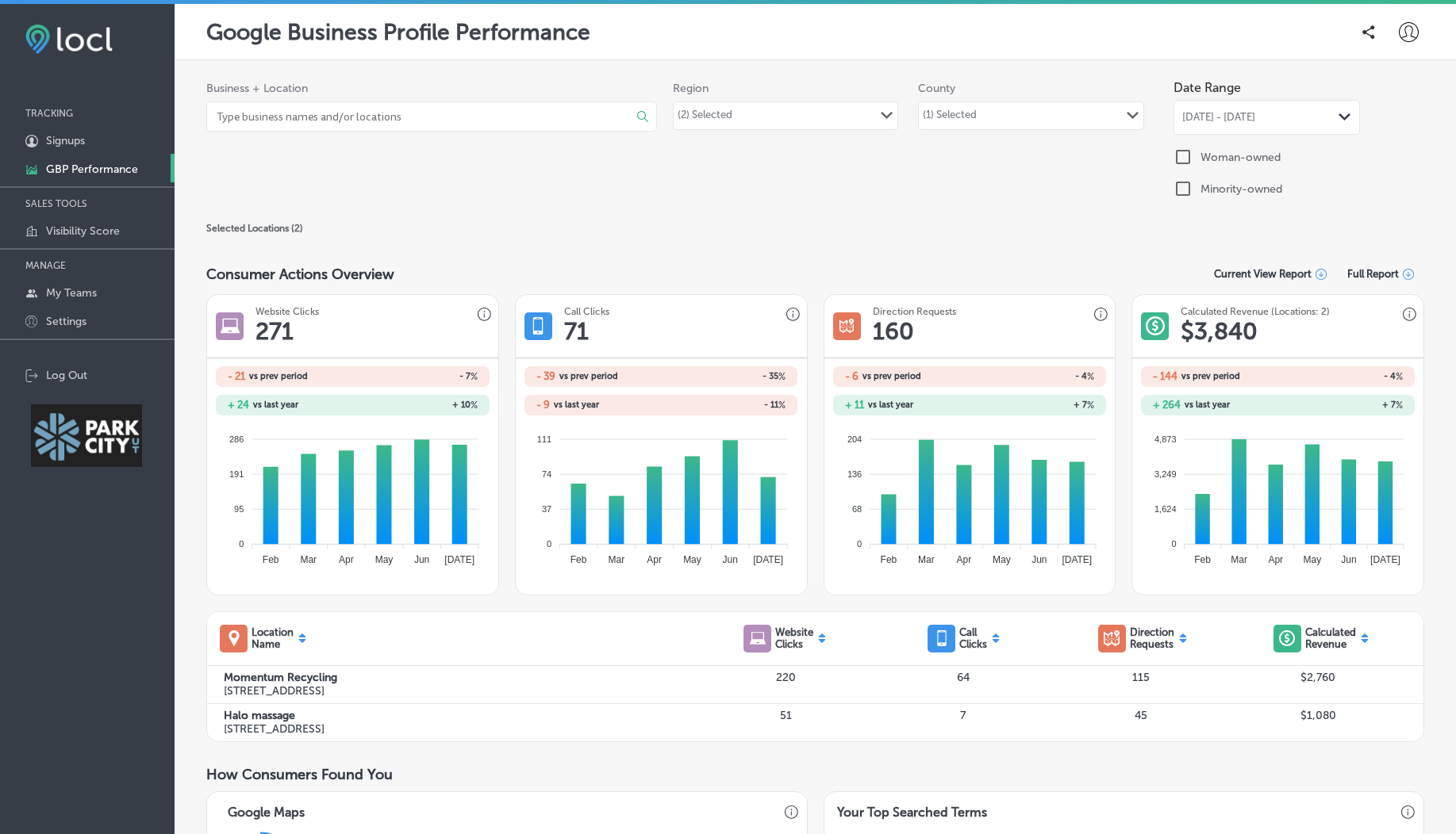
click at [704, 106] on div "(2) Selected" at bounding box center [705, 115] width 63 height 22
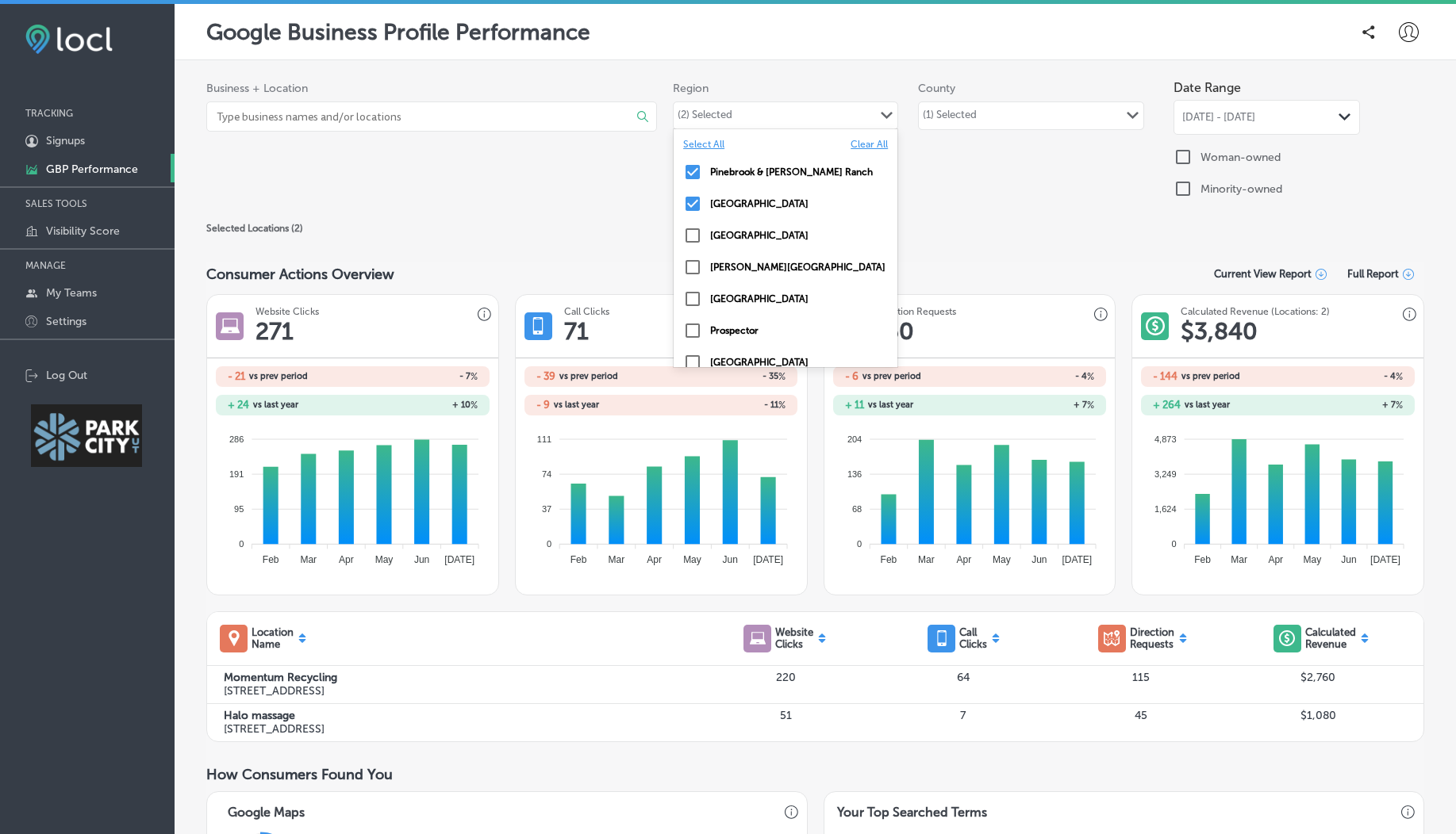
click at [686, 263] on input "checkbox" at bounding box center [693, 267] width 19 height 19
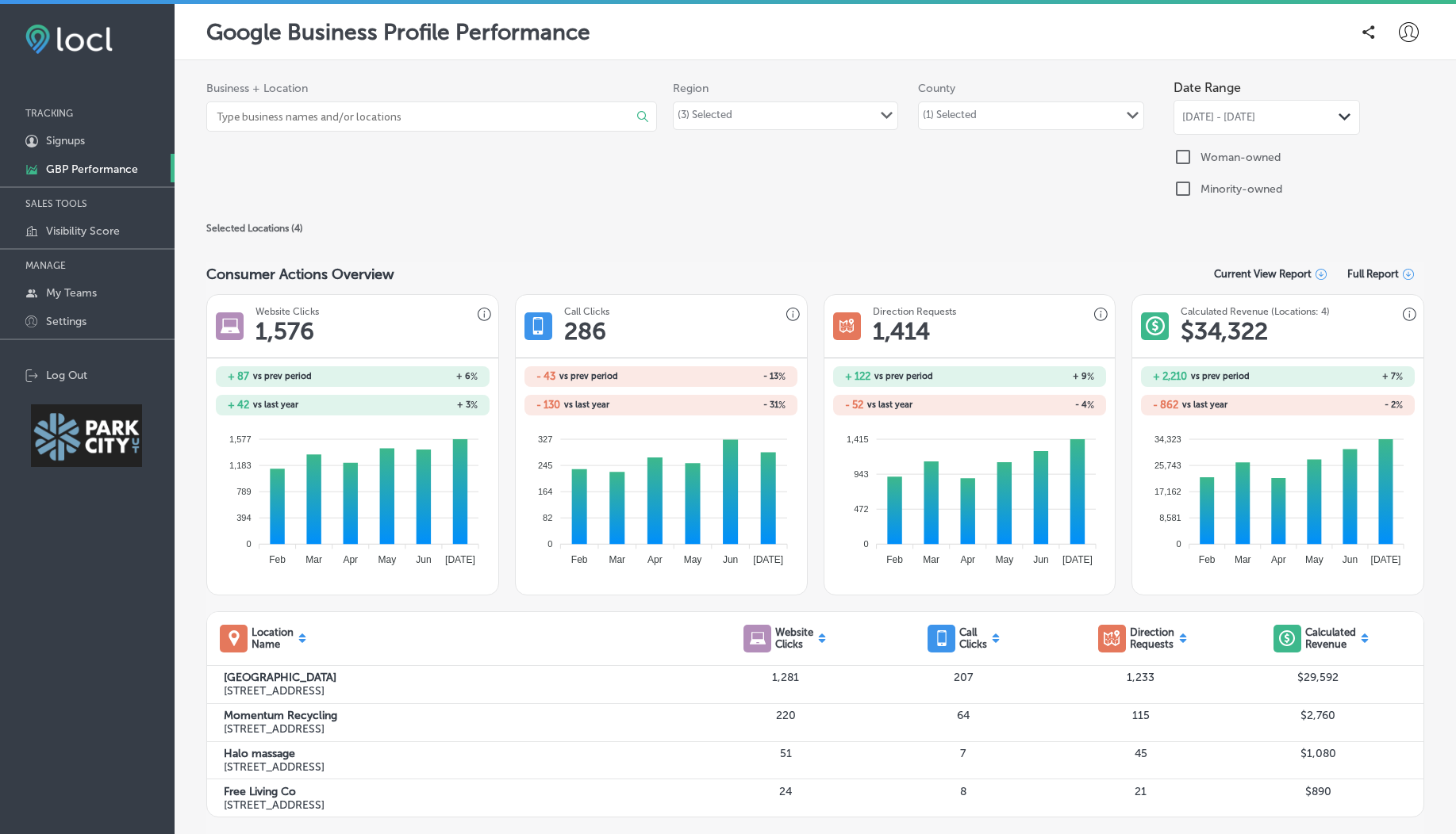
click at [797, 112] on div "(3) Selected Path Created with Sketch." at bounding box center [785, 116] width 223 height 27
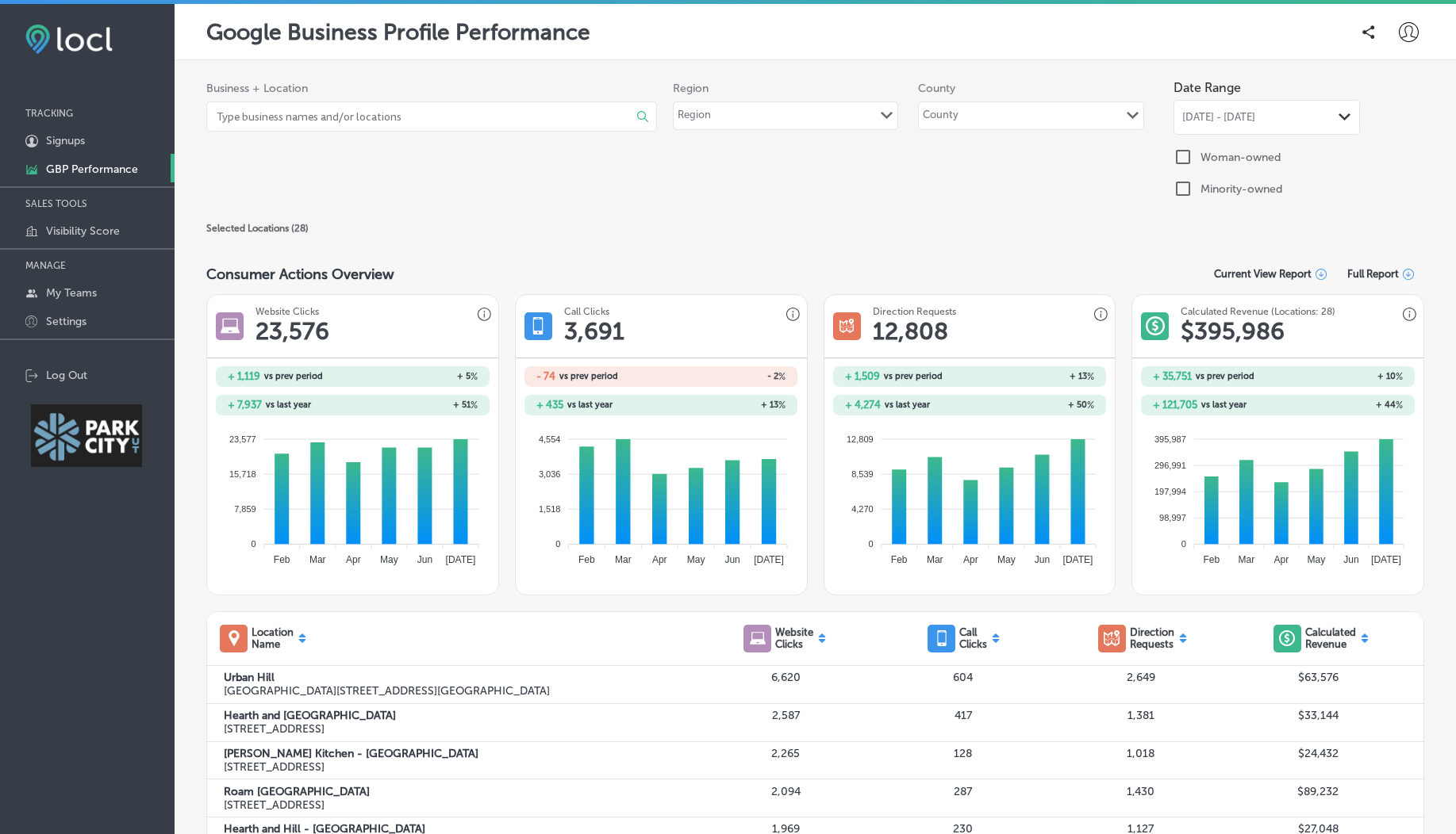
click at [759, 104] on div "Region Path Created with Sketch." at bounding box center [785, 116] width 223 height 27
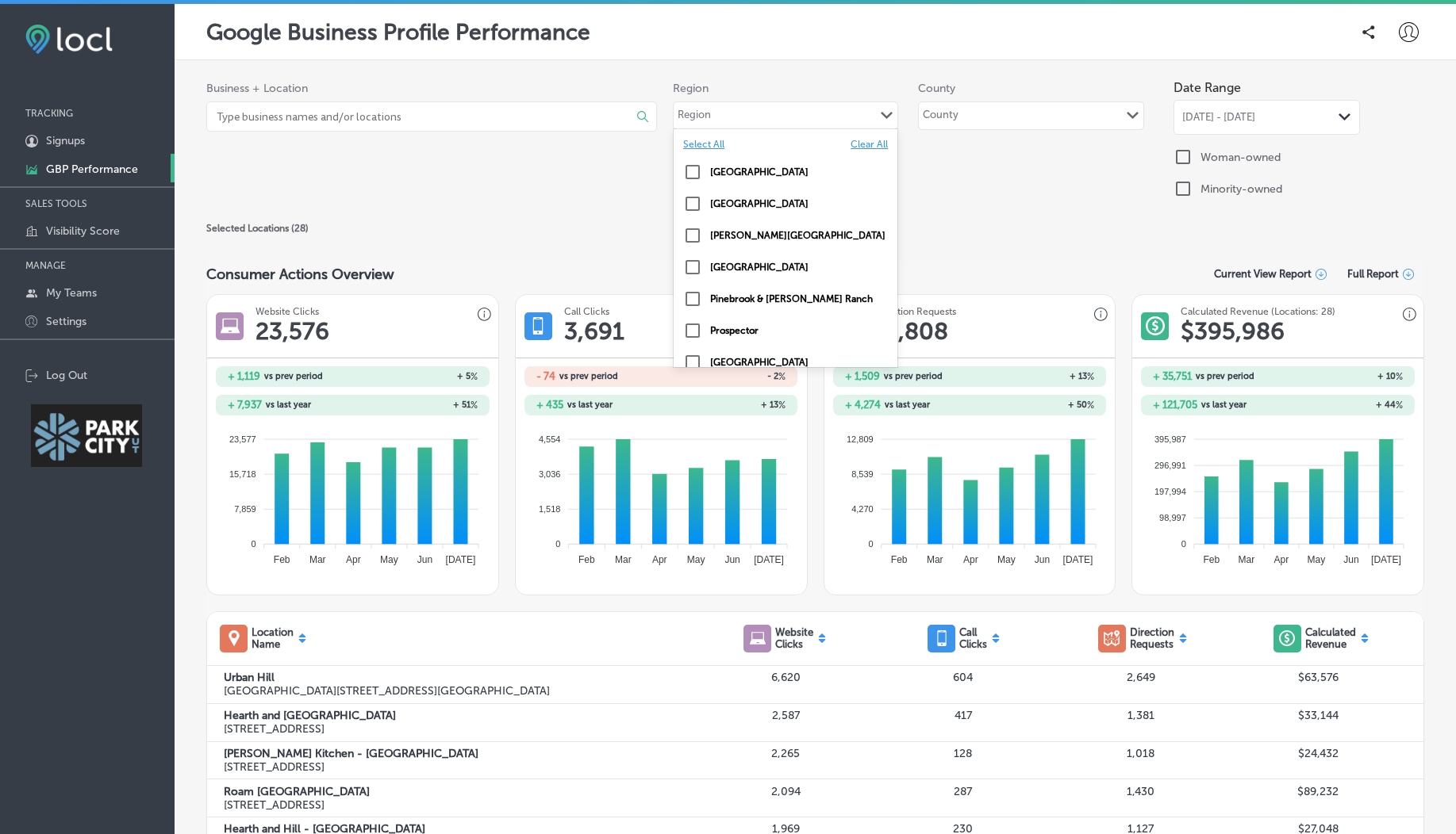
click at [683, 236] on input "checkbox" at bounding box center [693, 236] width 19 height 19
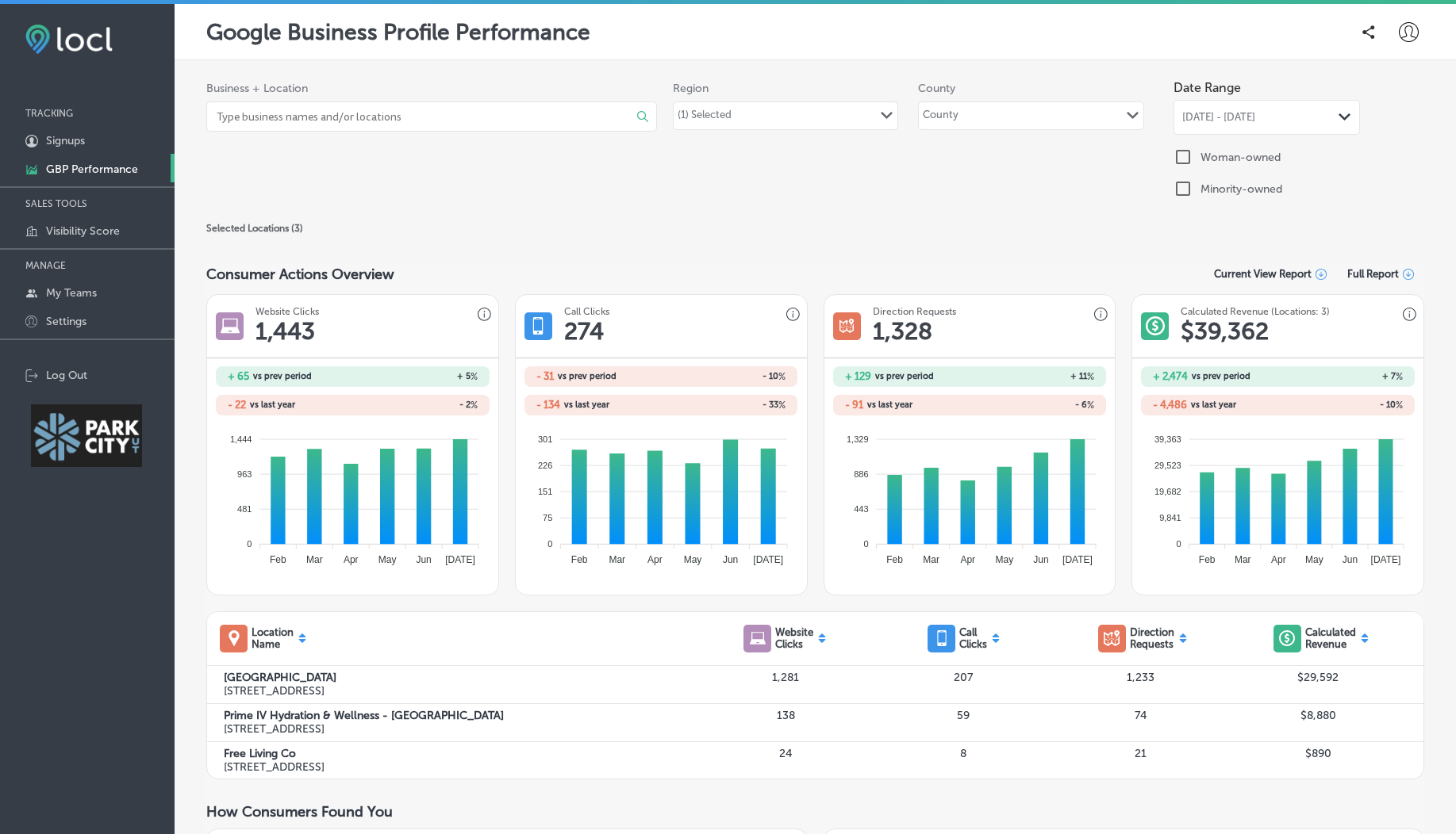
click at [829, 112] on div "(1) Selected Path Created with Sketch." at bounding box center [785, 116] width 223 height 27
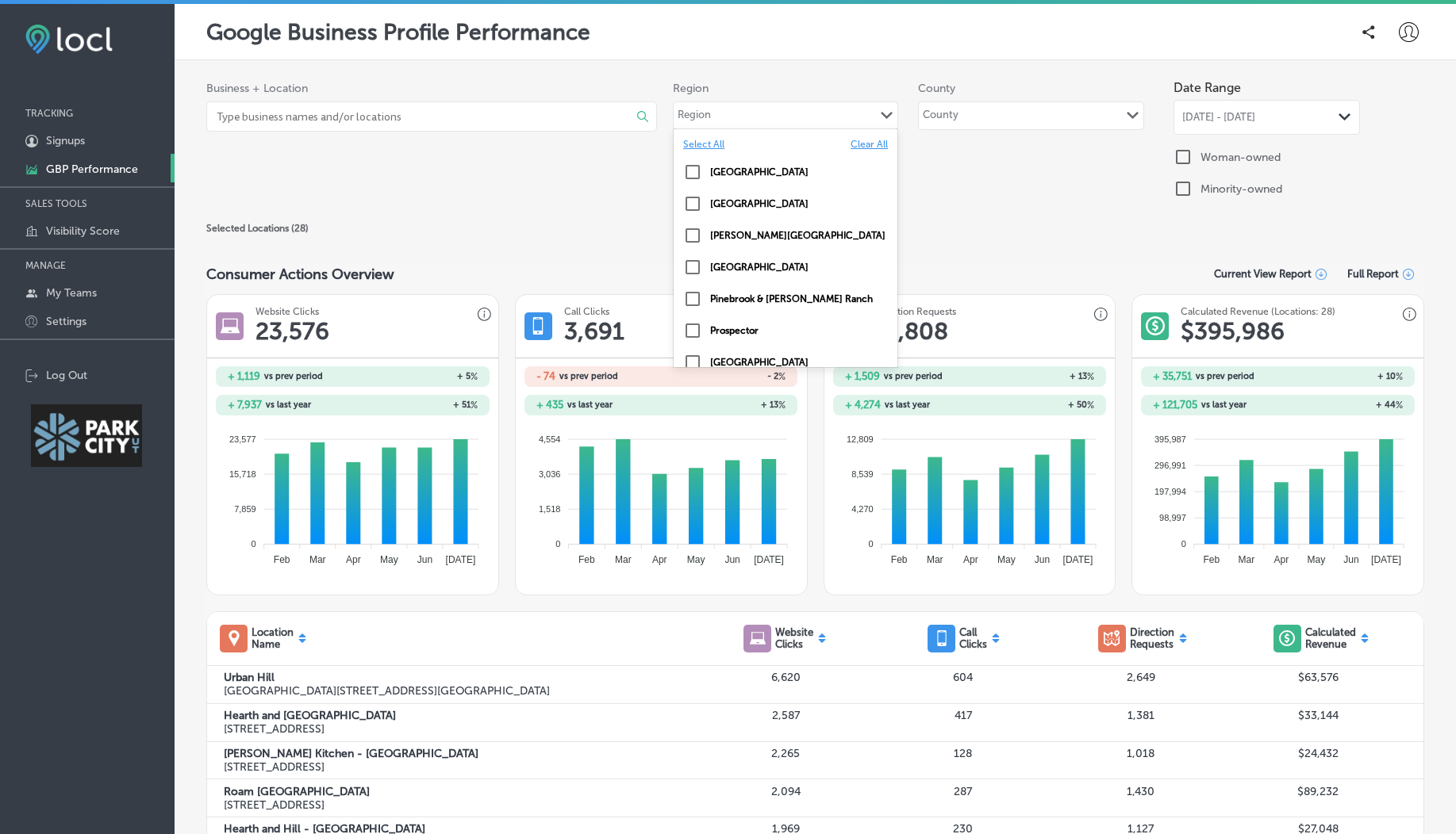
click at [716, 105] on div "Region Path Created with Sketch." at bounding box center [785, 116] width 223 height 27
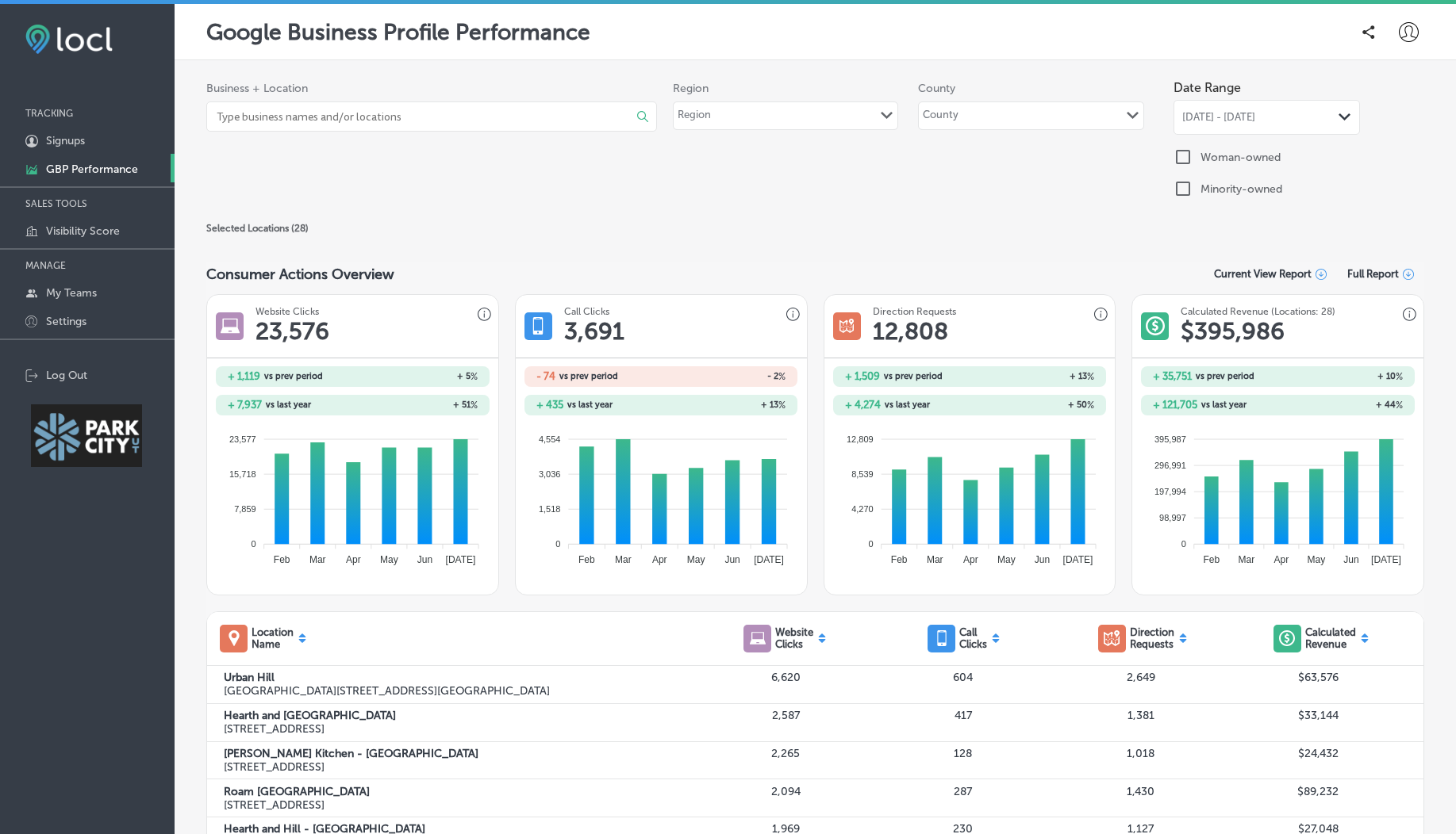
click at [806, 120] on div "Region Path Created with Sketch." at bounding box center [785, 116] width 223 height 27
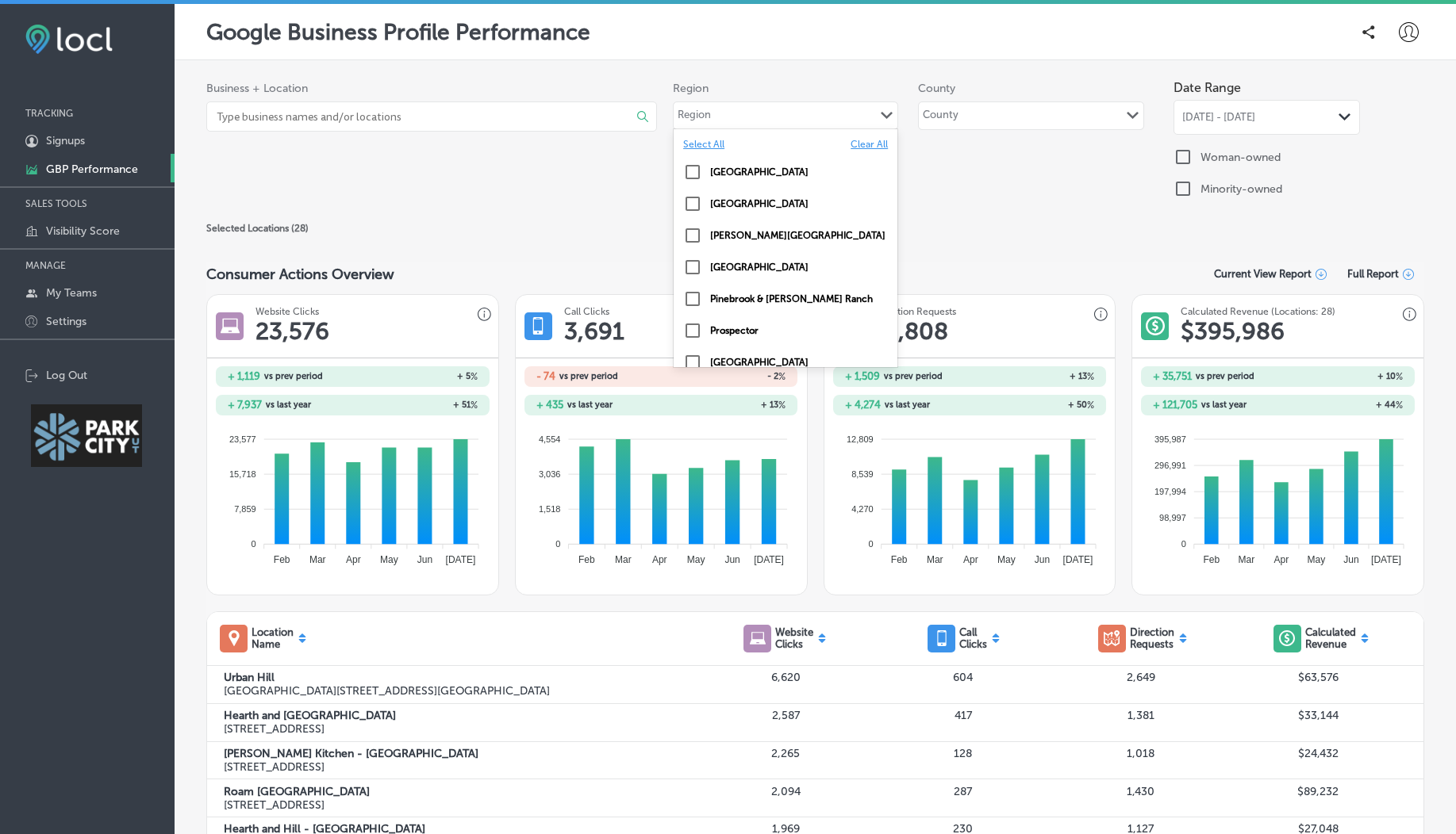
scroll to position [109, 0]
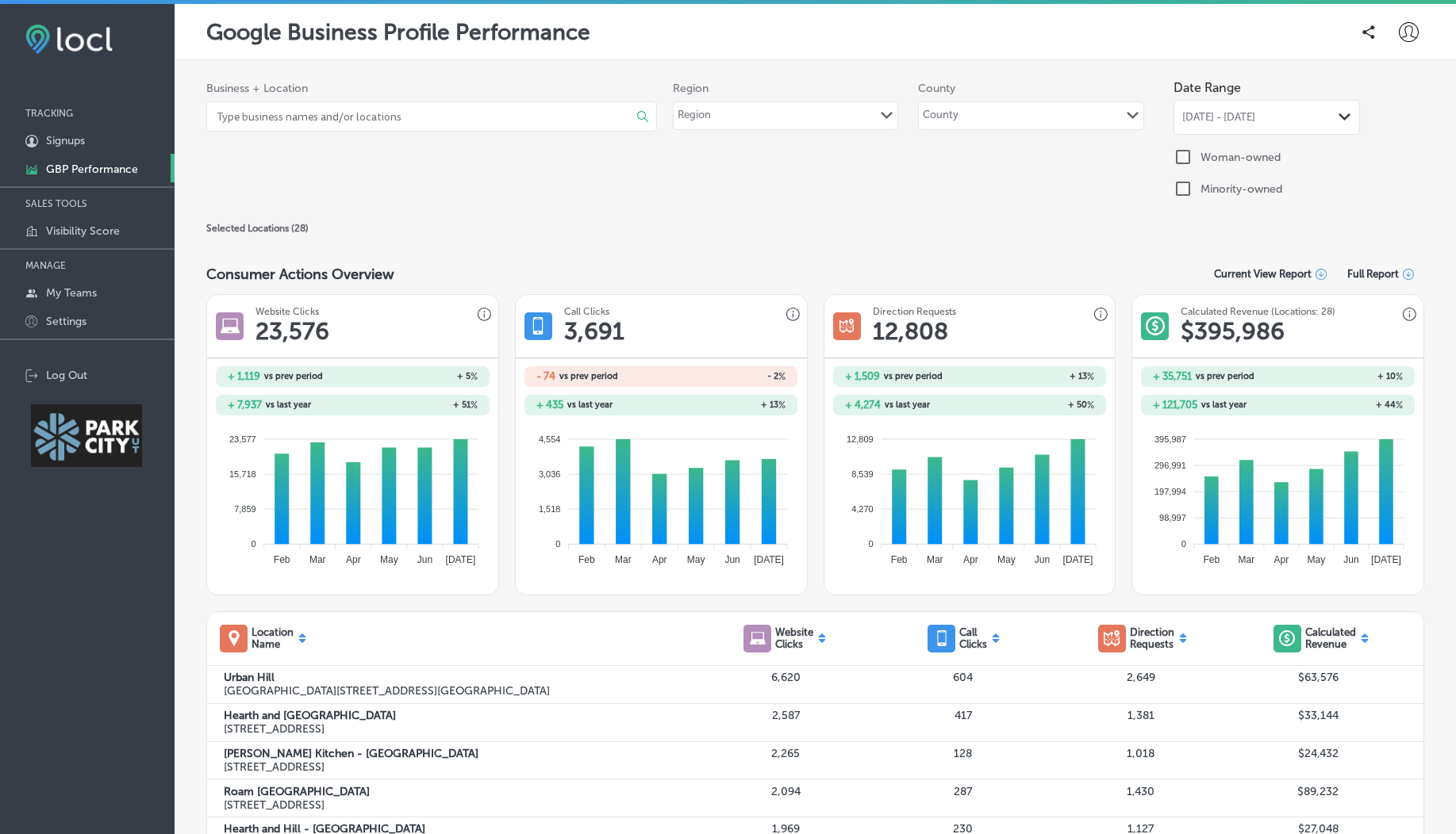
click at [730, 135] on div "Region Region Path Created with Sketch. [GEOGRAPHIC_DATA] Path Created with Ske…" at bounding box center [923, 109] width 501 height 57
click at [756, 106] on div "Region Path Created with Sketch." at bounding box center [785, 116] width 223 height 27
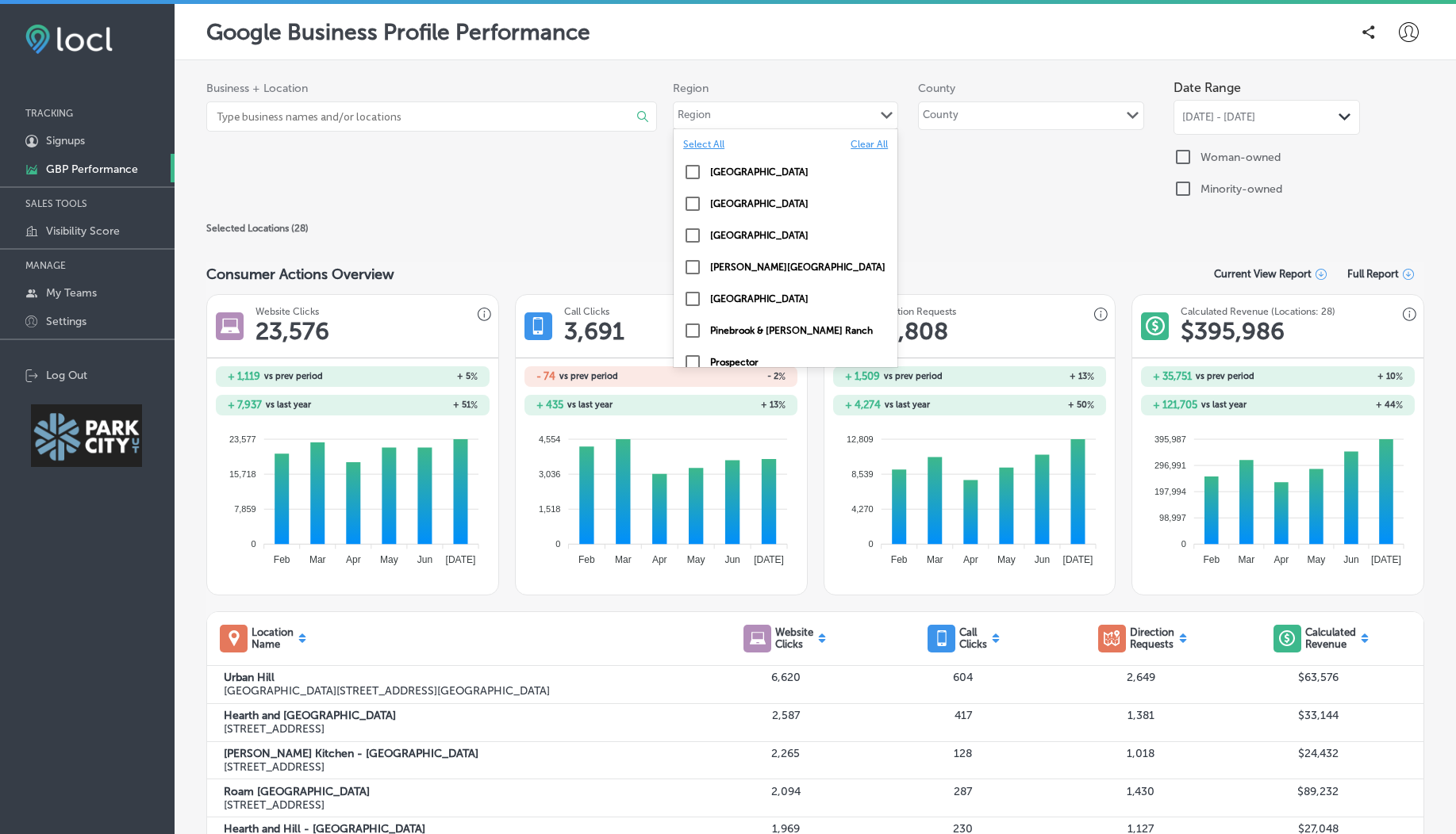
click at [693, 208] on input "checkbox" at bounding box center [693, 204] width 19 height 19
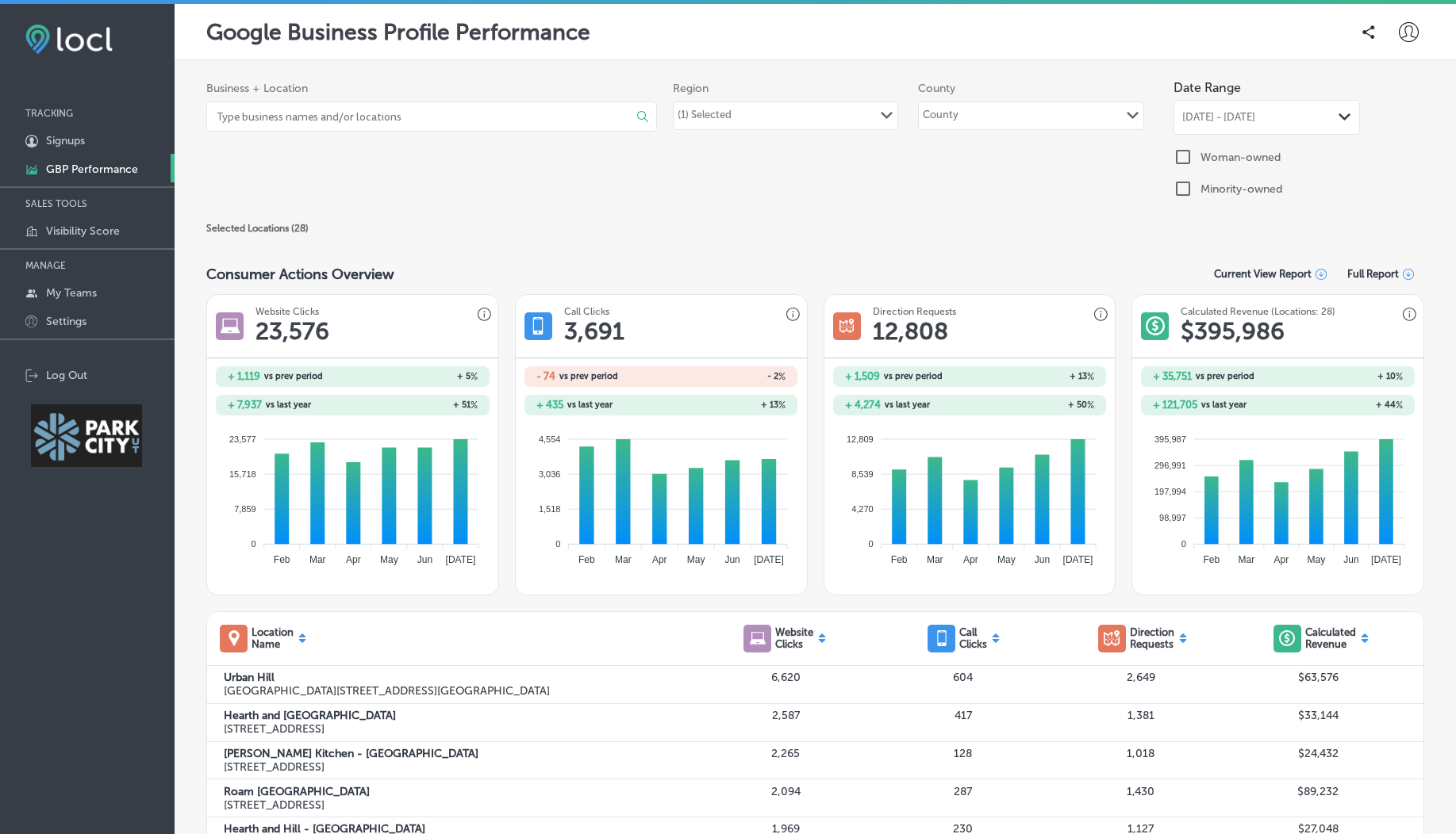
click at [627, 222] on div "Selected Locations ( 28 )" at bounding box center [814, 228] width 1217 height 19
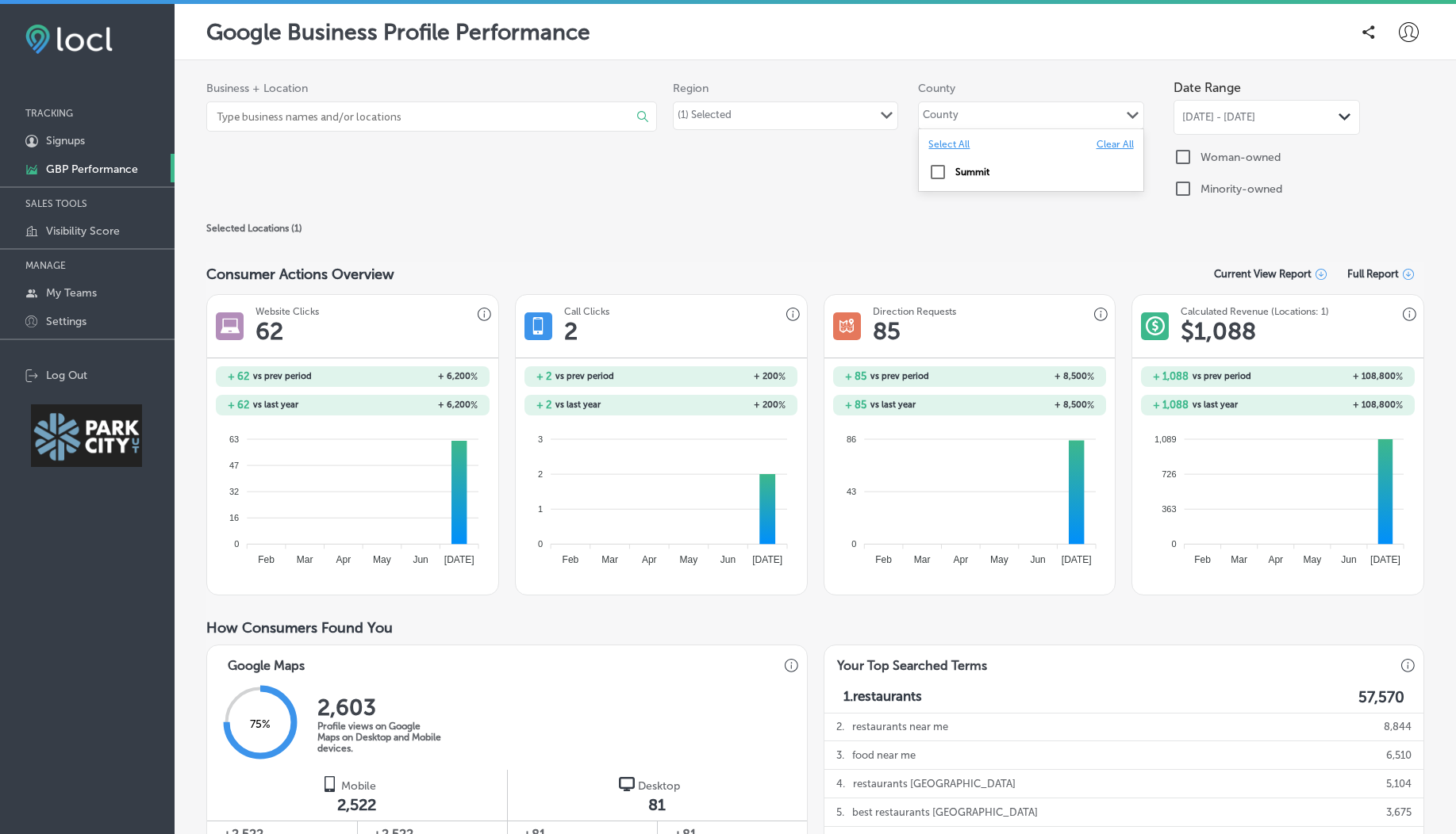
click at [970, 118] on div "County Path Created with Sketch." at bounding box center [1030, 116] width 223 height 27
click at [919, 167] on div "Summit" at bounding box center [1030, 172] width 223 height 32
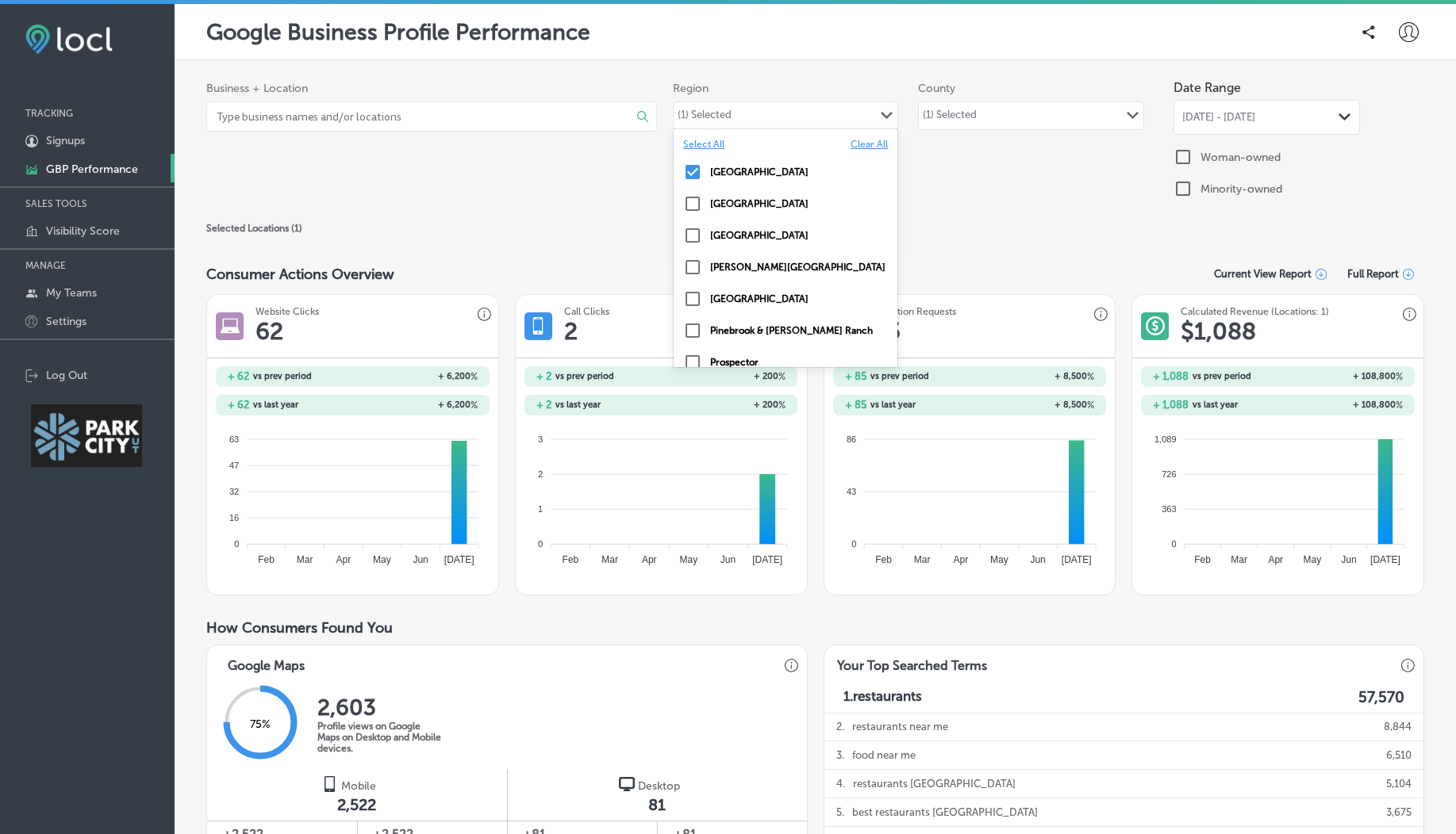
click at [881, 119] on div "Path Created with Sketch." at bounding box center [886, 115] width 12 height 12
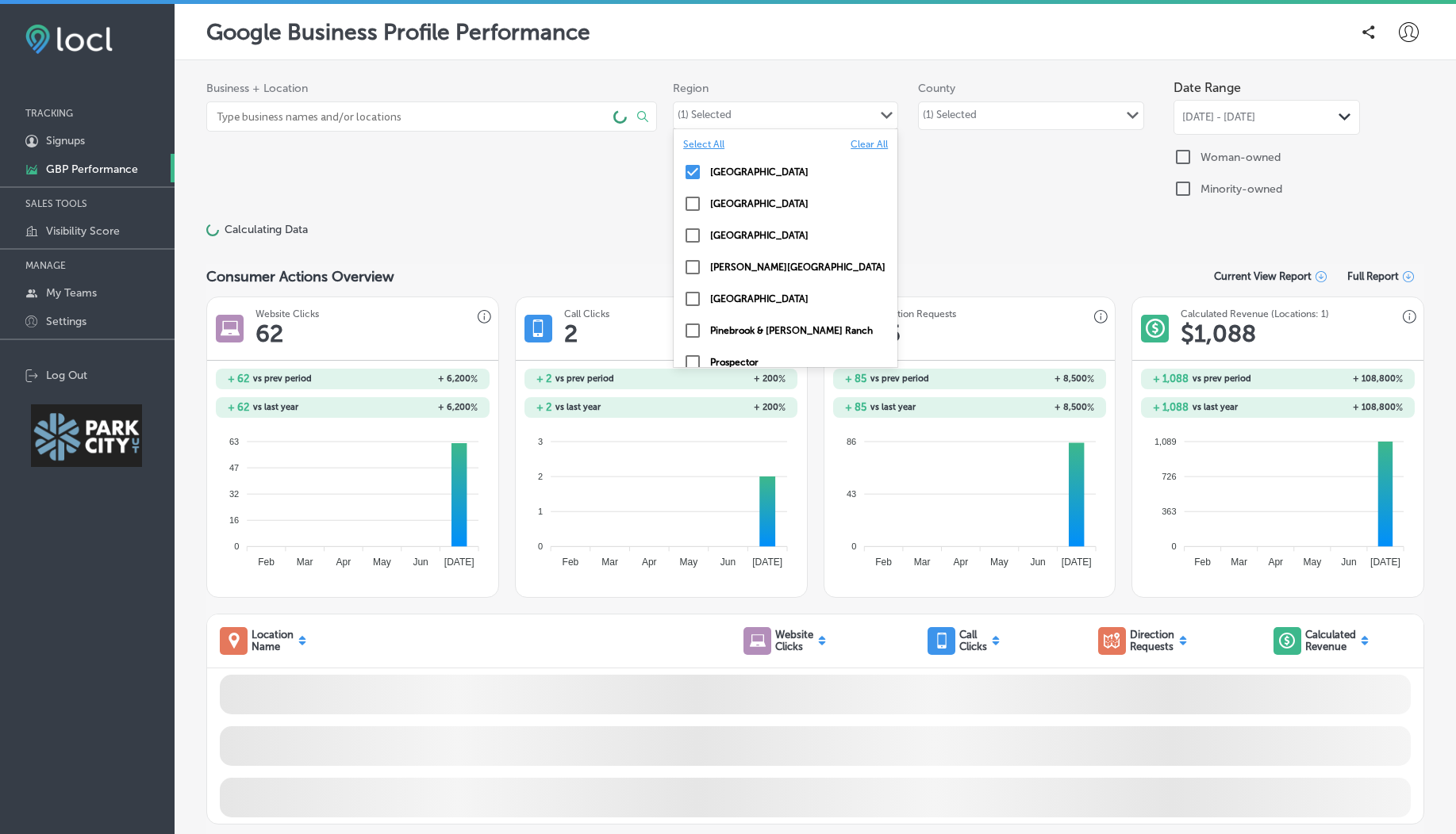
click at [860, 149] on label "Clear All" at bounding box center [869, 145] width 37 height 12
click at [938, 155] on div "Business + Location Select All Clear All Region option Select All, selected. op…" at bounding box center [814, 141] width 1217 height 139
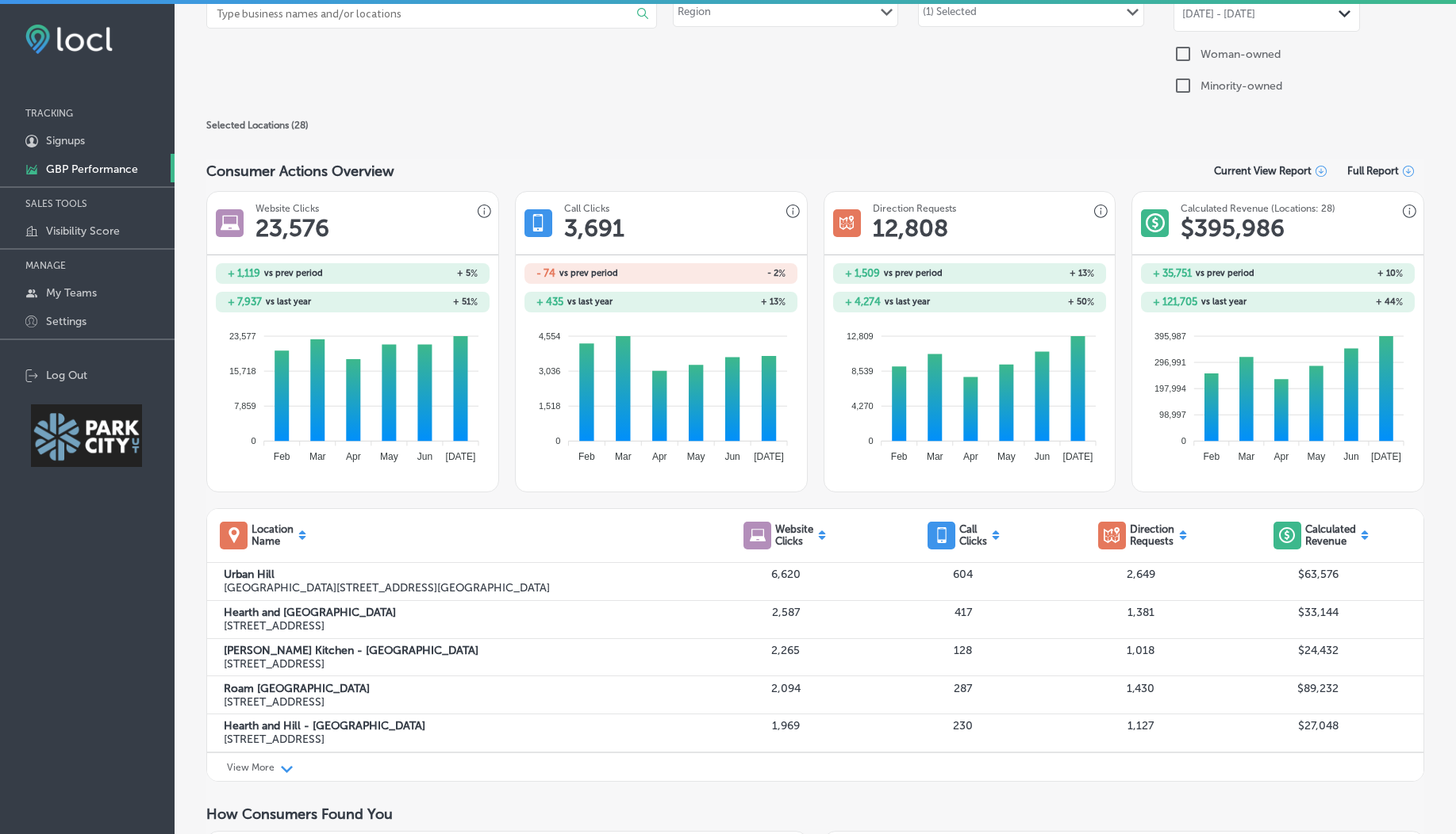
scroll to position [66, 0]
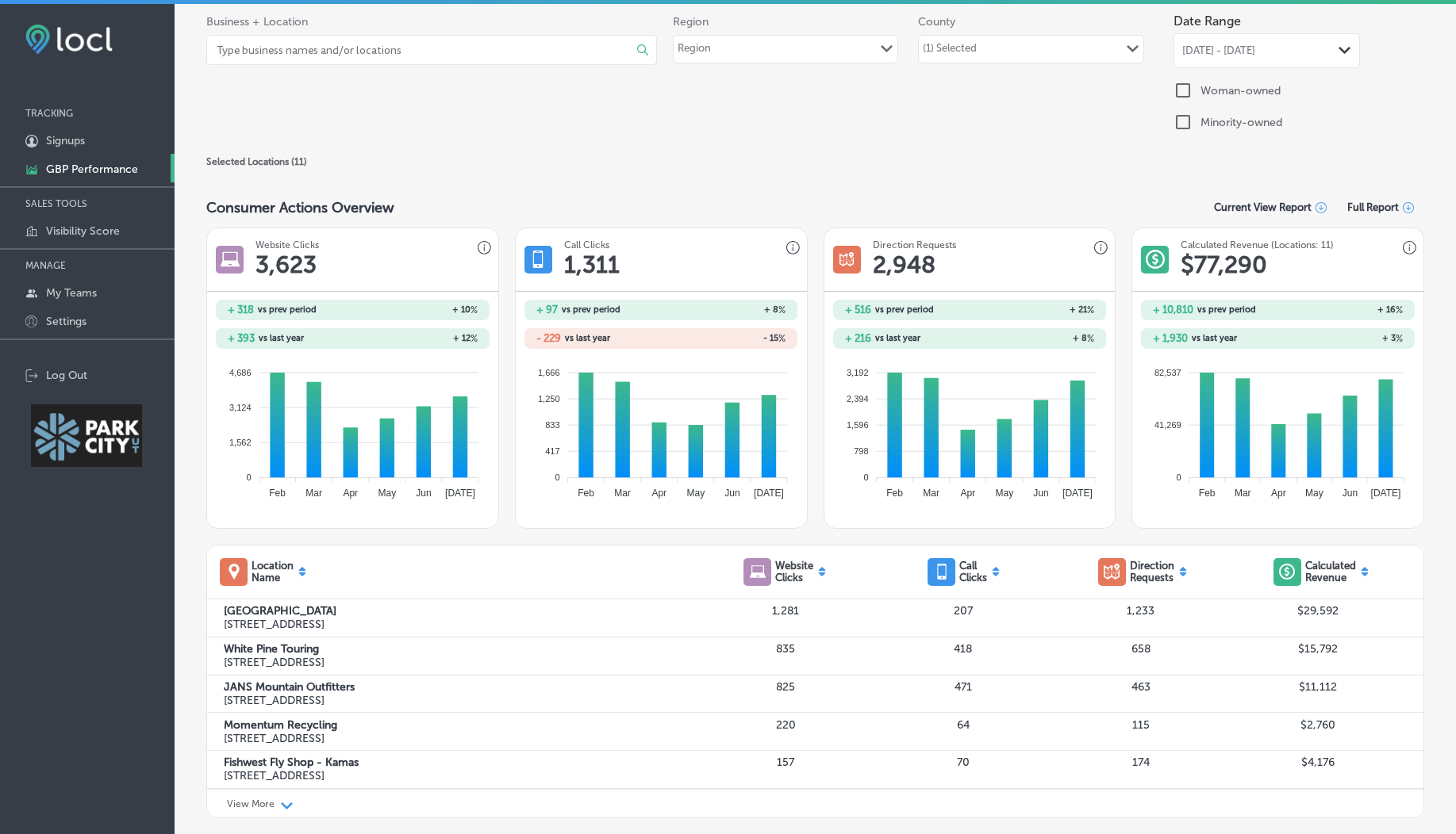
click at [806, 46] on div "Region Path Created with Sketch." at bounding box center [785, 49] width 223 height 27
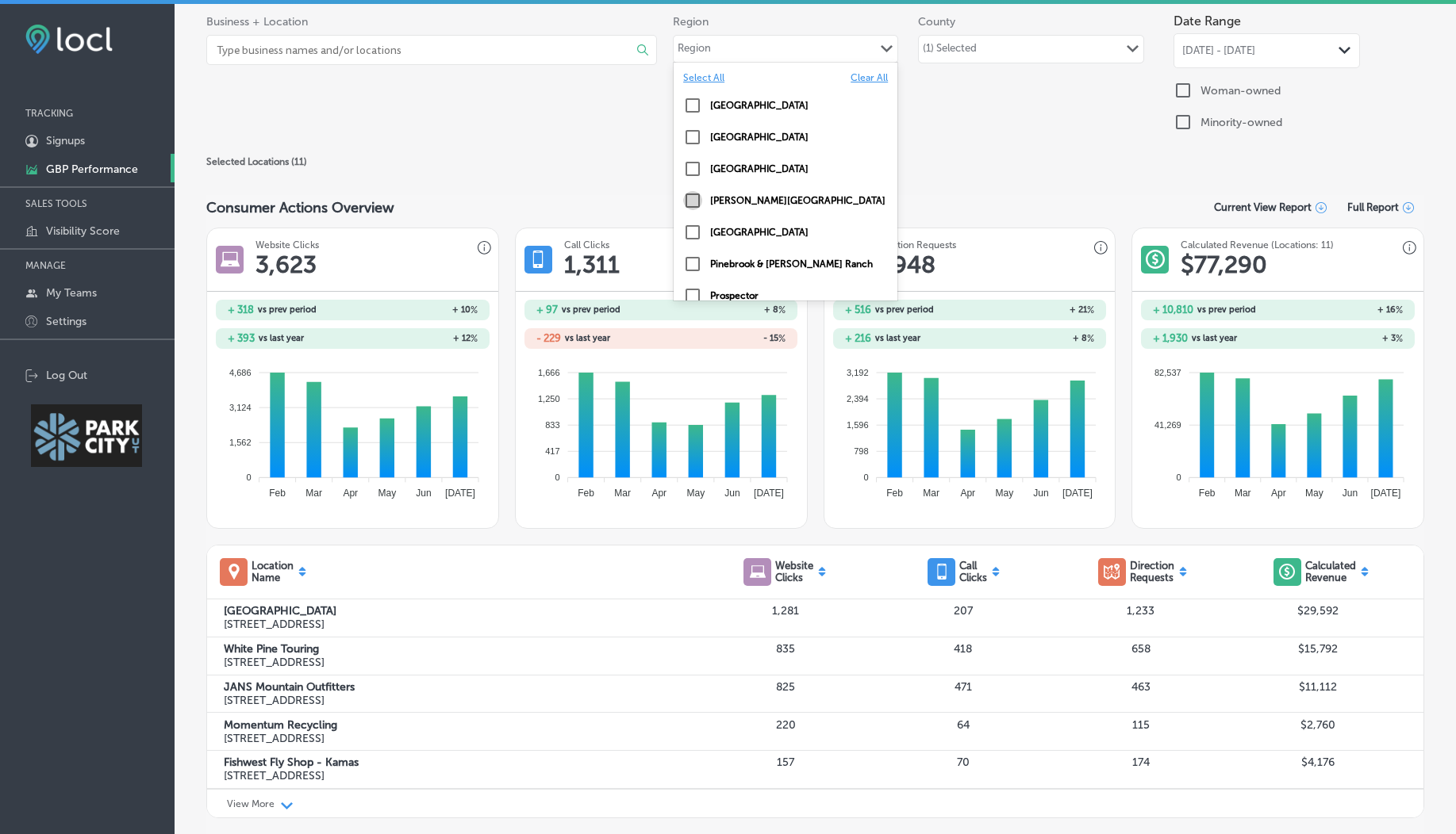
click at [683, 199] on input "checkbox" at bounding box center [693, 200] width 19 height 19
click at [958, 110] on div "Business + Location Select All Clear All Fishwest Fly Shop - Kamas ( 4 ) Path C…" at bounding box center [814, 75] width 1217 height 139
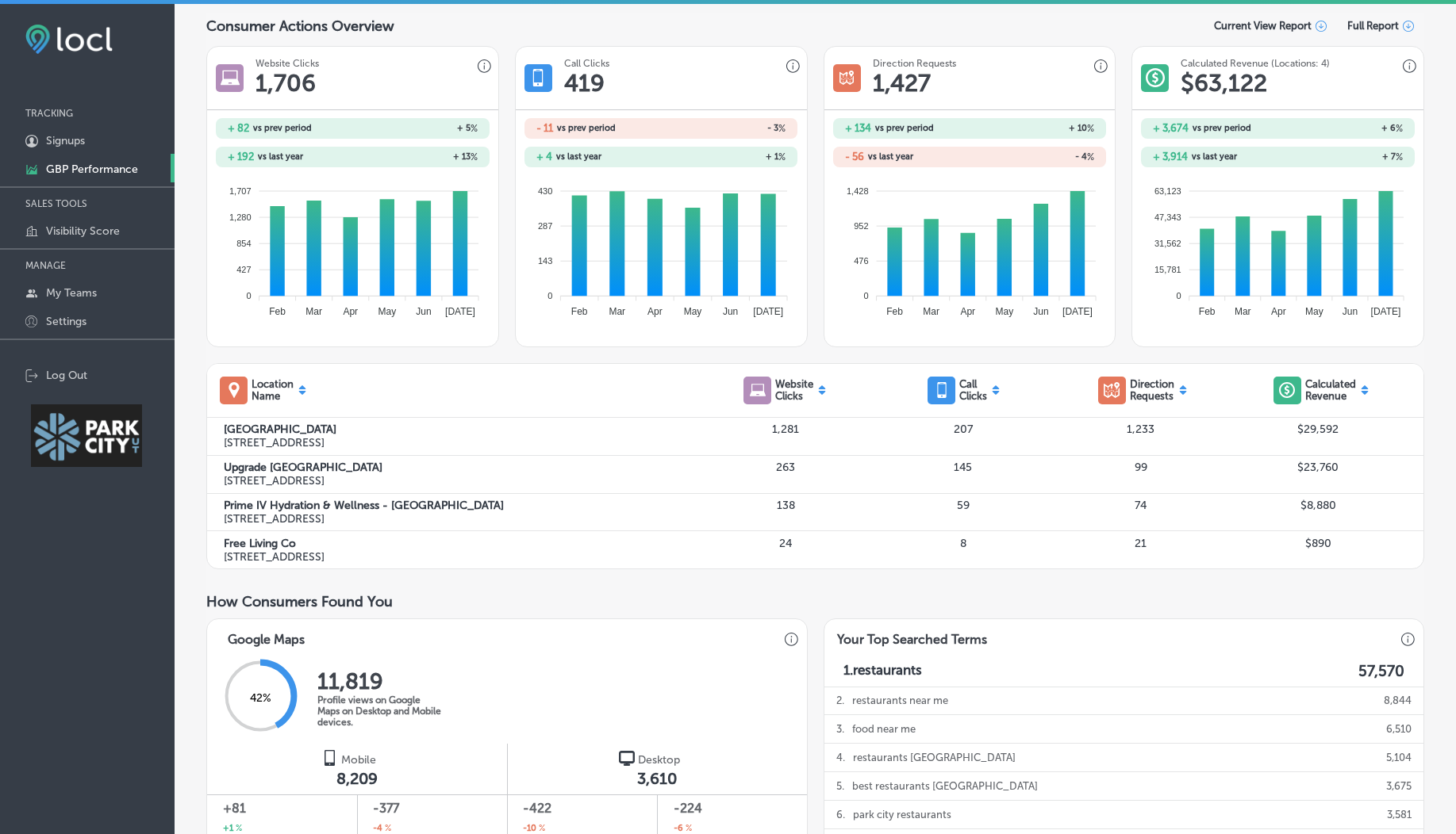
scroll to position [0, 0]
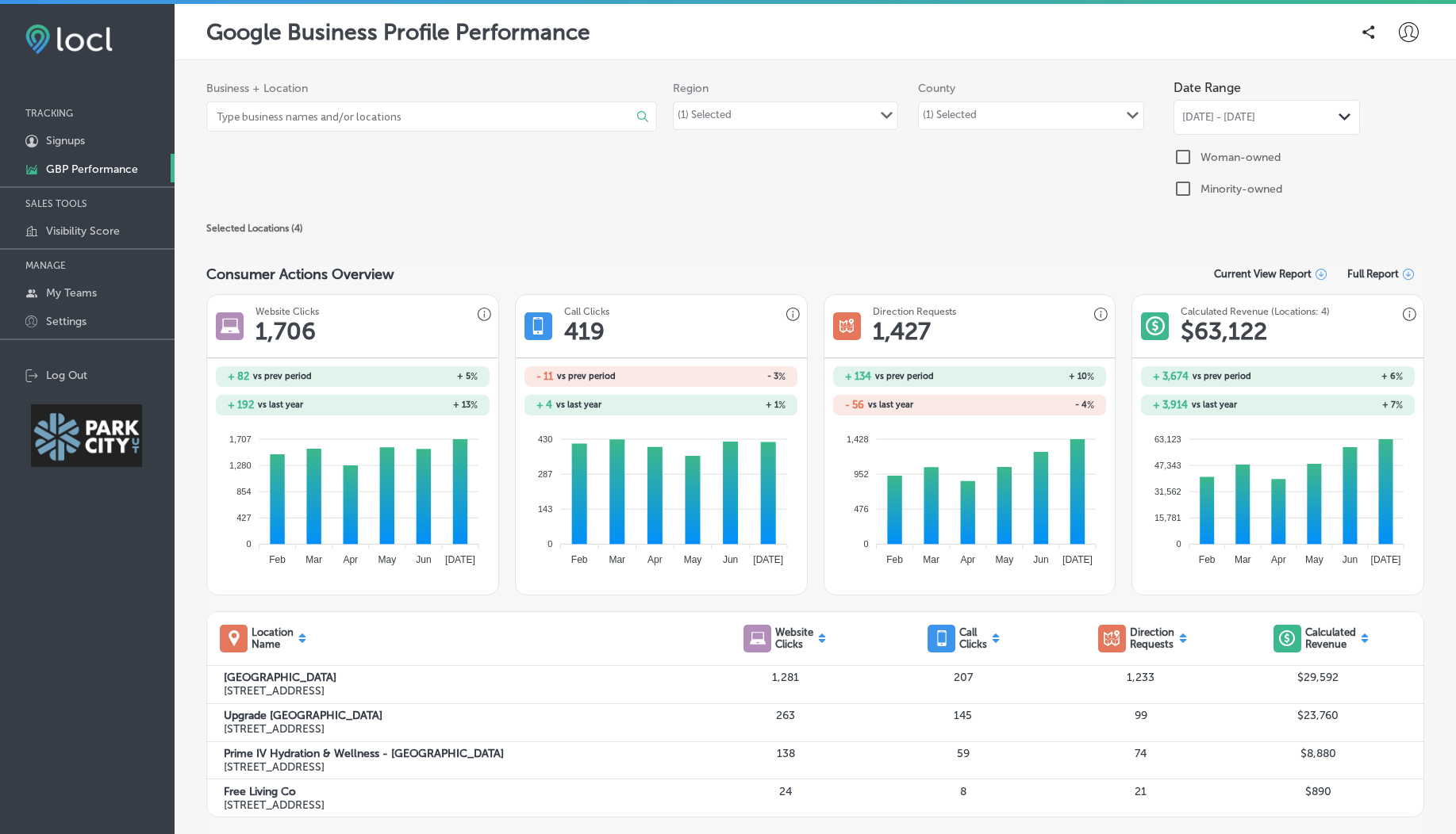
click at [963, 119] on div "(1) Selected" at bounding box center [950, 117] width 54 height 18
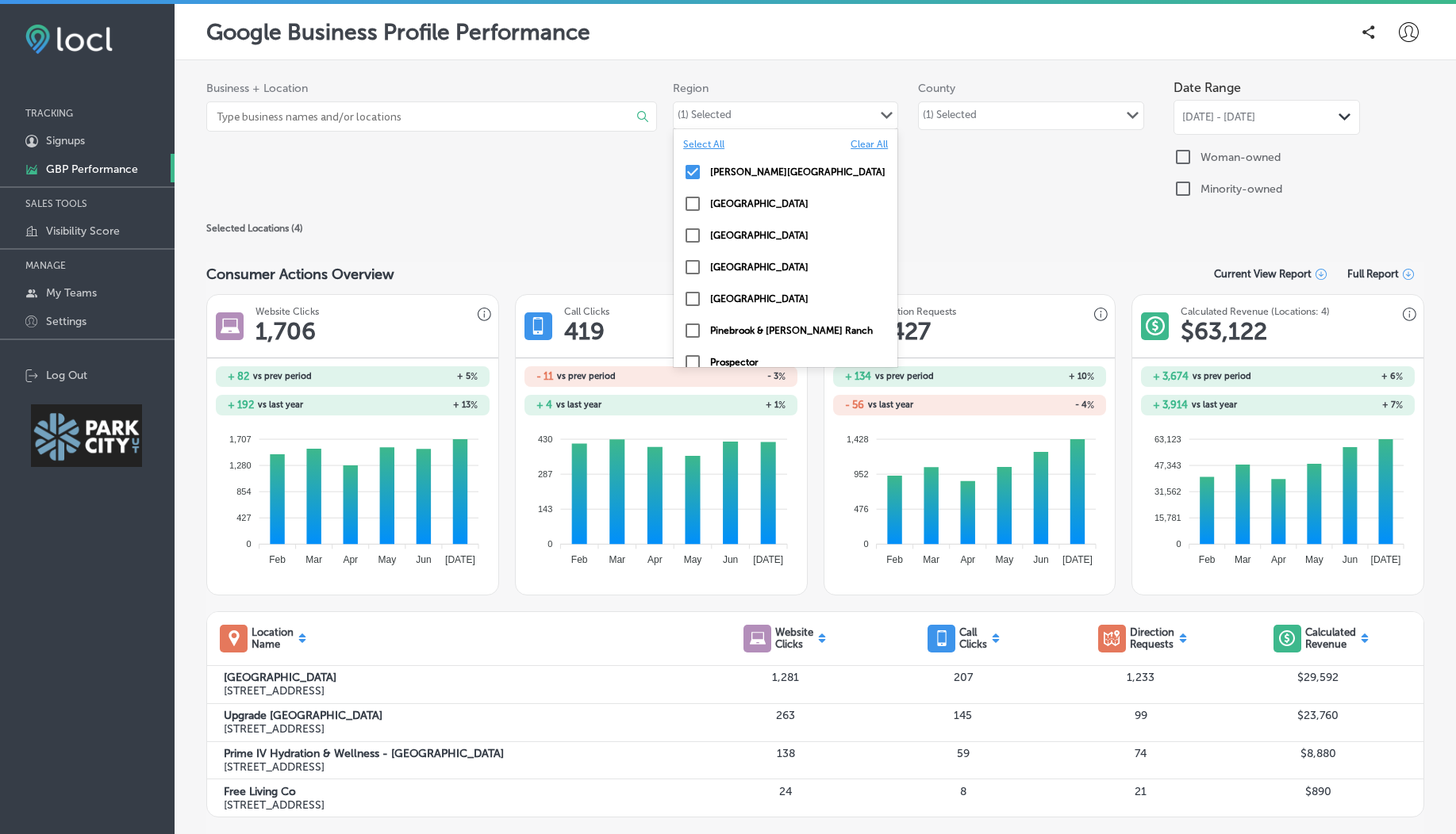
click at [840, 118] on div "(1) Selected Path Created with Sketch." at bounding box center [785, 116] width 223 height 27
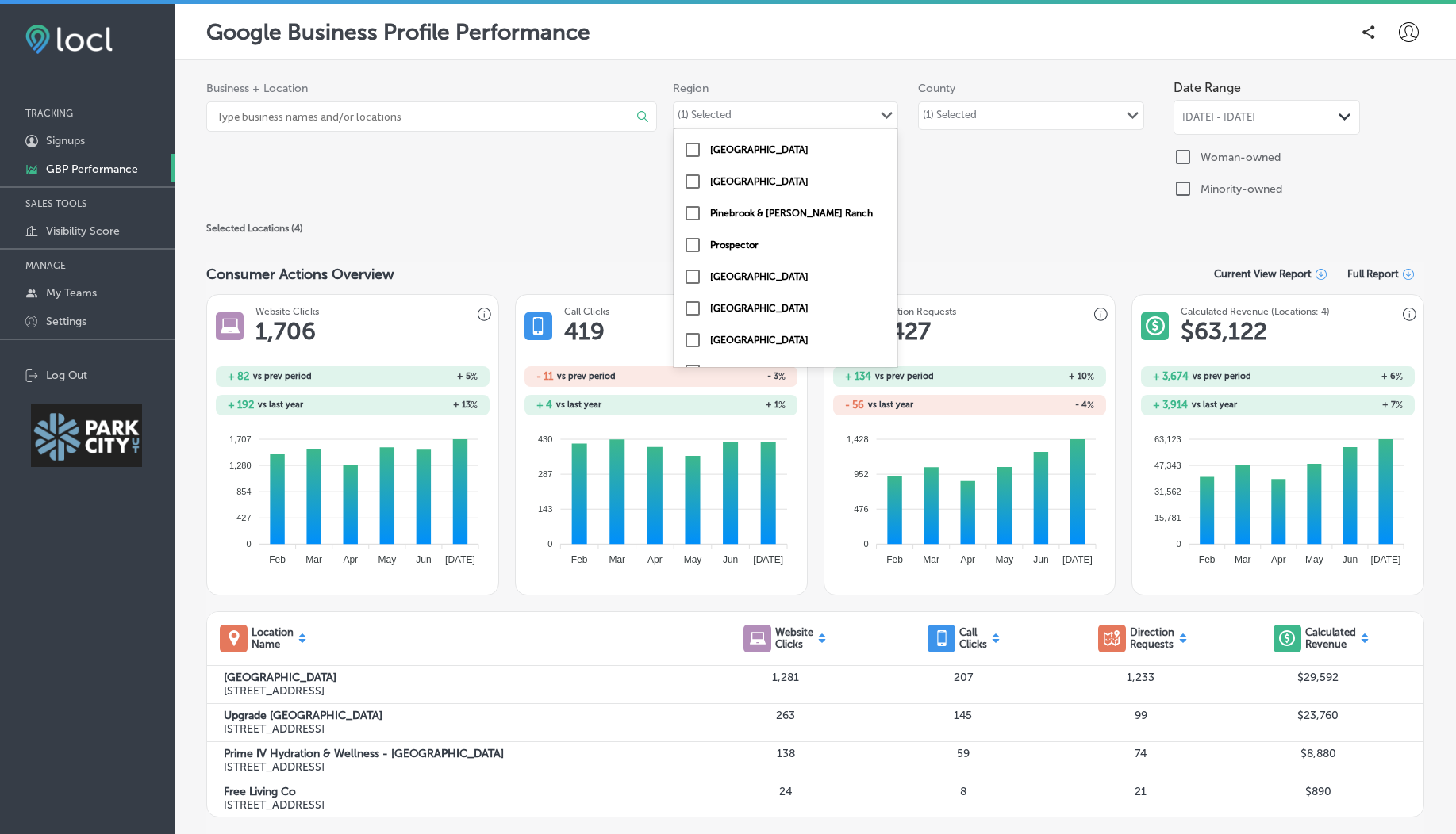
click at [777, 211] on label "Pinebrook & [PERSON_NAME] Ranch" at bounding box center [791, 214] width 163 height 12
click at [689, 252] on input "checkbox" at bounding box center [693, 253] width 19 height 19
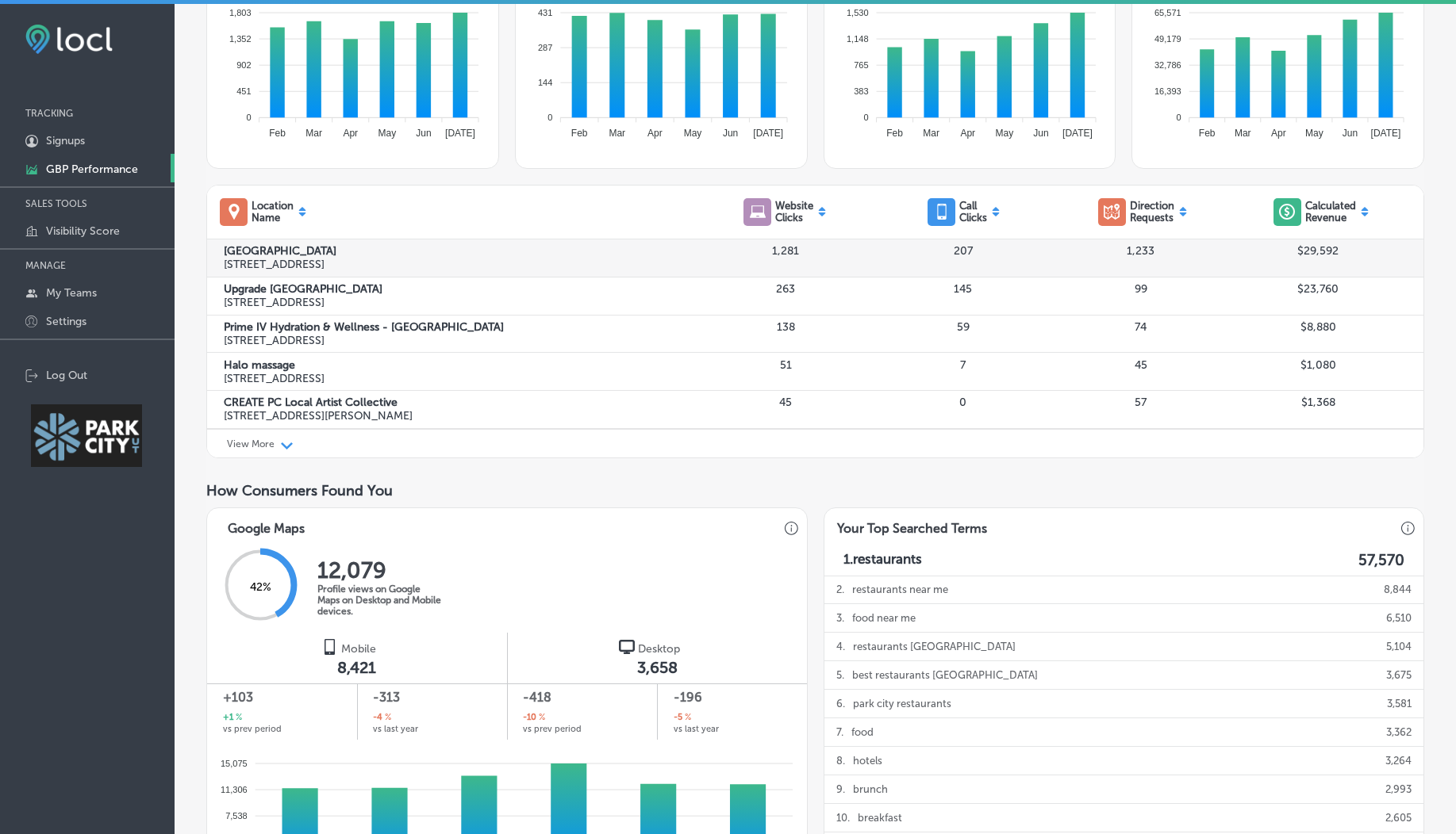
scroll to position [0, 0]
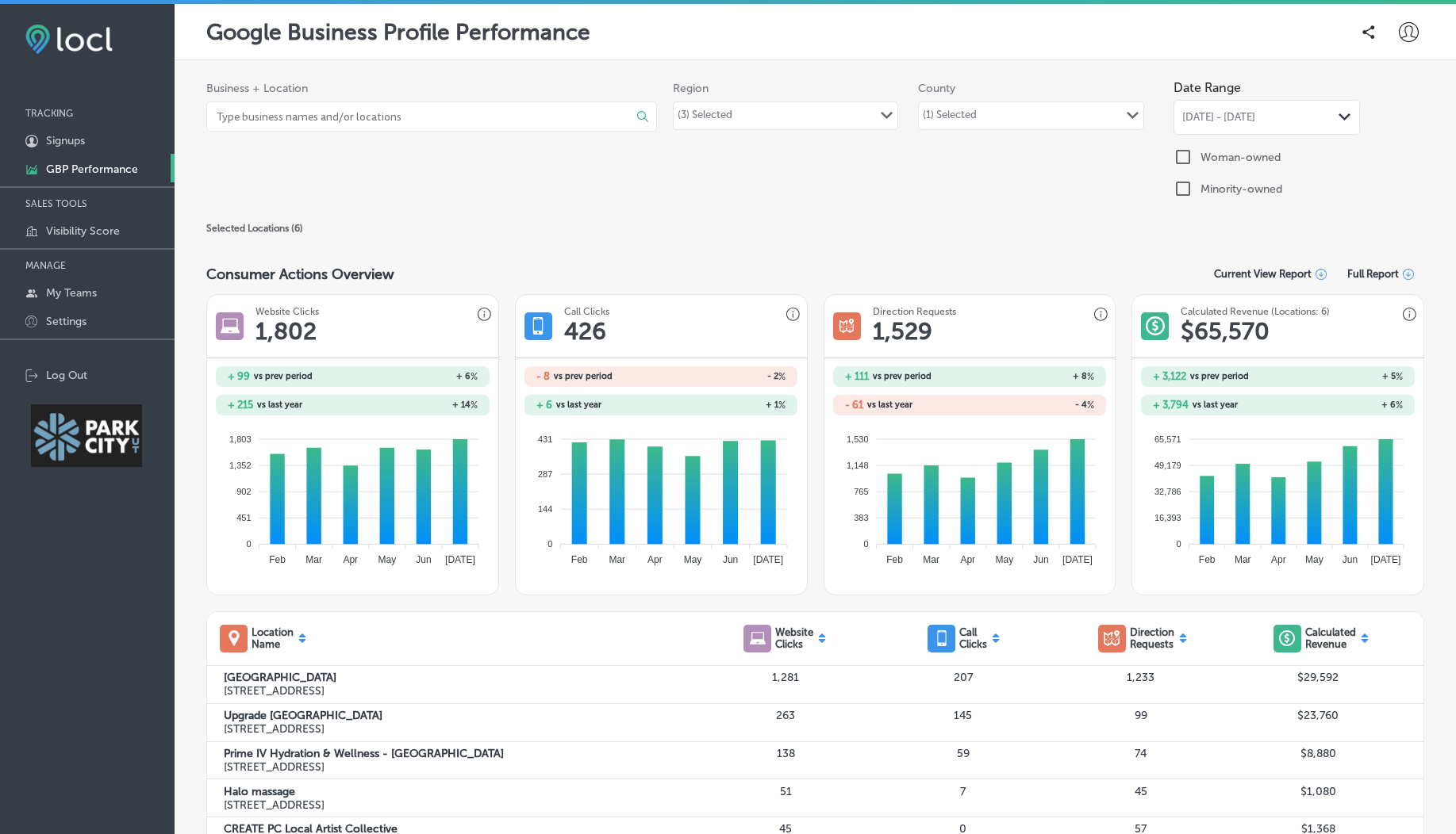
click at [761, 115] on div "(3) Selected Path Created with Sketch." at bounding box center [785, 116] width 223 height 27
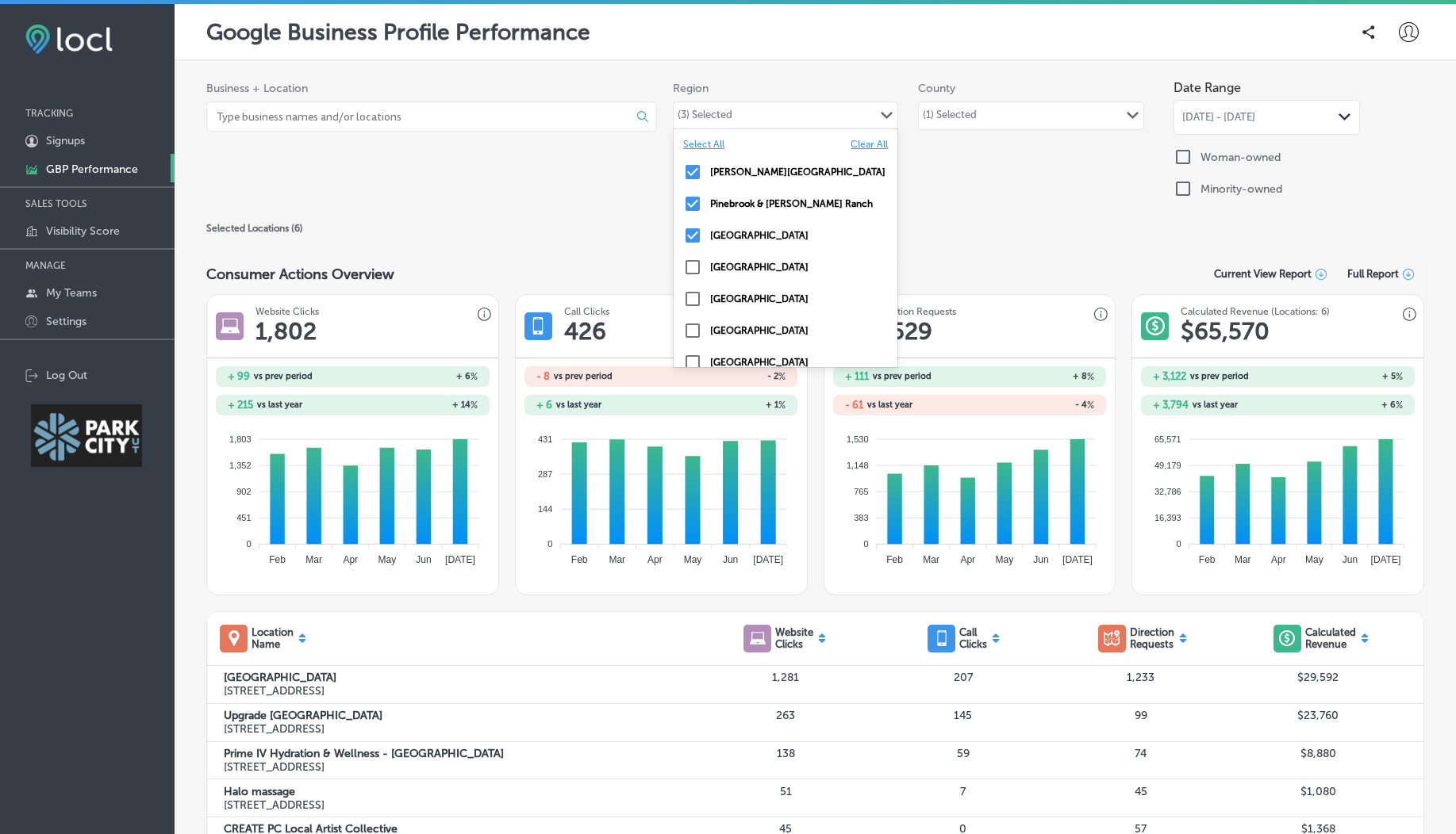
click at [851, 145] on label "Clear All" at bounding box center [869, 145] width 37 height 12
click at [687, 174] on input "checkbox" at bounding box center [693, 173] width 19 height 19
click at [612, 220] on div "Selected Locations ( 6 )" at bounding box center [814, 228] width 1217 height 19
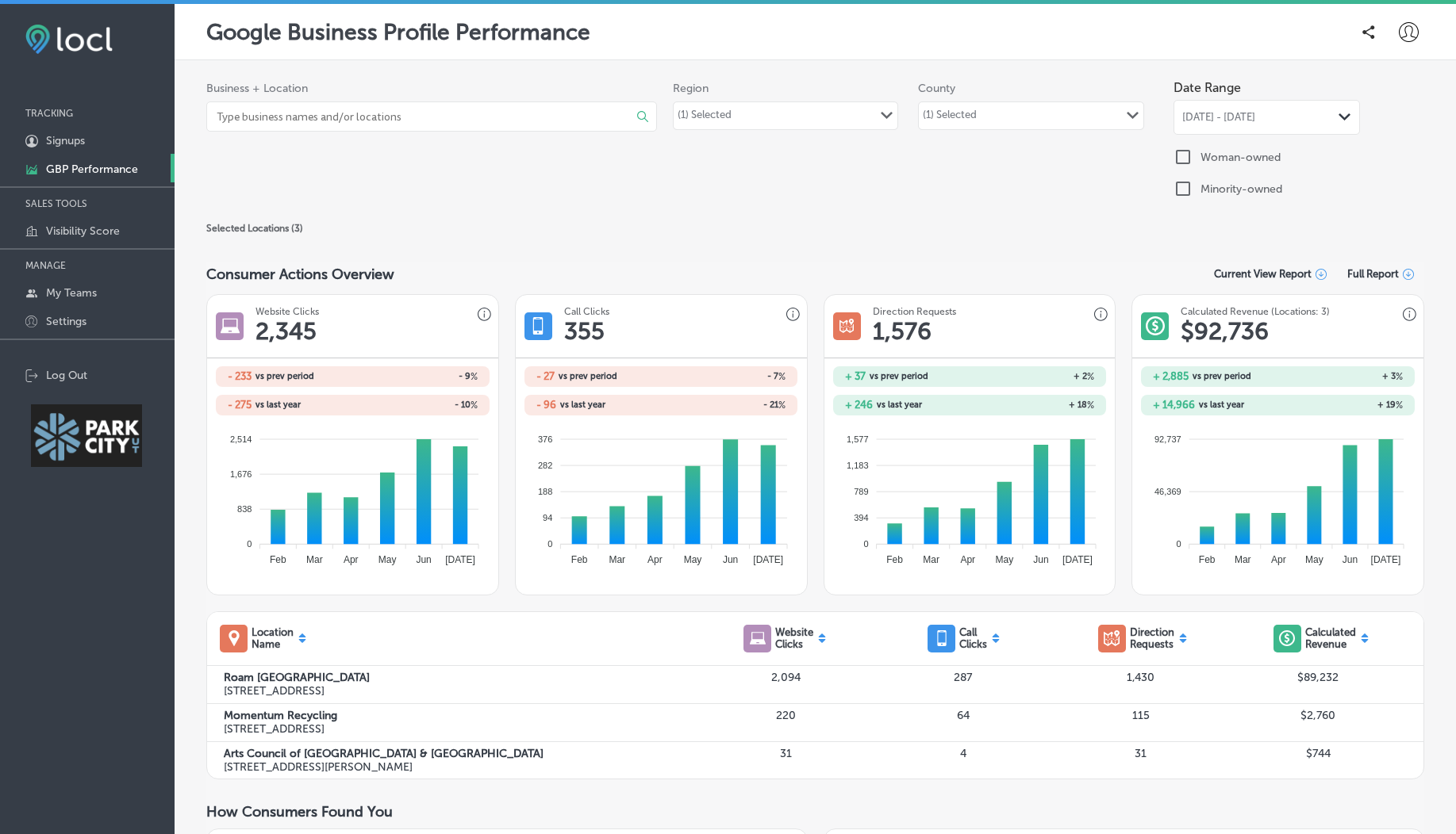
click at [942, 118] on div "(1) Selected" at bounding box center [950, 117] width 54 height 18
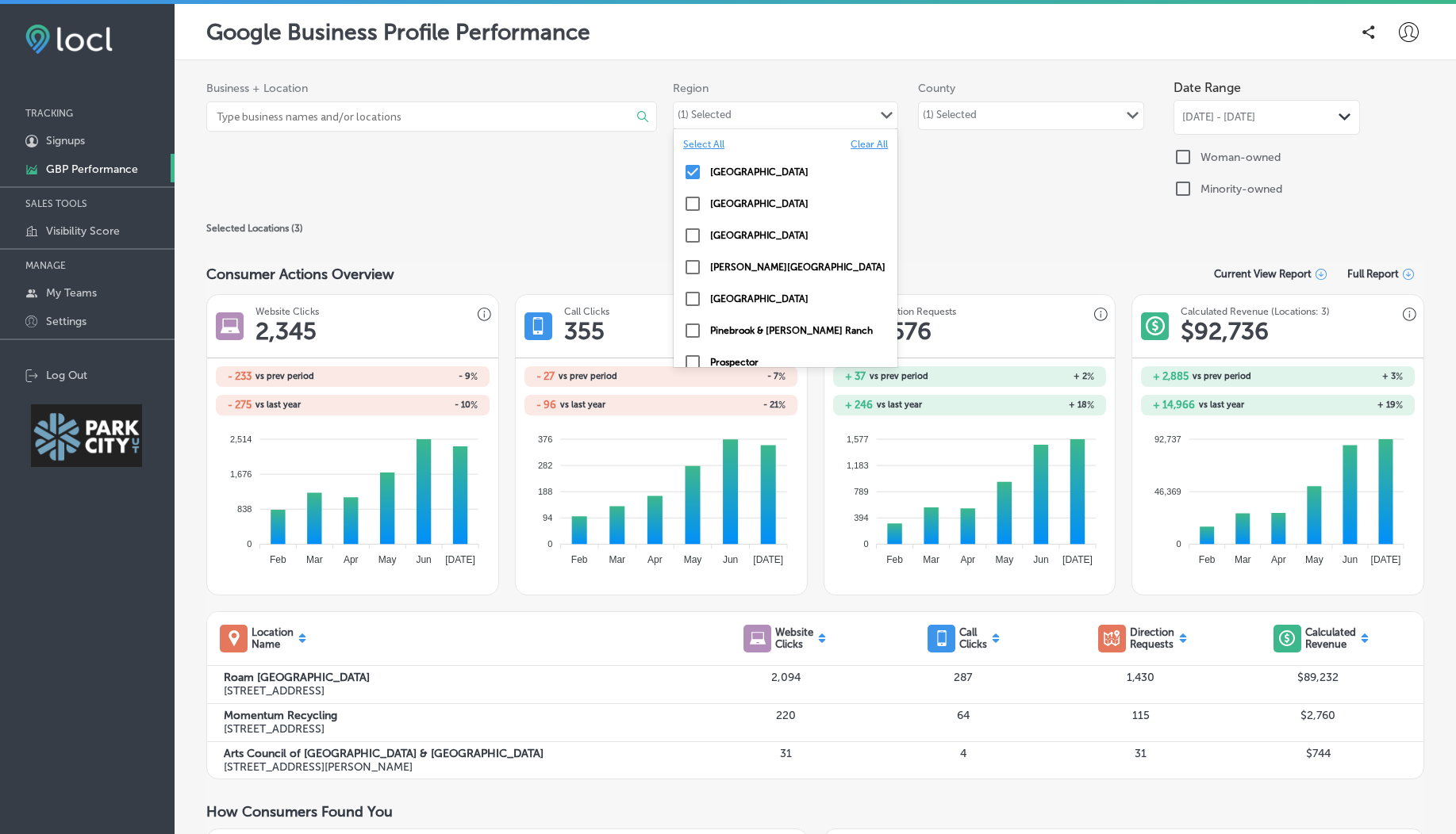
click at [865, 120] on div "(1) Selected Path Created with Sketch." at bounding box center [785, 116] width 223 height 27
click at [851, 148] on label "Clear All" at bounding box center [869, 145] width 37 height 12
click at [965, 108] on div "(1) Selected" at bounding box center [950, 117] width 54 height 18
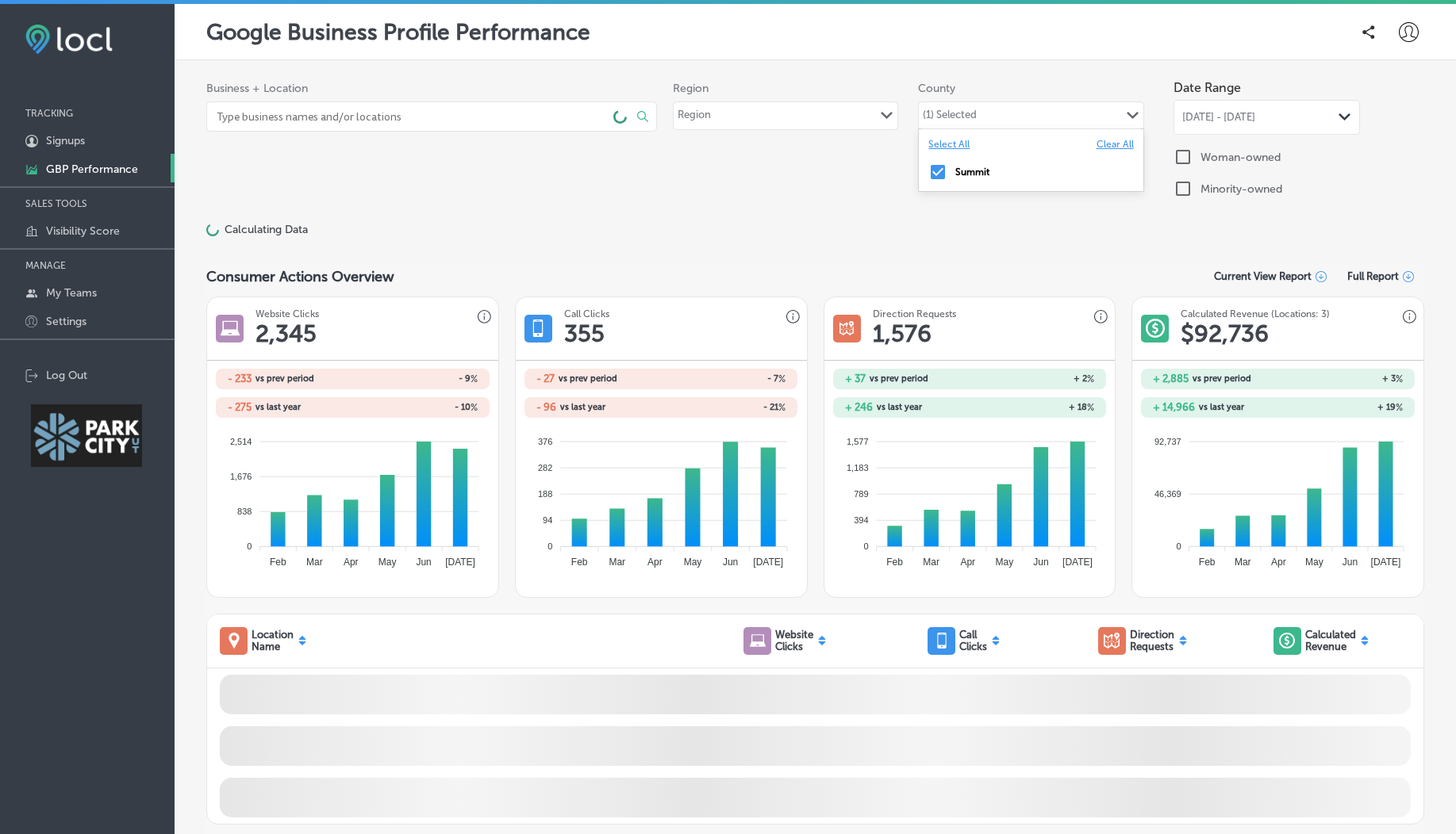
click at [861, 236] on div "Calculating Data" at bounding box center [814, 229] width 1217 height 21
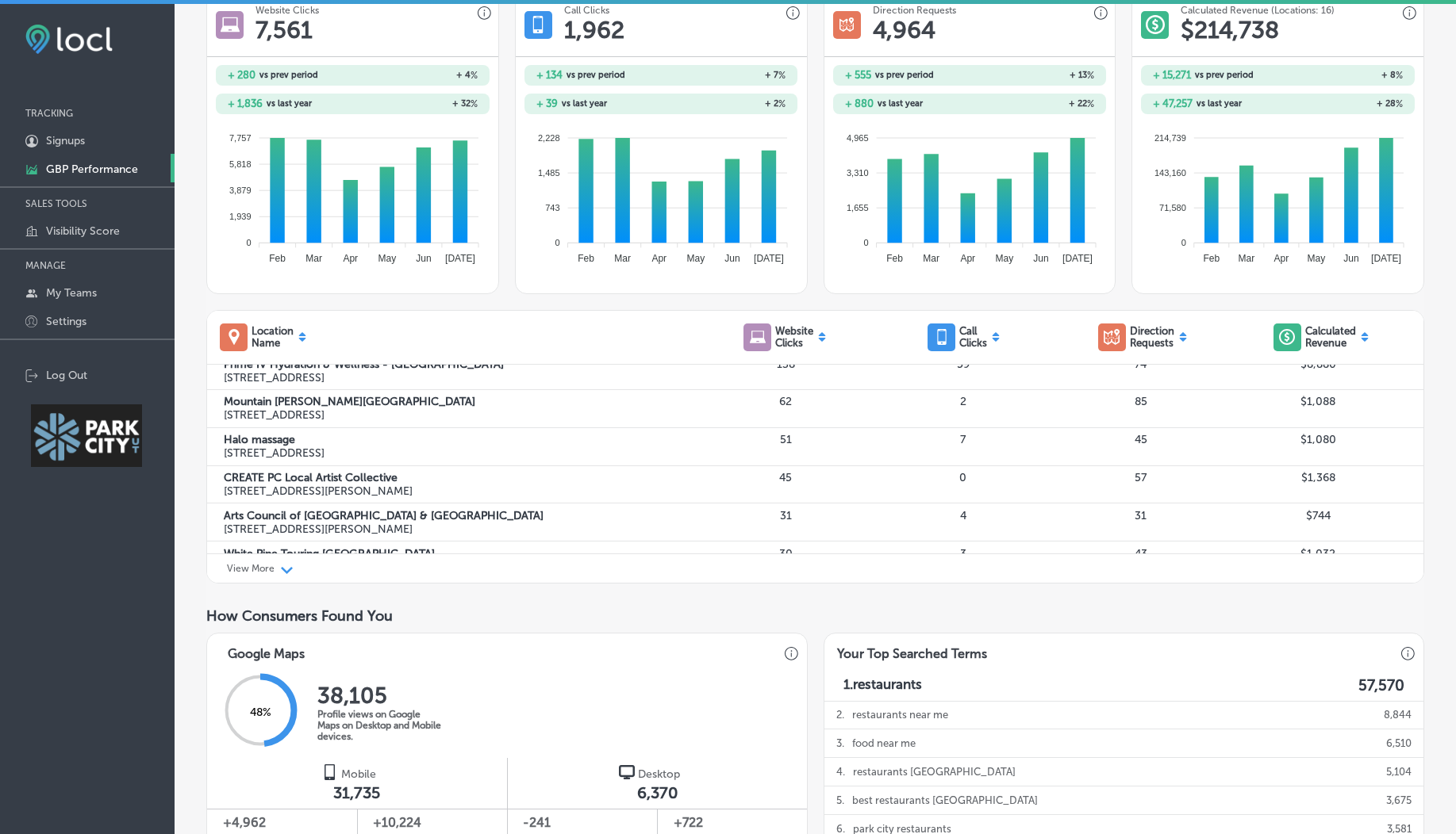
scroll to position [302, 0]
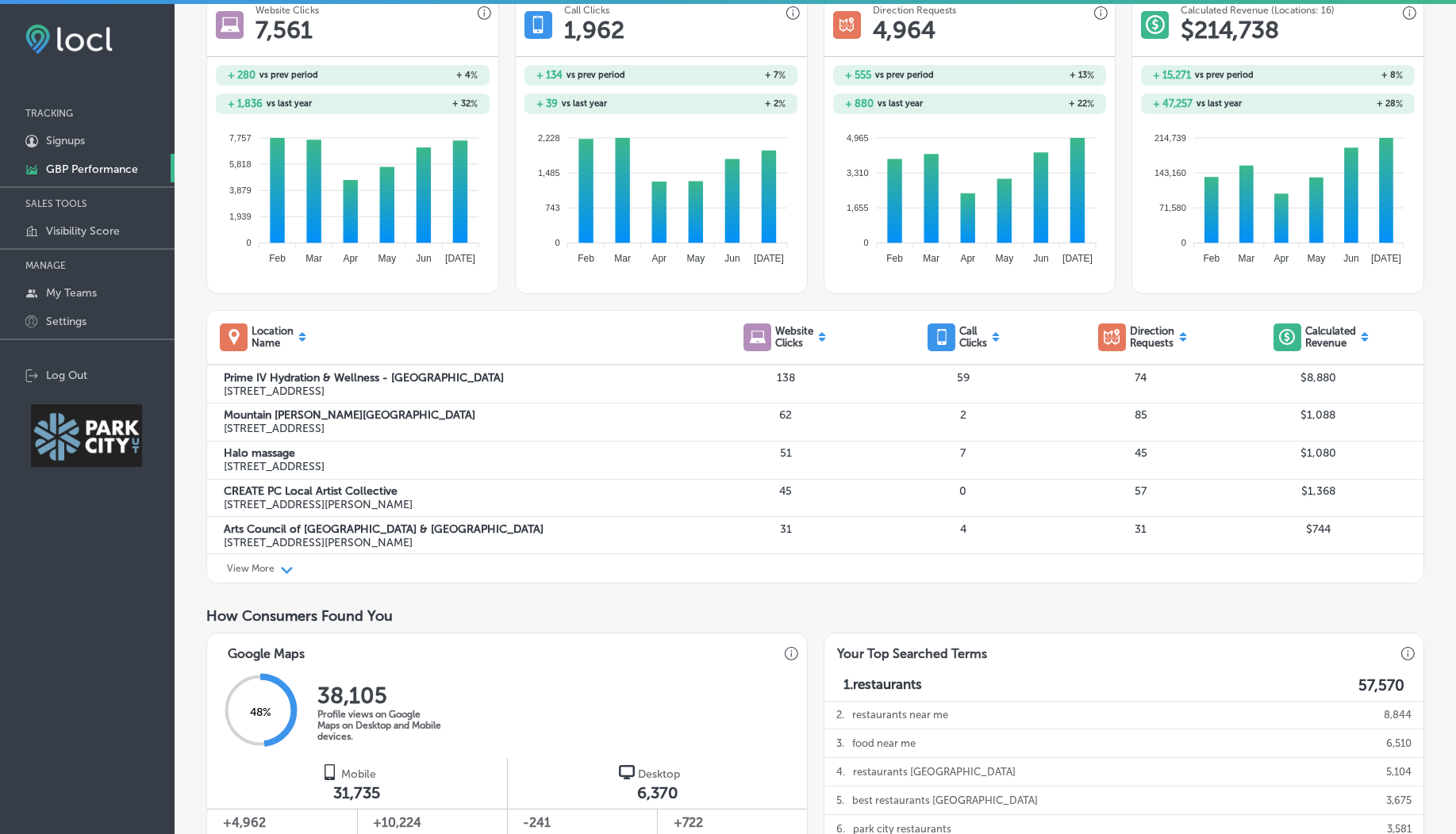
click at [258, 575] on div "View More Path Created with Sketch." at bounding box center [815, 568] width 1216 height 30
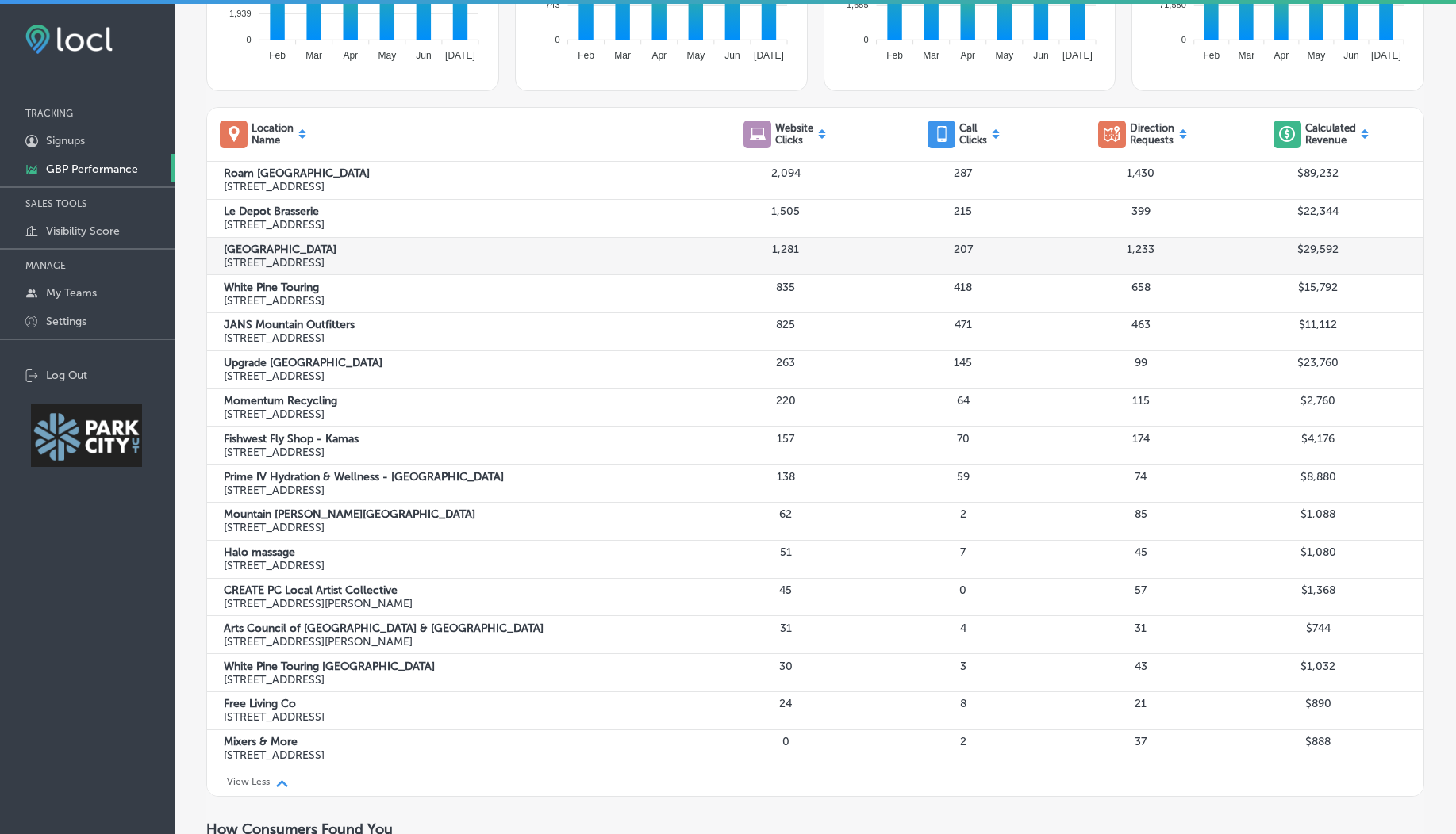
scroll to position [0, 0]
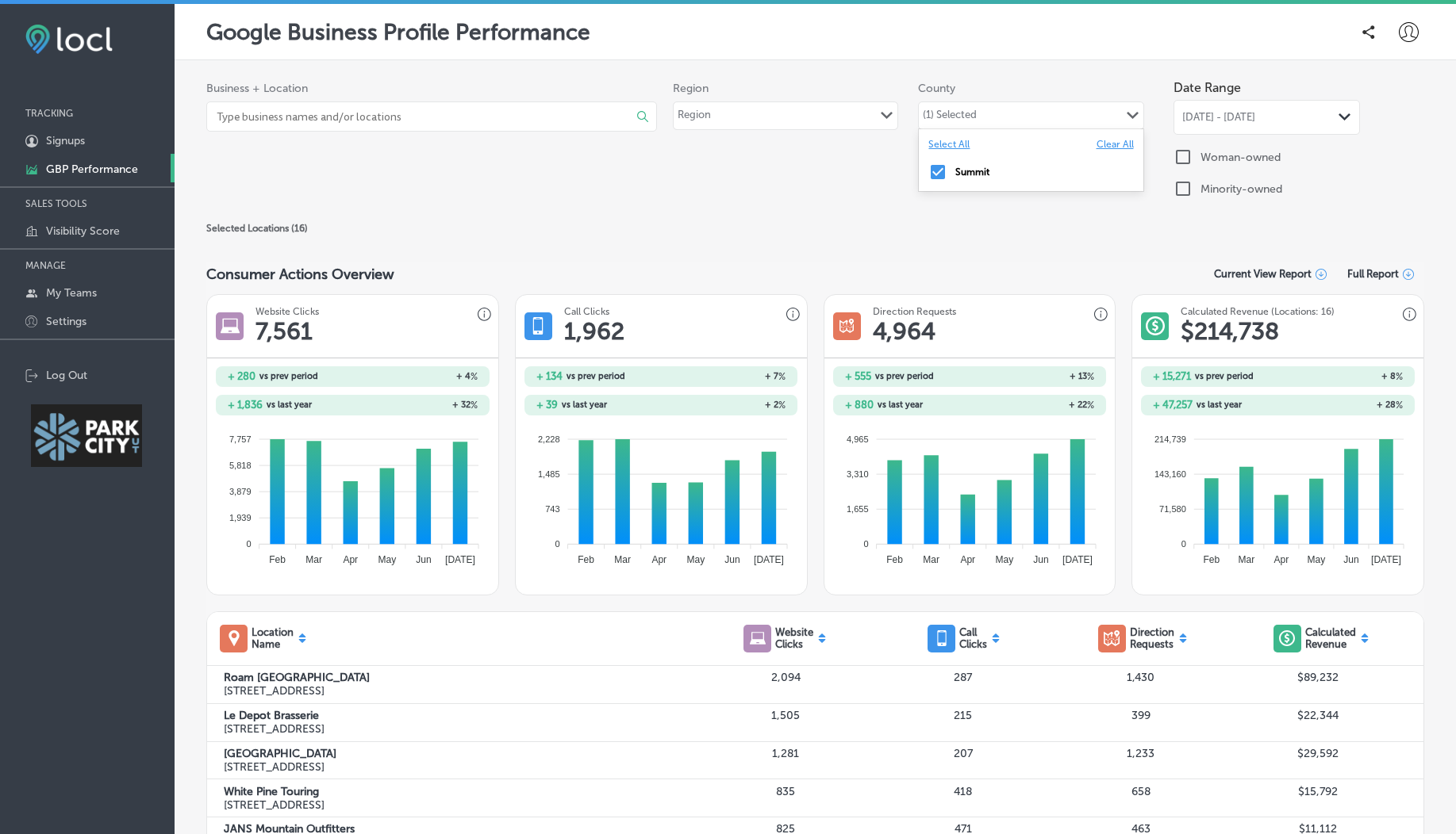
click at [956, 108] on div "(1) Selected" at bounding box center [950, 117] width 54 height 18
click at [1104, 141] on label "Clear All" at bounding box center [1115, 145] width 37 height 12
click at [1025, 116] on div "County Path Created with Sketch." at bounding box center [1030, 116] width 223 height 27
click at [934, 172] on input "checkbox" at bounding box center [938, 173] width 19 height 19
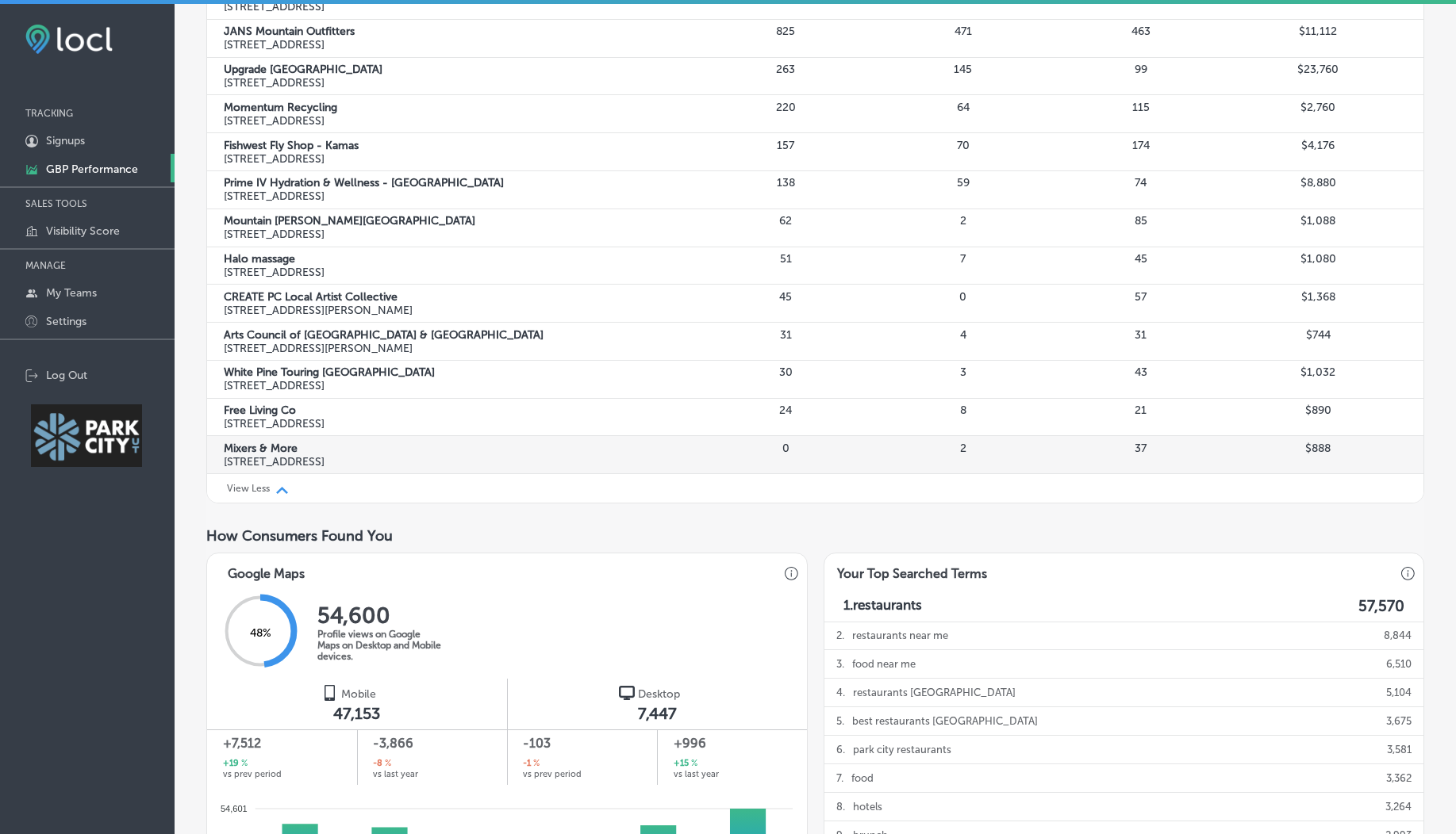
scroll to position [1307, 0]
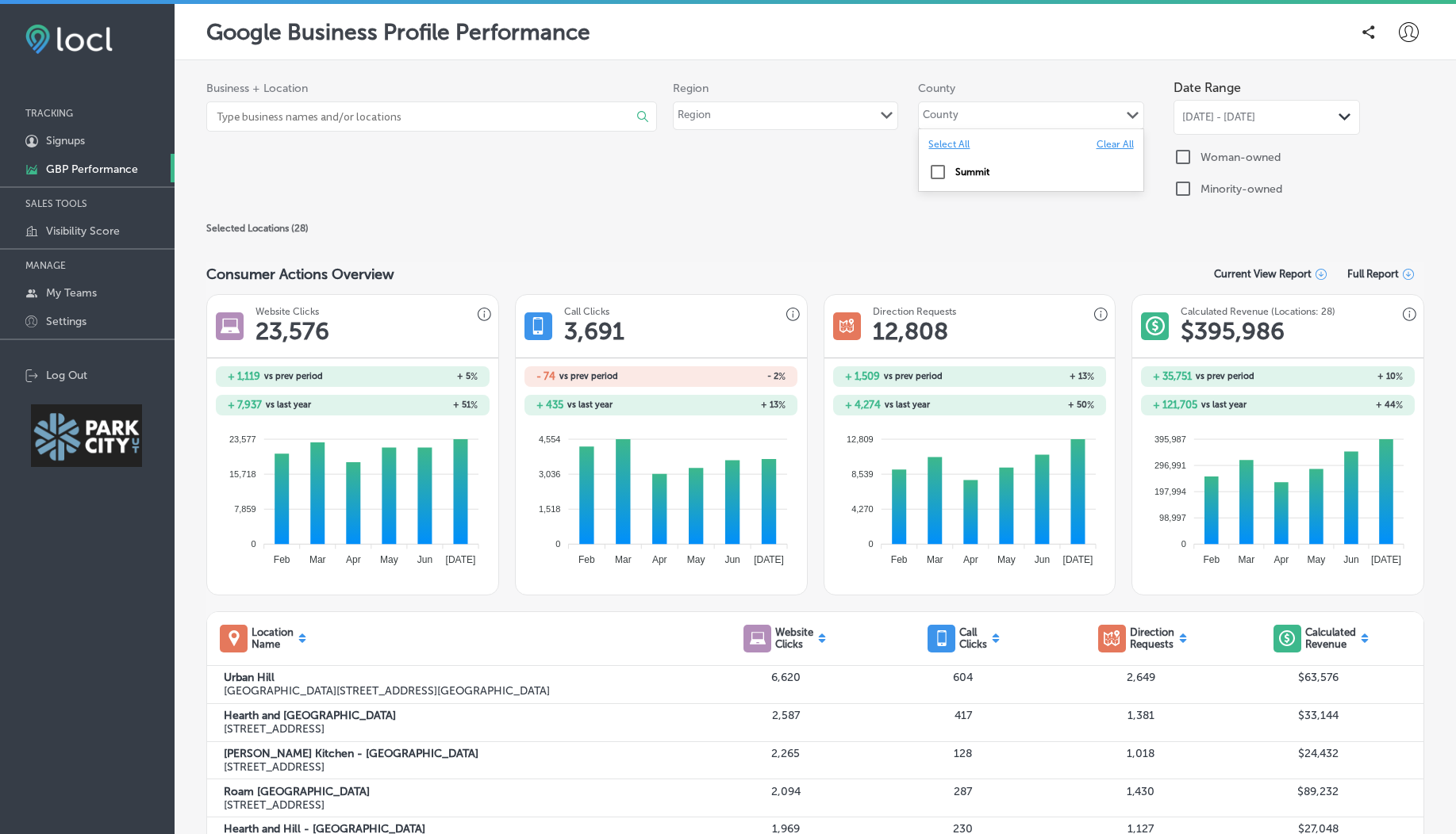
click at [977, 117] on div "County Path Created with Sketch." at bounding box center [1030, 116] width 223 height 27
click at [921, 184] on div "Summit" at bounding box center [1030, 172] width 223 height 32
click at [893, 227] on div "Selected Locations ( 28 )" at bounding box center [814, 228] width 1217 height 19
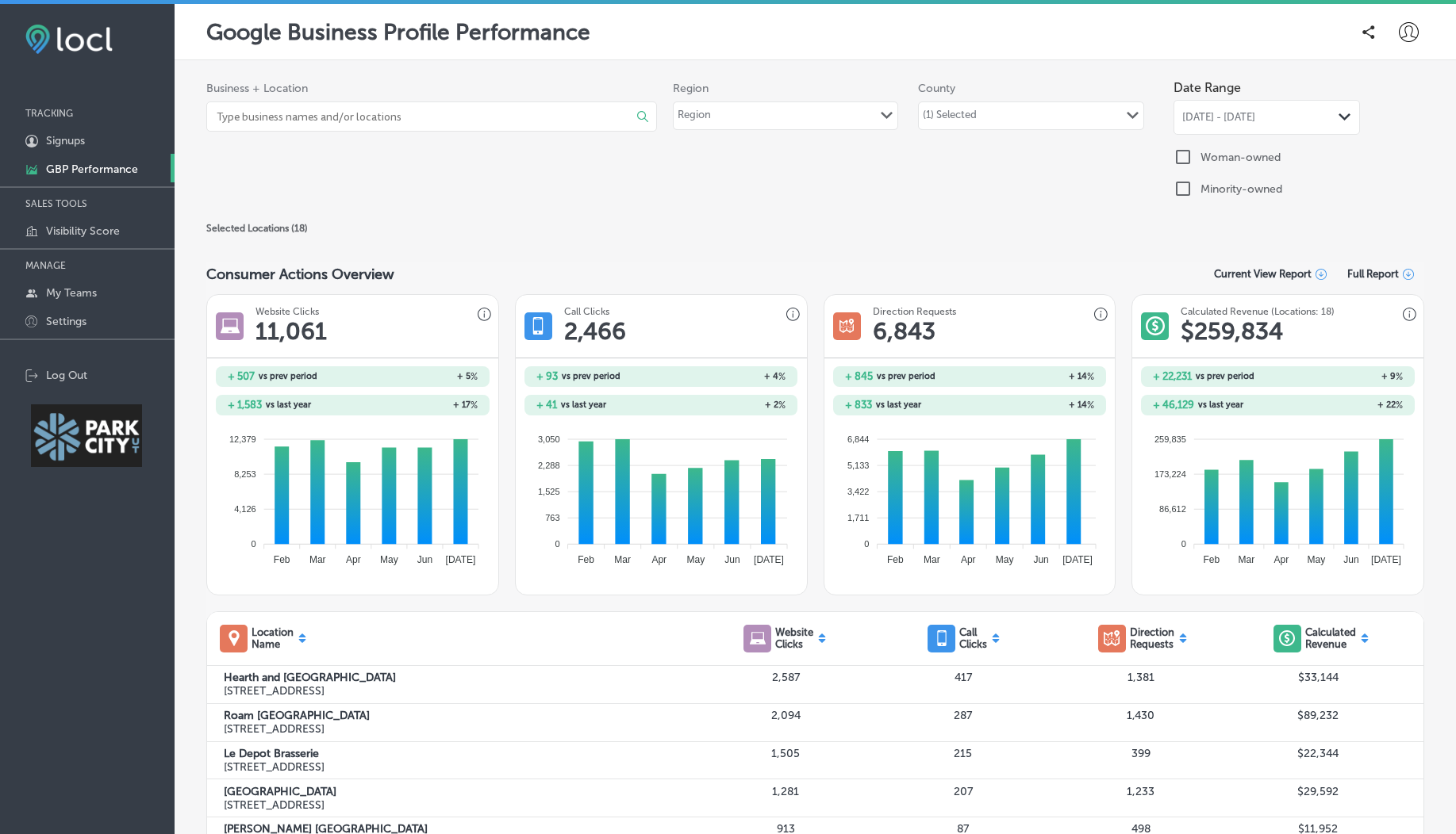
scroll to position [538, 0]
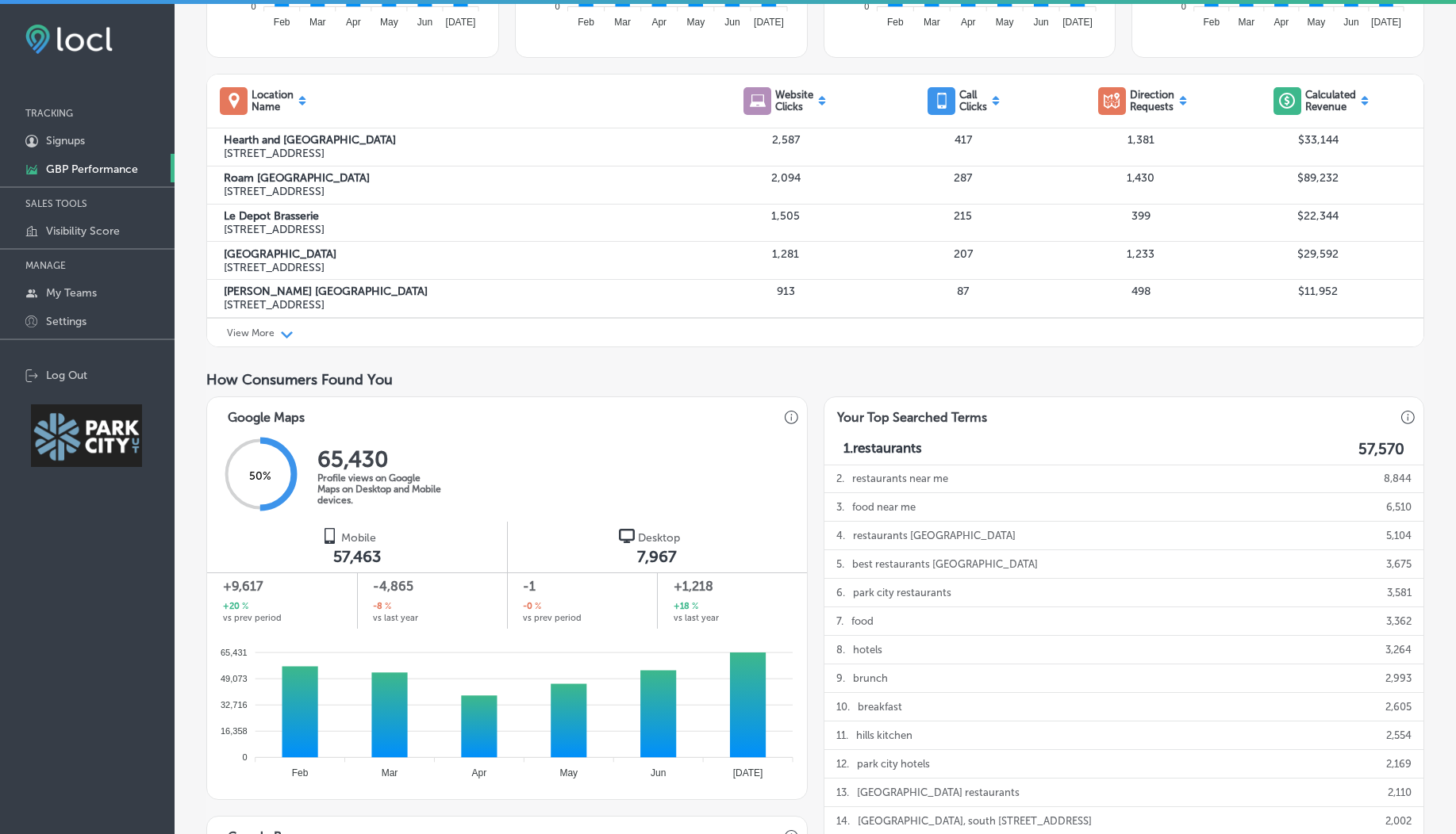
click at [254, 336] on p "View More" at bounding box center [251, 334] width 48 height 12
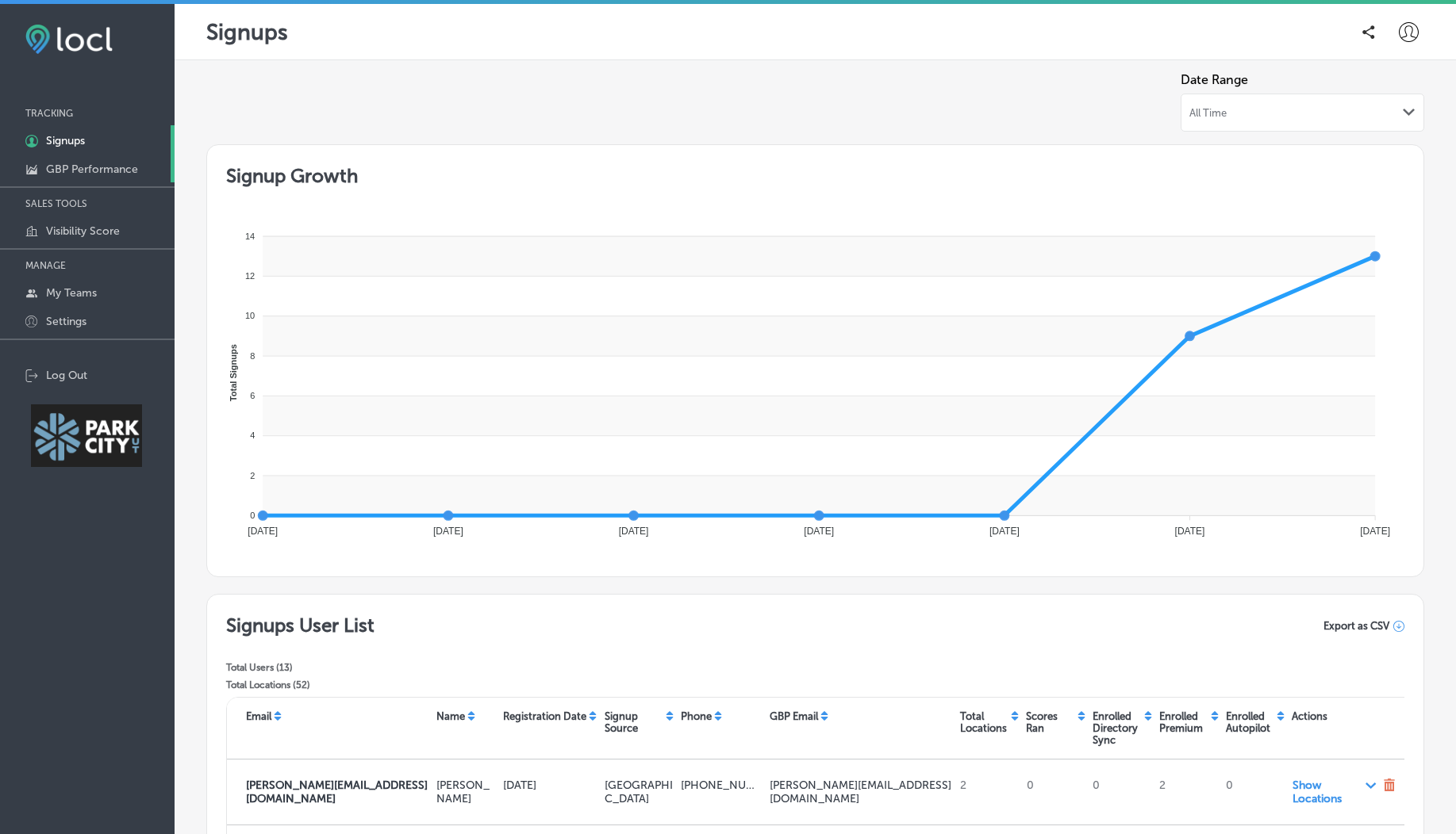
click at [124, 171] on p "GBP Performance" at bounding box center [92, 170] width 92 height 13
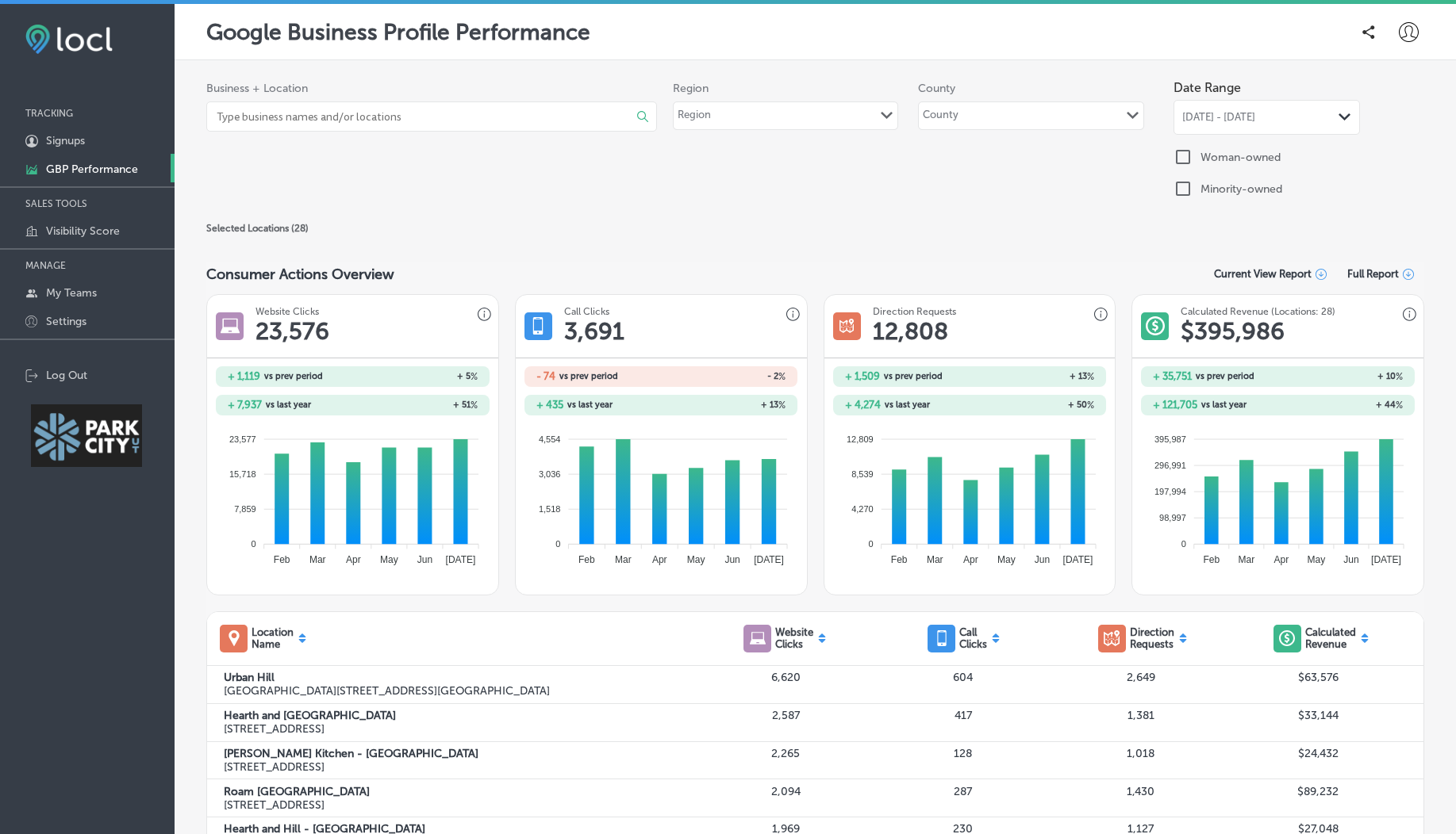
click at [956, 113] on div "County Path Created with Sketch." at bounding box center [1030, 116] width 223 height 27
click at [752, 199] on div "Business + Location Select All Clear All Arts Council of Park City & [GEOGRAPHI…" at bounding box center [814, 141] width 1217 height 139
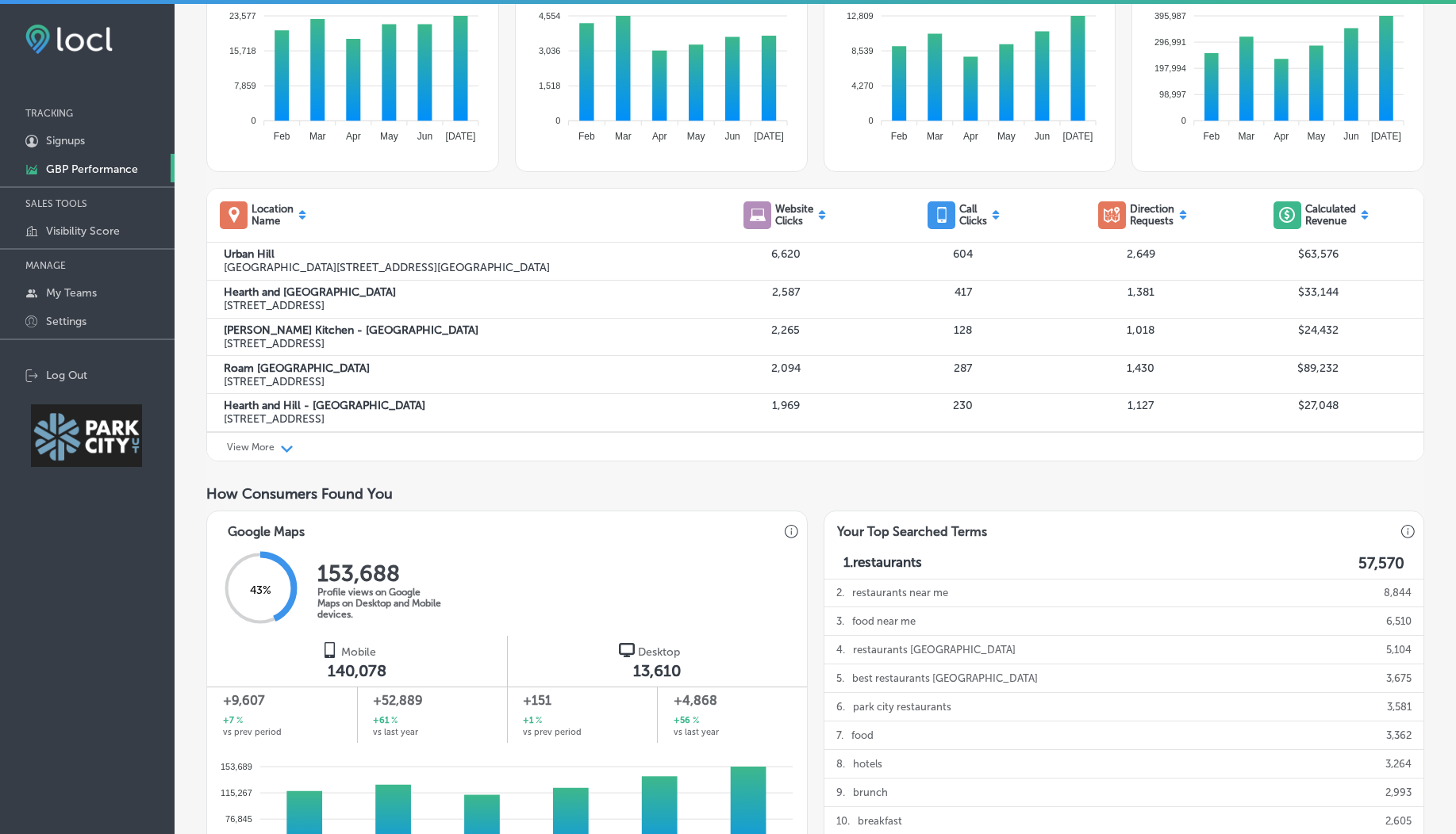
scroll to position [437, 0]
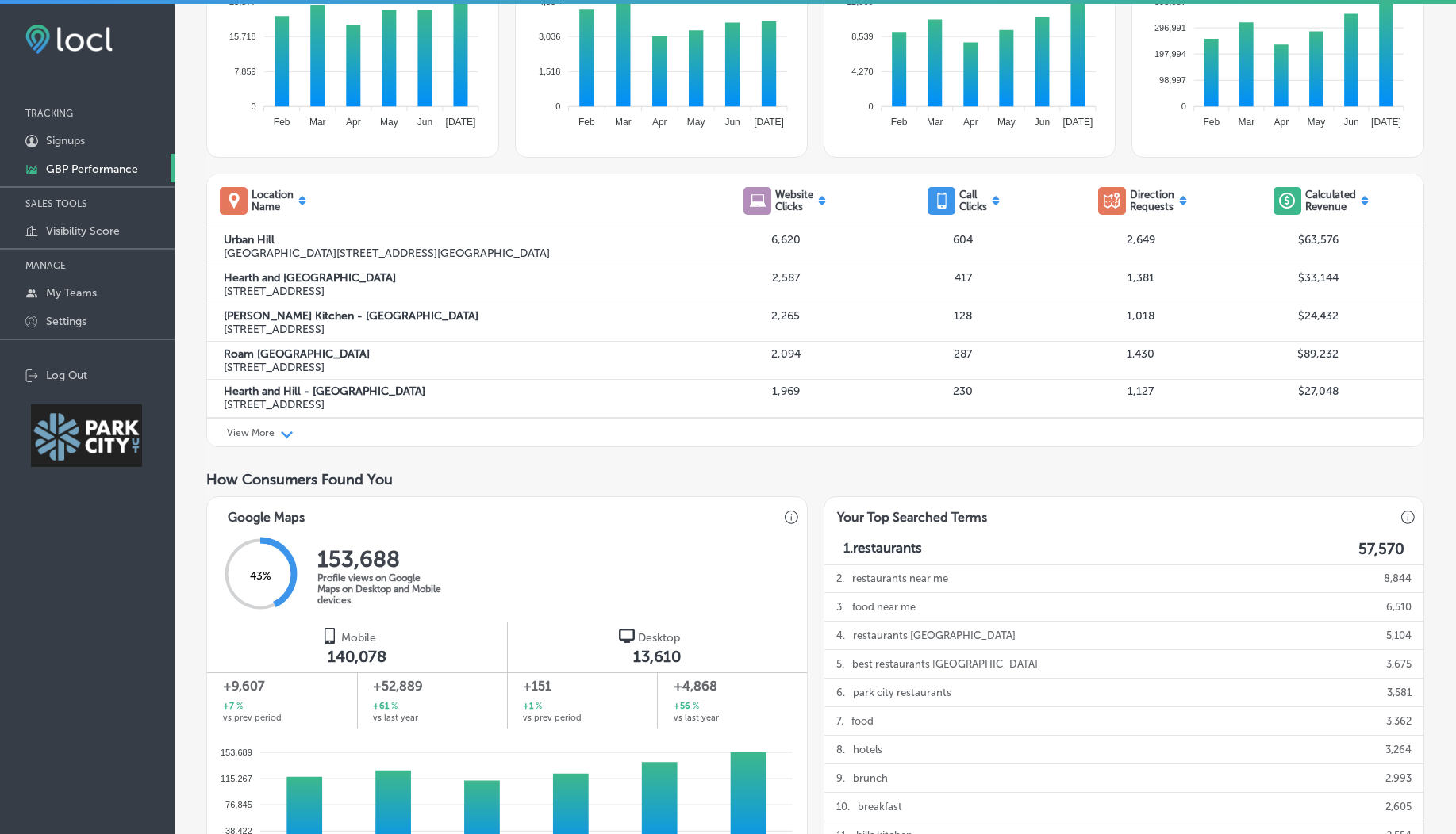
click at [249, 432] on p "View More" at bounding box center [251, 433] width 48 height 12
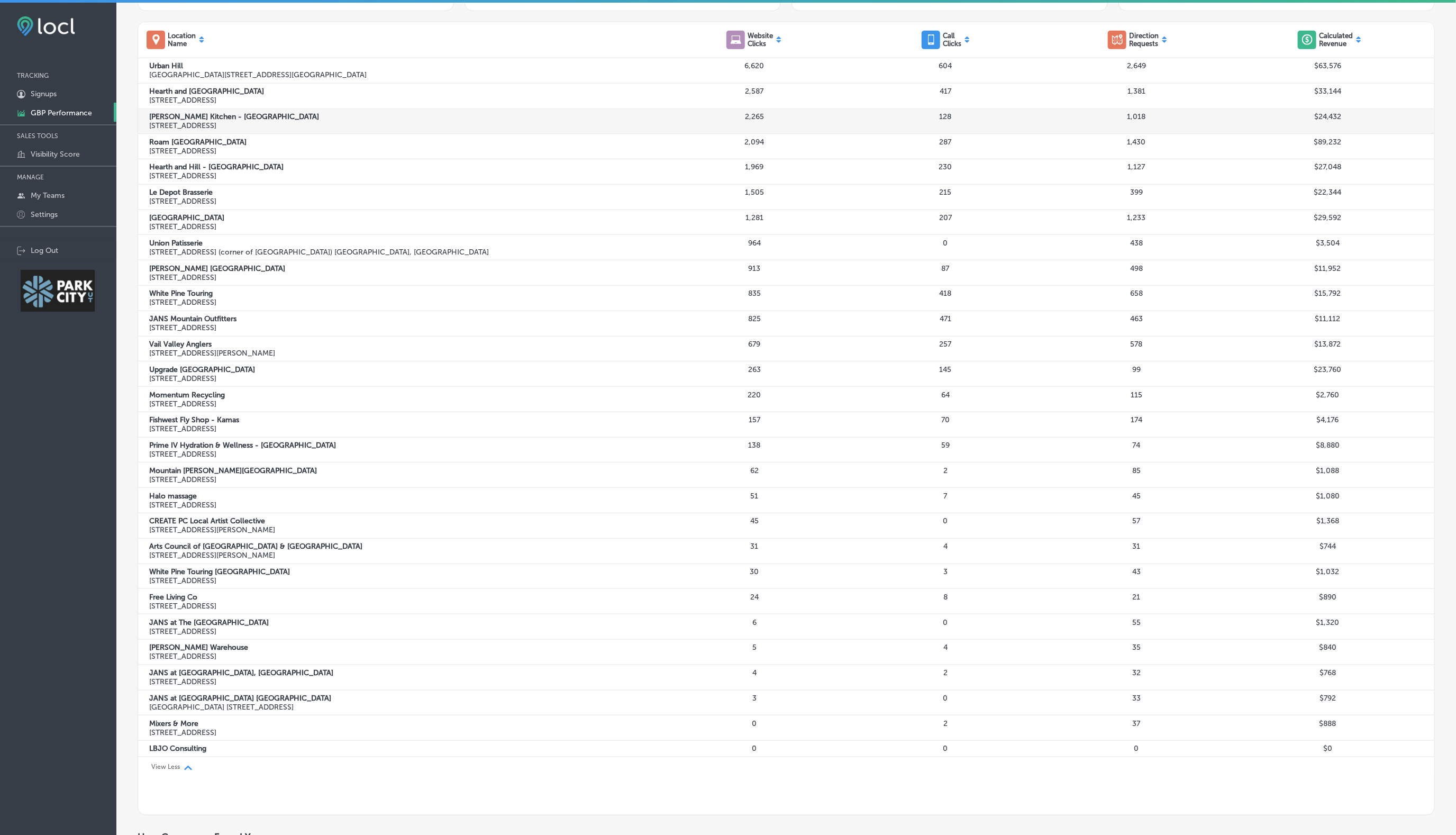
scroll to position [0, 0]
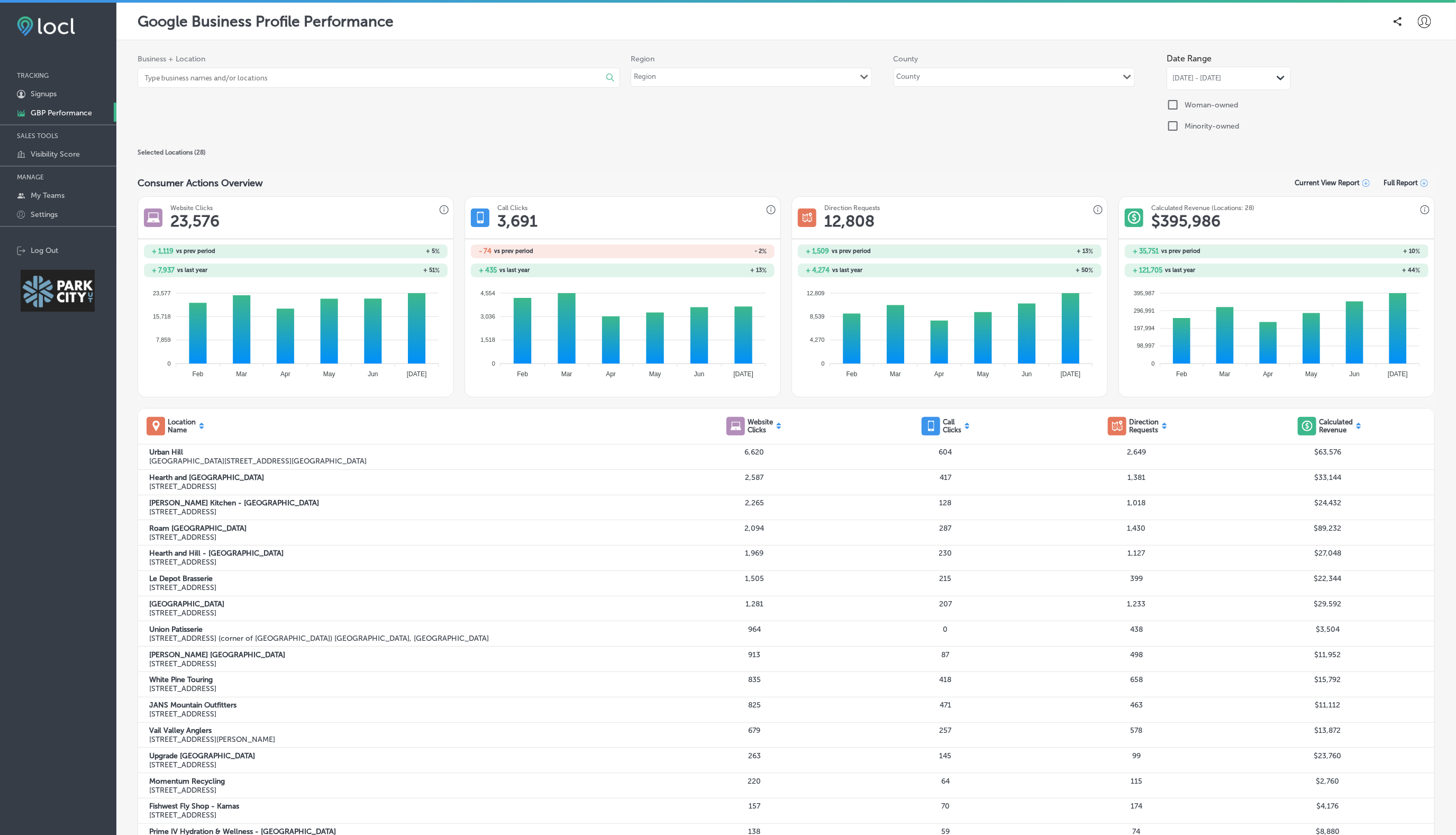
click at [978, 83] on div "County Path Created with Sketch." at bounding box center [1014, 77] width 240 height 18
click at [901, 115] on input "checkbox" at bounding box center [907, 115] width 13 height 13
click at [812, 142] on div "Business + Location Select All Clear All Arts Council of Park City & [GEOGRAPHI…" at bounding box center [786, 97] width 1297 height 98
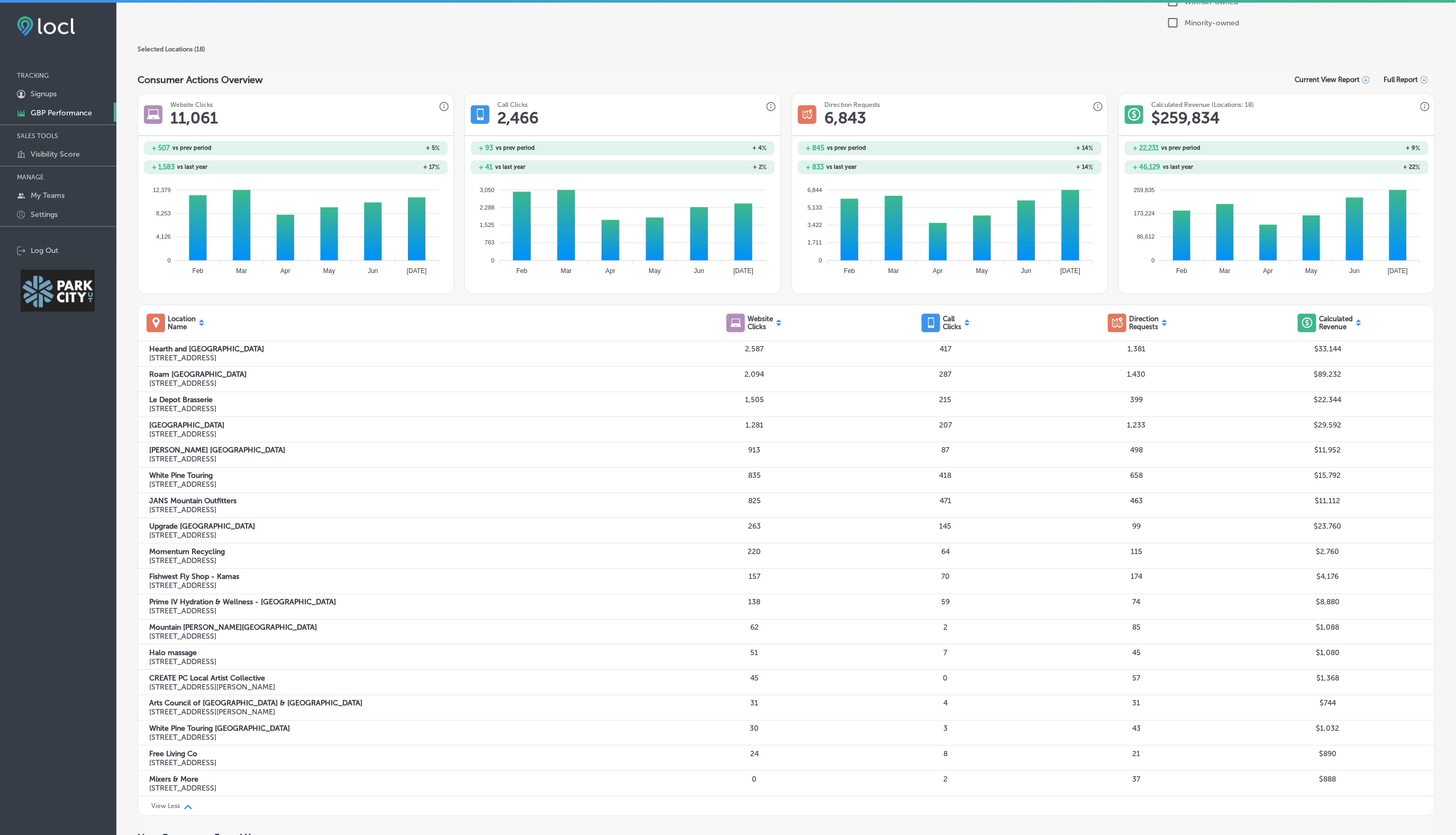
scroll to position [276, 0]
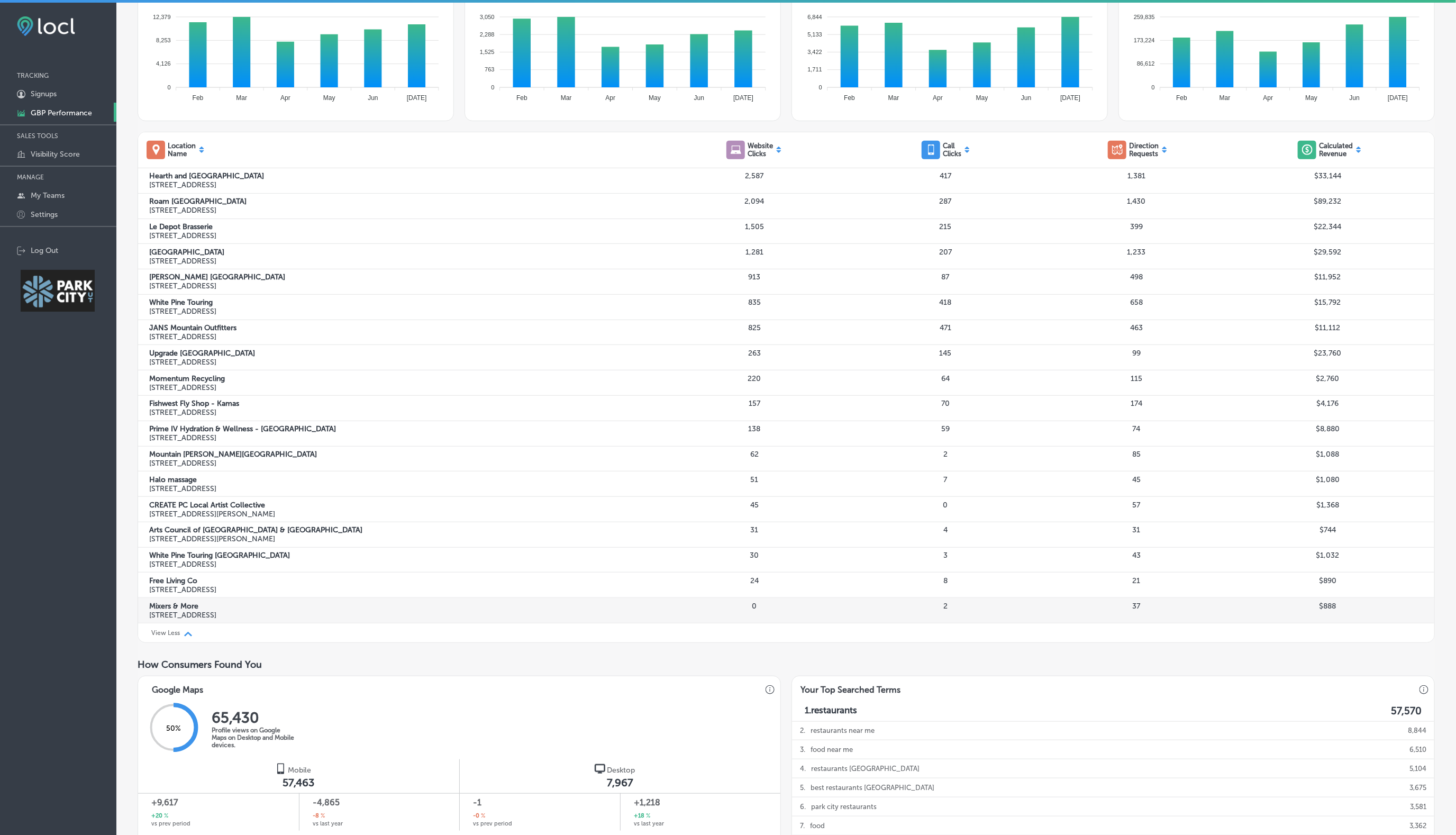
drag, startPoint x: 146, startPoint y: 176, endPoint x: 351, endPoint y: 615, distance: 484.5
click at [351, 556] on div "[GEOGRAPHIC_DATA][STREET_ADDRESS] 2,587 417 1,381 $33,144 [GEOGRAPHIC_DATA] [ST…" at bounding box center [786, 395] width 1296 height 454
copy div "[GEOGRAPHIC_DATA][STREET_ADDRESS] 2,587 417 1,381 $33,144 [GEOGRAPHIC_DATA] [ST…"
click at [479, 556] on div "Desktop 7,967 -1 -0 % vs prev period +1,218 +18 % vs last year" at bounding box center [620, 795] width 321 height 72
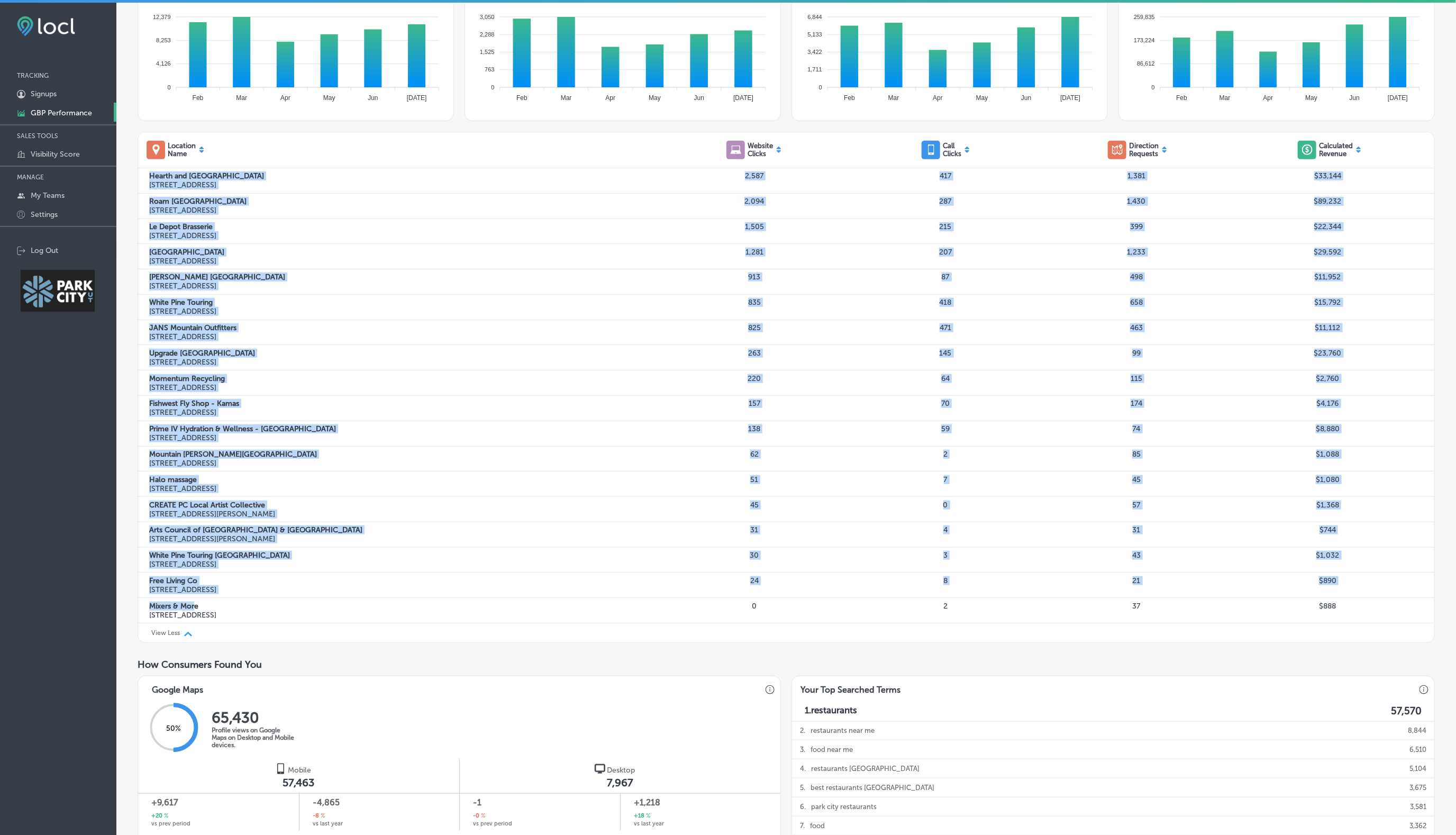
drag, startPoint x: 192, startPoint y: 598, endPoint x: 136, endPoint y: 177, distance: 424.7
click at [136, 177] on div "Filter Locations Path Created with Sketch. Business + Location Select All Clear…" at bounding box center [786, 676] width 1340 height 1824
copy div "[GEOGRAPHIC_DATA][STREET_ADDRESS] 2,587 417 1,381 $33,144 [GEOGRAPHIC_DATA] [ST…"
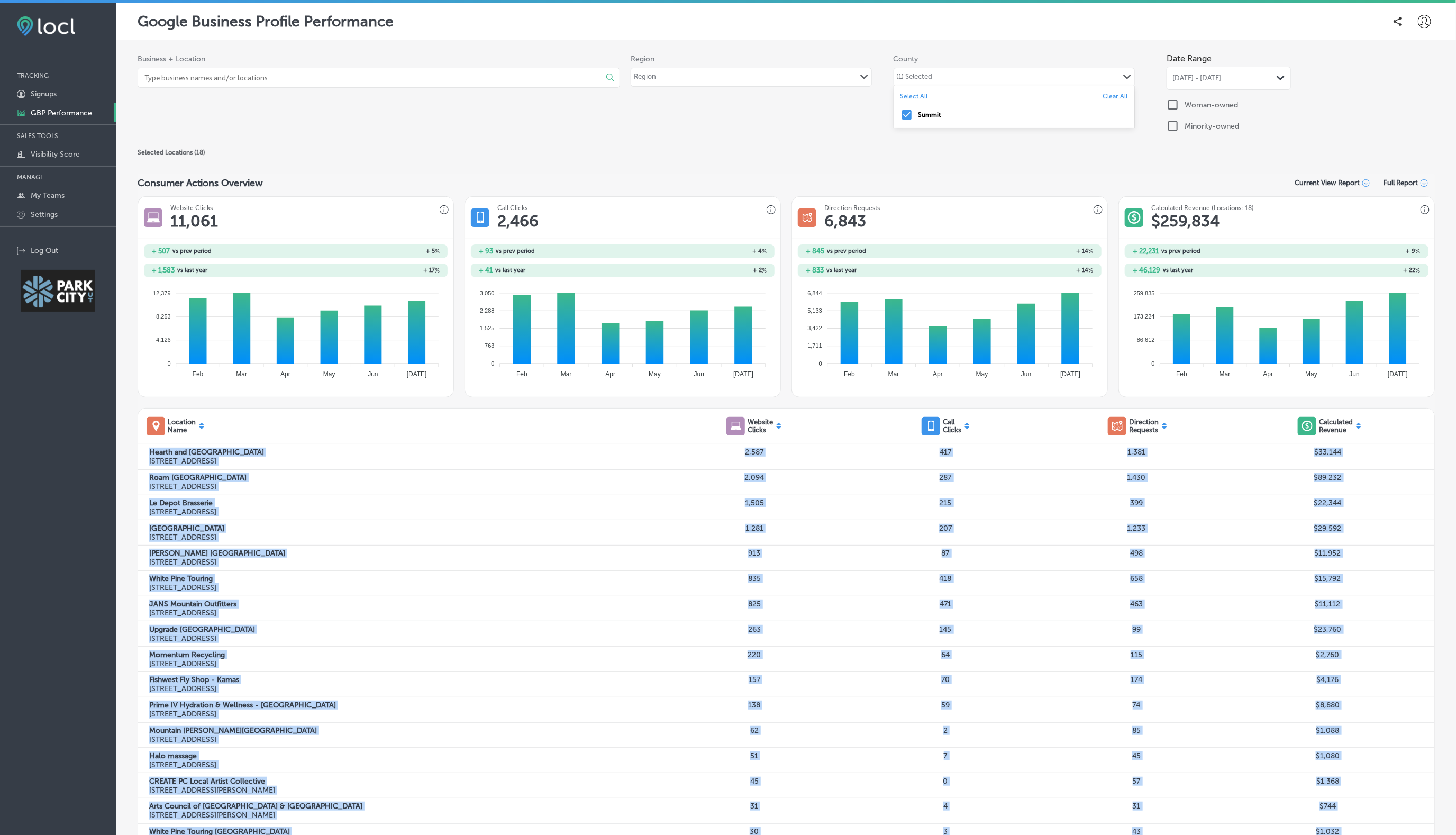
click at [945, 77] on div "(1) Selected Path Created with Sketch." at bounding box center [1014, 77] width 240 height 18
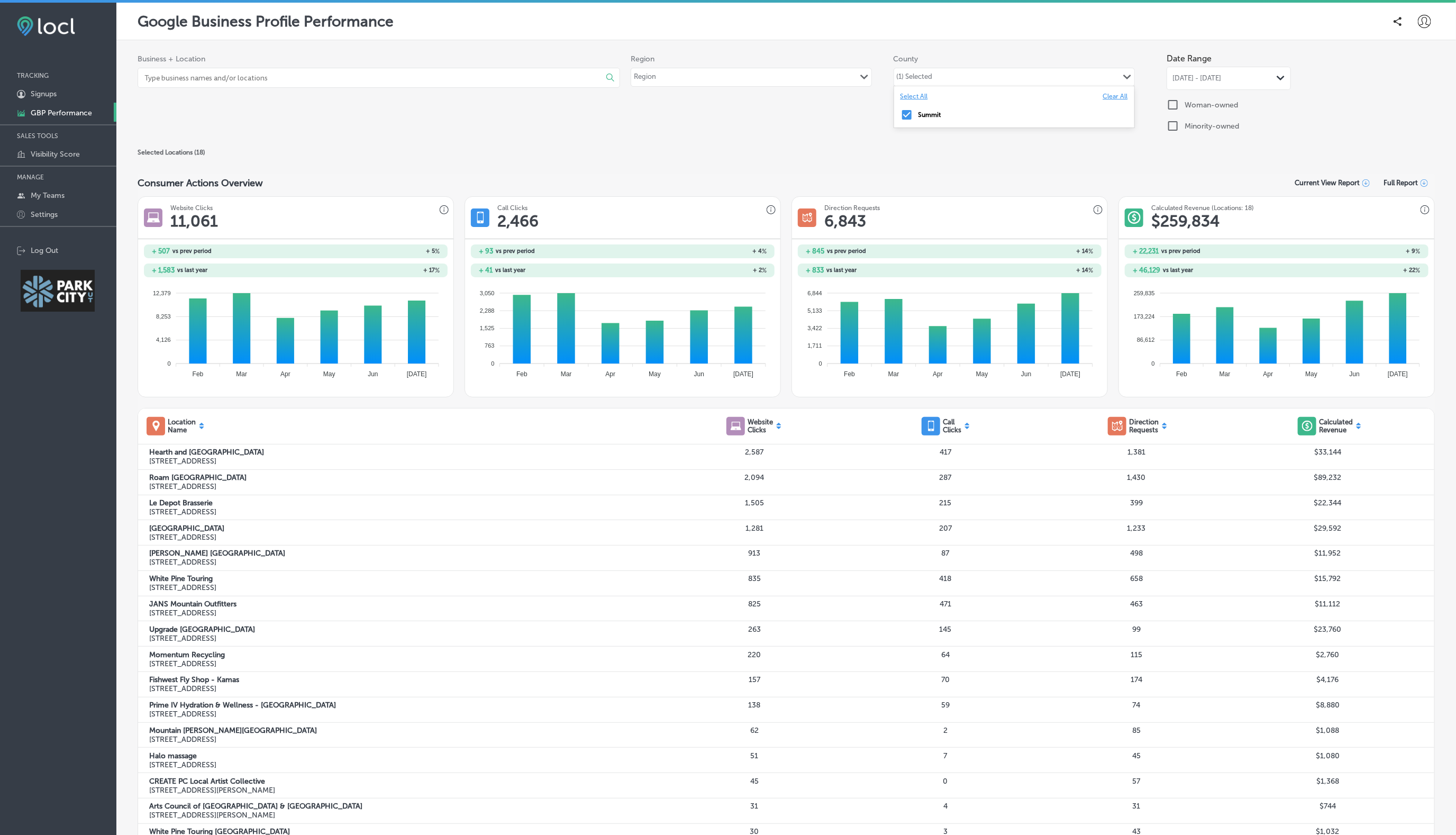
click at [783, 79] on div "Region Path Created with Sketch." at bounding box center [751, 77] width 240 height 18
drag, startPoint x: 783, startPoint y: 79, endPoint x: 905, endPoint y: 84, distance: 122.1
click at [905, 84] on div "Region 0 results available. Select is focused ,type to refine list, press Down …" at bounding box center [899, 73] width 536 height 38
click at [905, 84] on div "(1) Selected" at bounding box center [915, 78] width 36 height 12
click at [978, 93] on label "Clear All" at bounding box center [1115, 97] width 25 height 8
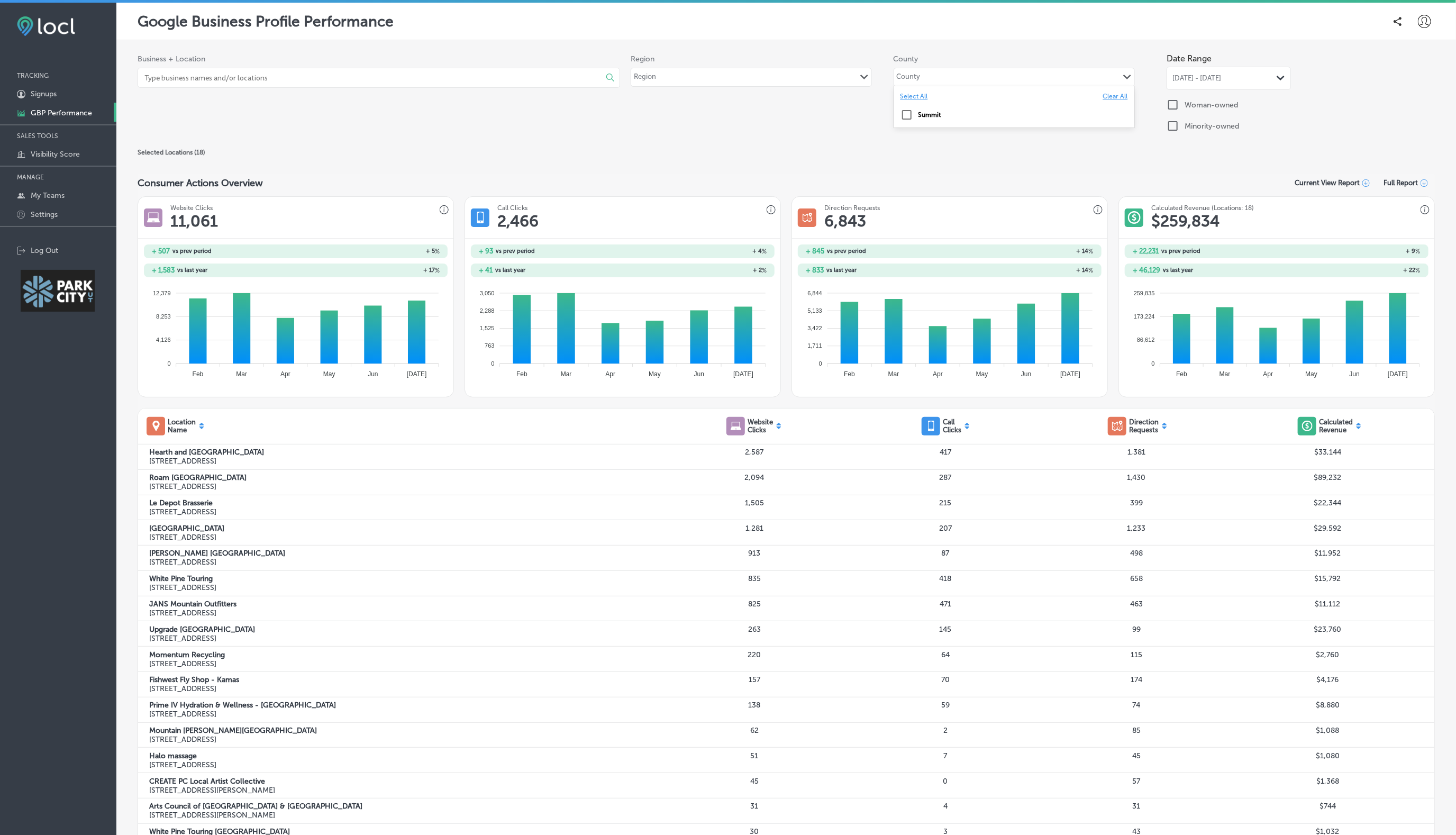
click at [940, 133] on div "Business + Location Select All Clear All Arts Council of Park City & [GEOGRAPHI…" at bounding box center [786, 94] width 1297 height 93
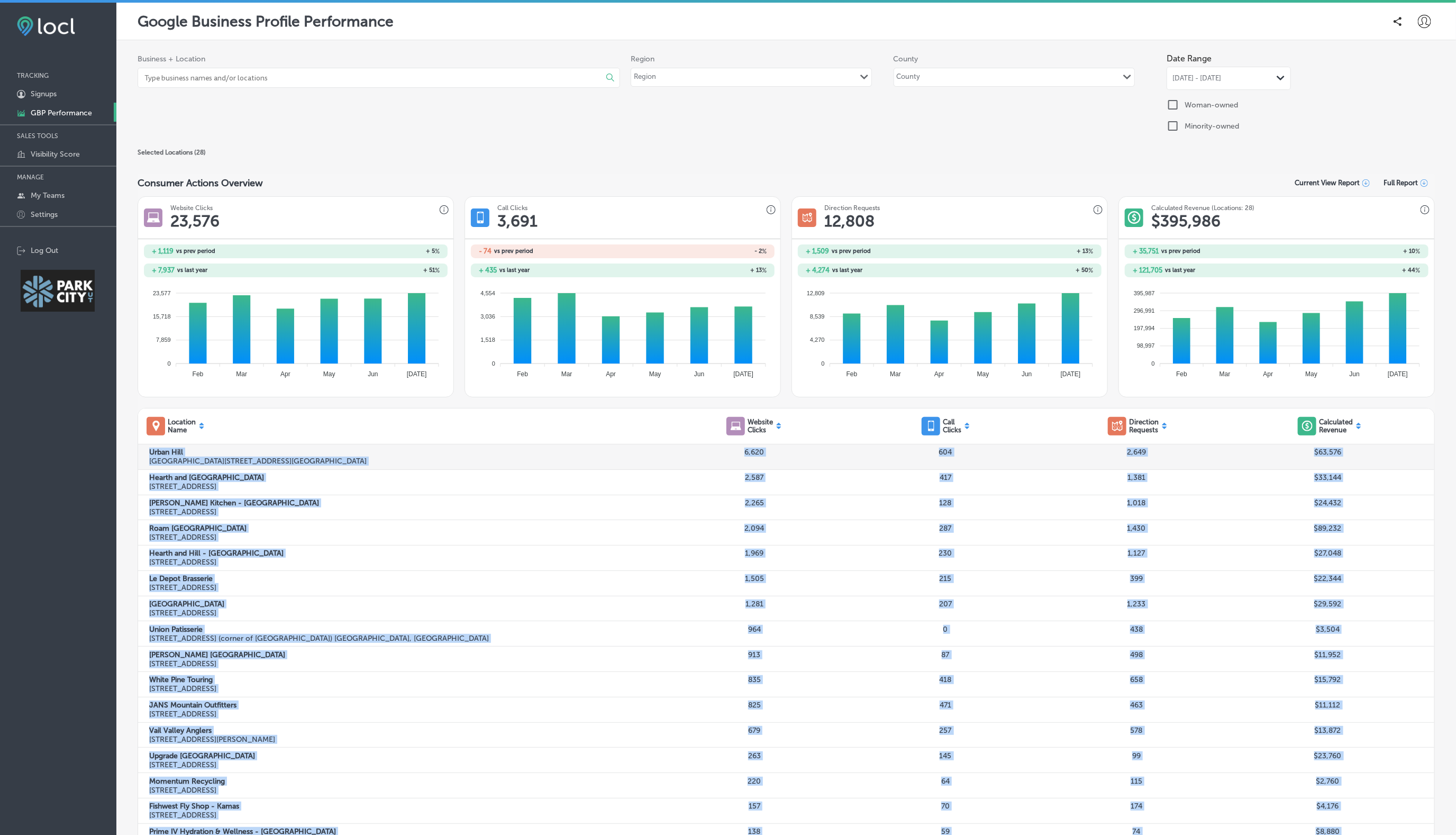
drag, startPoint x: 216, startPoint y: 653, endPoint x: 139, endPoint y: 454, distance: 213.4
click at [139, 454] on div "[GEOGRAPHIC_DATA] [GEOGRAPHIC_DATA][STREET_ADDRESS] 604 2,649 $63,576 [GEOGRAPH…" at bounding box center [786, 794] width 1296 height 699
copy div "[GEOGRAPHIC_DATA] [GEOGRAPHIC_DATA][STREET_ADDRESS] 604 2,649 $63,576 [GEOGRAPH…"
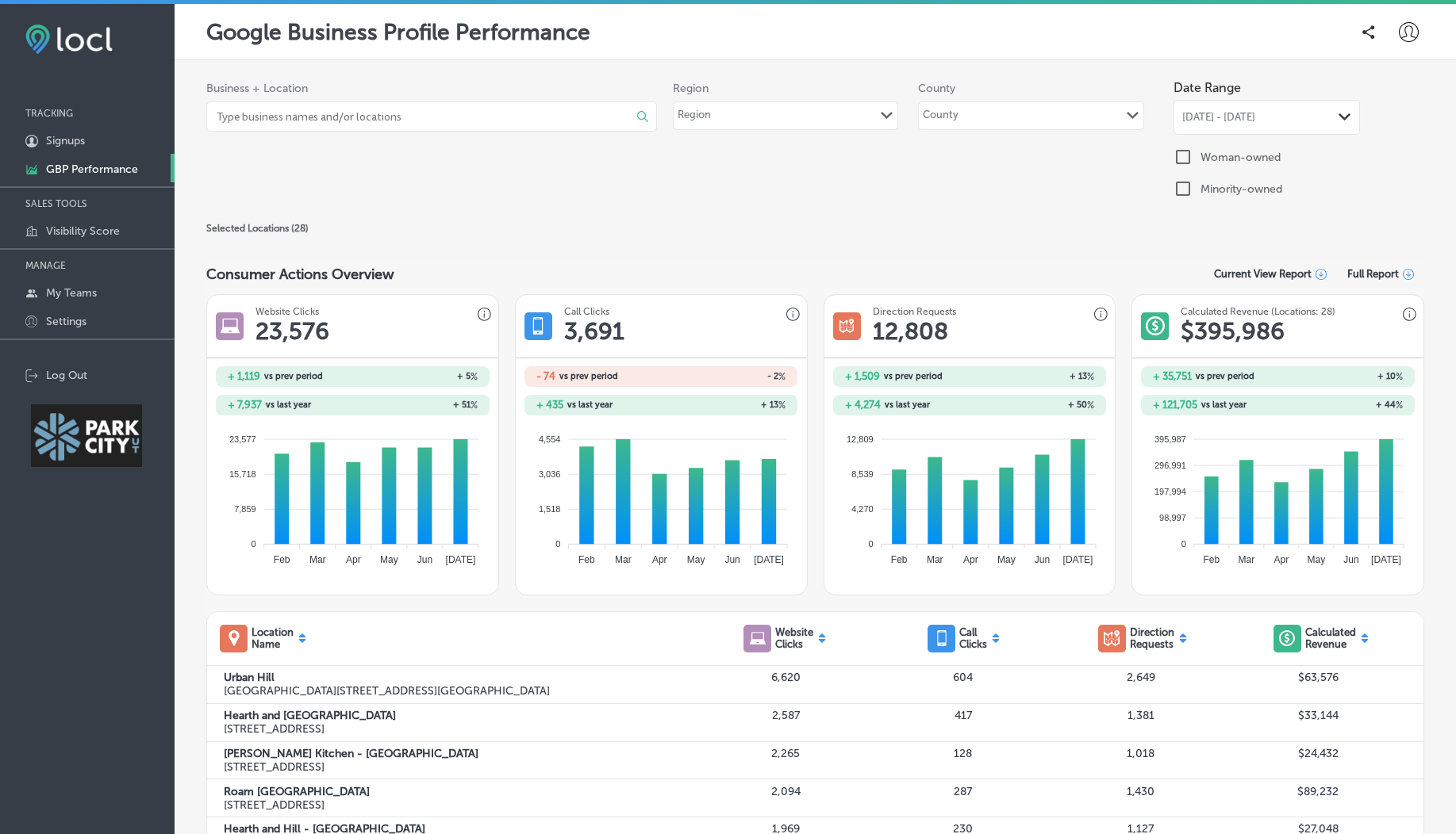
click at [422, 176] on div "Business + Location Select All Clear All Arts Council of Park City & [GEOGRAPHI…" at bounding box center [814, 141] width 1217 height 139
